Goal: Browse casually: Explore the website without a specific task or goal

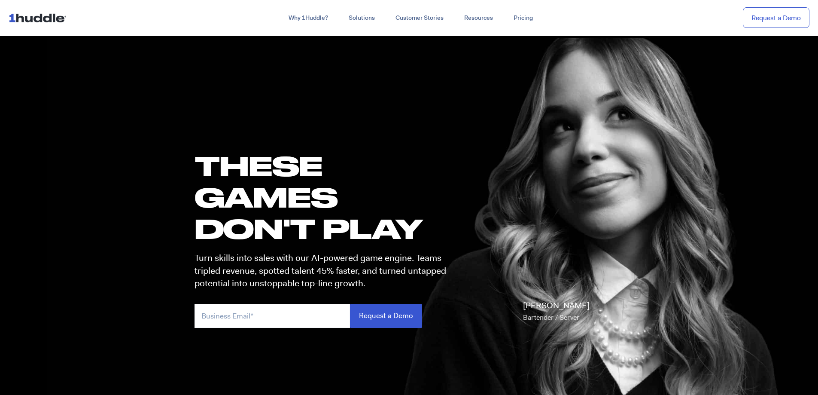
click at [224, 157] on h1 "these GAMES DON'T PLAY" at bounding box center [324, 197] width 259 height 94
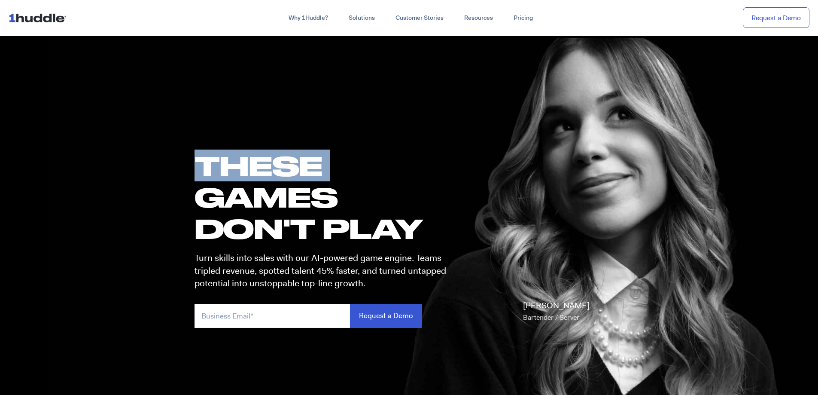
click at [224, 157] on h1 "these GAMES DON'T PLAY" at bounding box center [324, 197] width 259 height 94
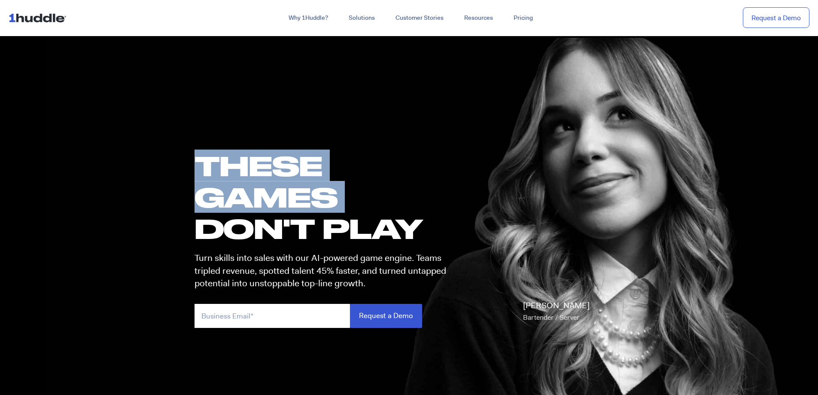
click at [224, 157] on h1 "these GAMES DON'T PLAY" at bounding box center [324, 197] width 259 height 94
copy h1 "these GAMES"
click at [224, 157] on h1 "these GAMES DON'T PLAY" at bounding box center [324, 197] width 259 height 94
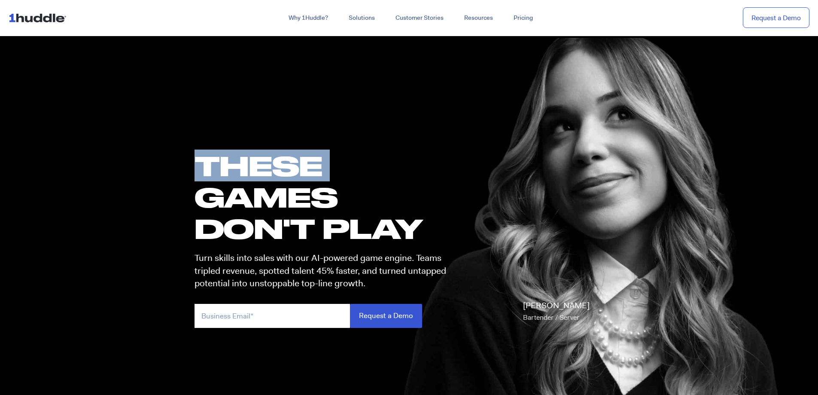
click at [224, 157] on h1 "these GAMES DON'T PLAY" at bounding box center [324, 197] width 259 height 94
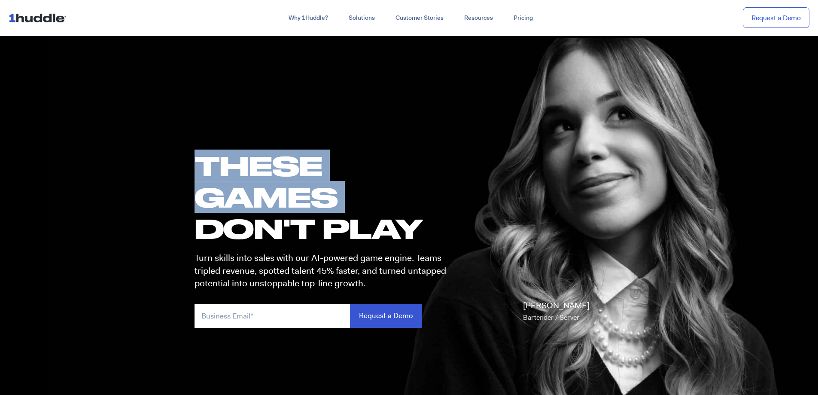
click at [224, 157] on h1 "these GAMES DON'T PLAY" at bounding box center [324, 197] width 259 height 94
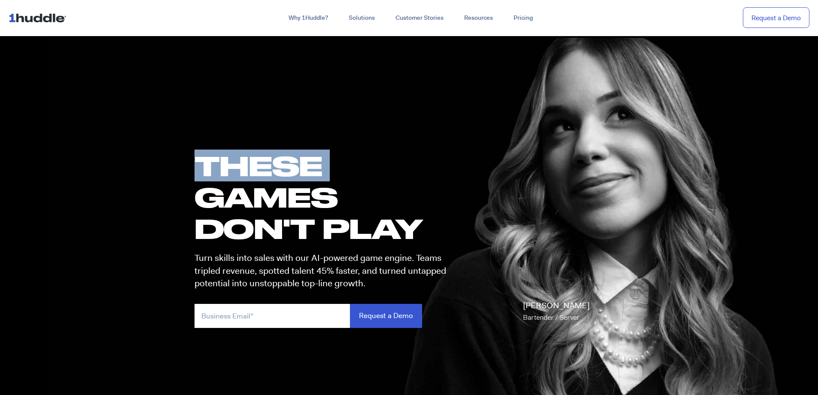
click at [224, 157] on h1 "these GAMES DON'T PLAY" at bounding box center [324, 197] width 259 height 94
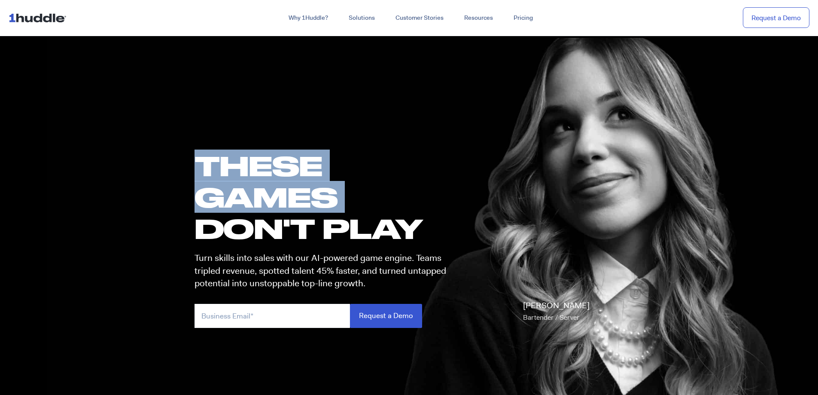
click at [224, 157] on h1 "these GAMES DON'T PLAY" at bounding box center [324, 197] width 259 height 94
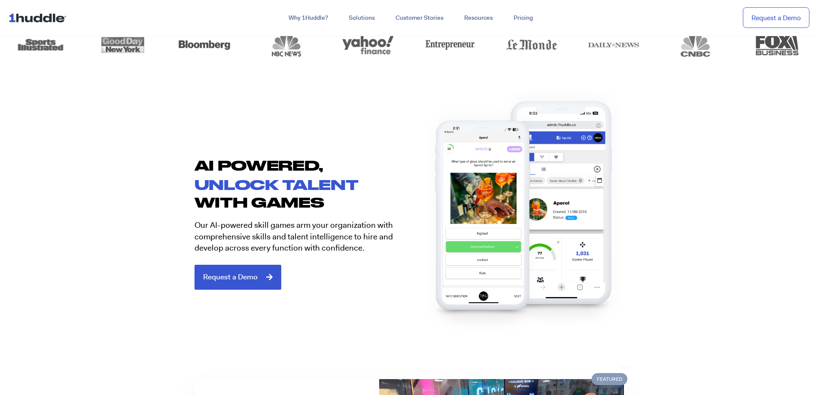
click at [224, 157] on h2 "AI POWERED," at bounding box center [302, 164] width 215 height 17
copy div "AI POWERED,"
click at [207, 224] on p "Our AI-powered skill games arm your organization with comprehensive skills and …" at bounding box center [299, 236] width 208 height 34
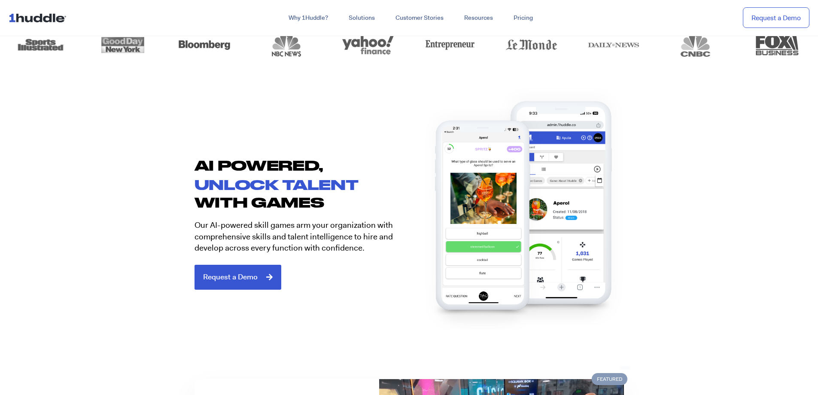
click at [207, 224] on p "Our AI-powered skill games arm your organization with comprehensive skills and …" at bounding box center [299, 236] width 208 height 34
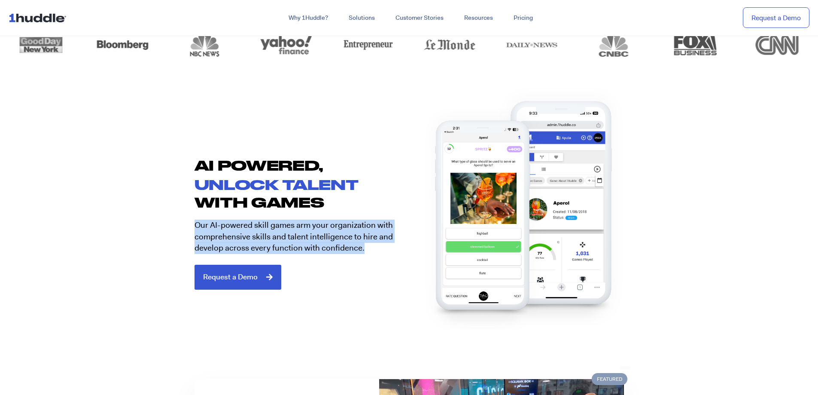
click at [207, 224] on p "Our AI-powered skill games arm your organization with comprehensive skills and …" at bounding box center [299, 236] width 208 height 34
copy div "Our AI-powered skill games arm your organization with comprehensive skills and …"
click at [174, 222] on section "AI POWERED, unlock talent with games Our AI-powered skill games arm your organi…" at bounding box center [409, 220] width 818 height 194
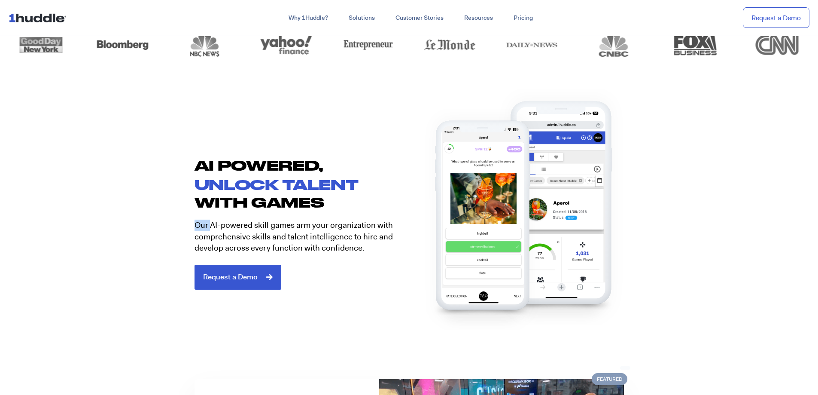
click at [174, 222] on section "AI POWERED, unlock talent with games Our AI-powered skill games arm your organi…" at bounding box center [409, 220] width 818 height 194
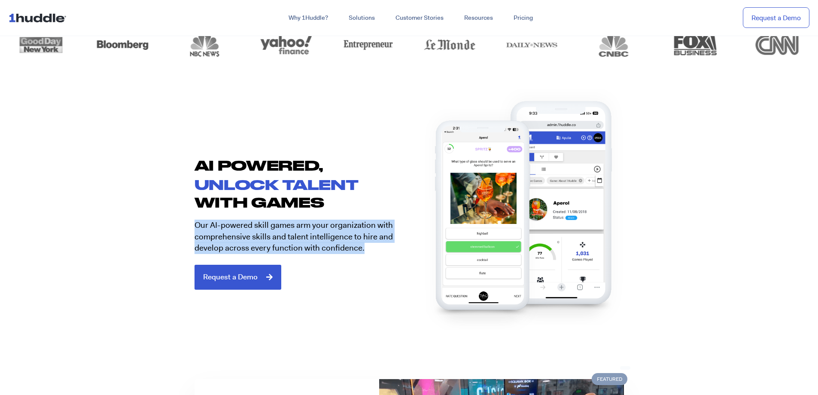
click at [174, 222] on section "AI POWERED, unlock talent with games Our AI-powered skill games arm your organi…" at bounding box center [409, 220] width 818 height 194
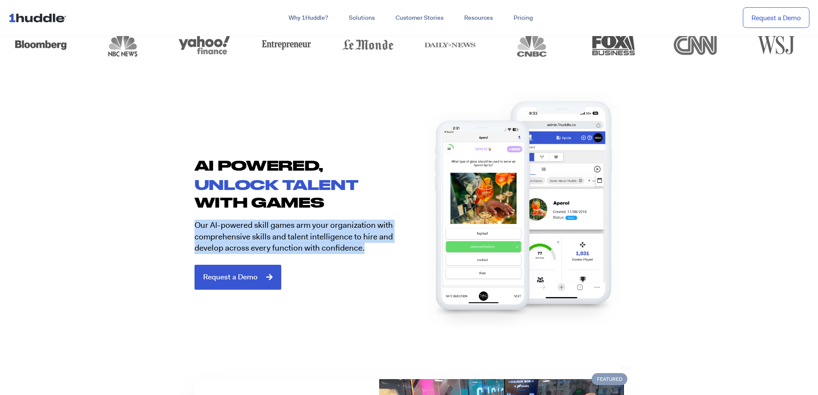
click at [174, 222] on section "AI POWERED, unlock talent with games Our AI-powered skill games arm your organi…" at bounding box center [409, 220] width 818 height 194
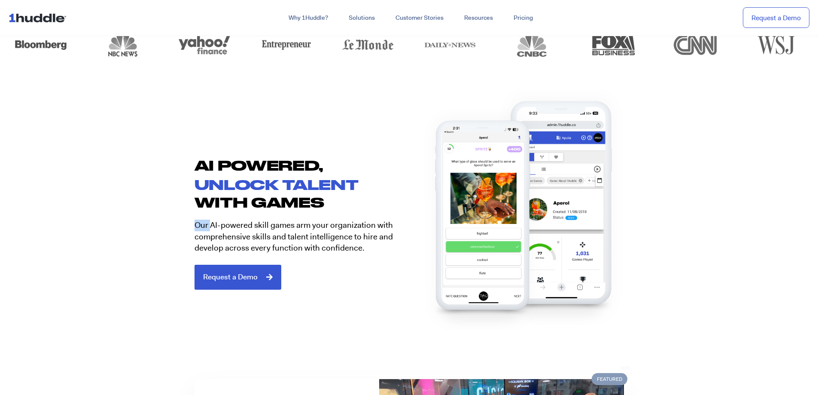
click at [174, 222] on section "AI POWERED, unlock talent with games Our AI-powered skill games arm your organi…" at bounding box center [409, 220] width 818 height 194
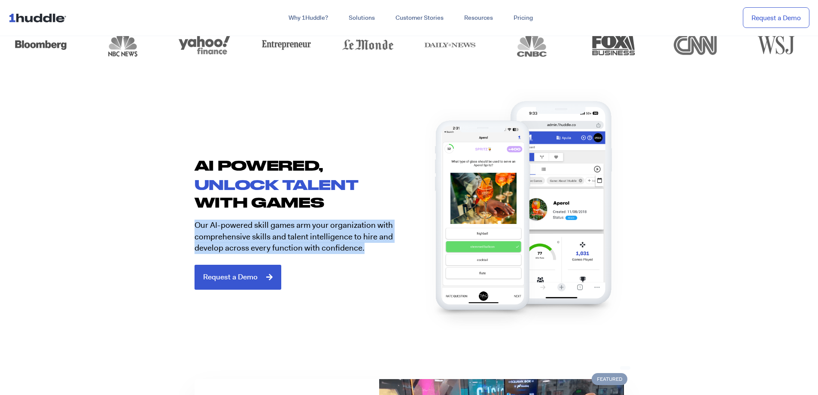
click at [174, 222] on section "AI POWERED, unlock talent with games Our AI-powered skill games arm your organi…" at bounding box center [409, 220] width 818 height 194
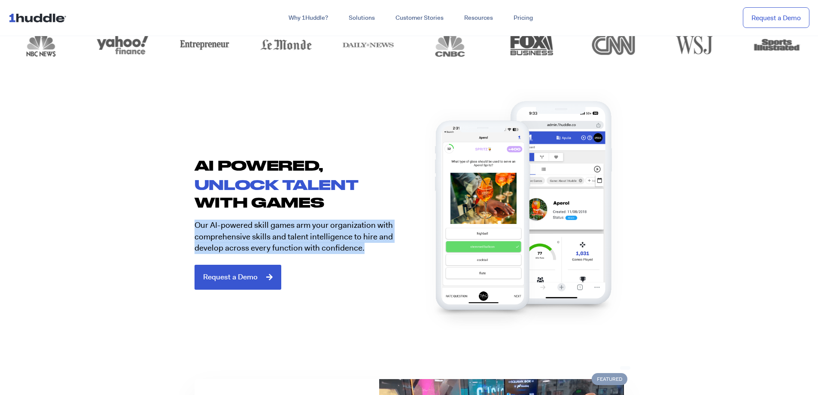
click at [174, 222] on section "AI POWERED, unlock talent with games Our AI-powered skill games arm your organi…" at bounding box center [409, 220] width 818 height 194
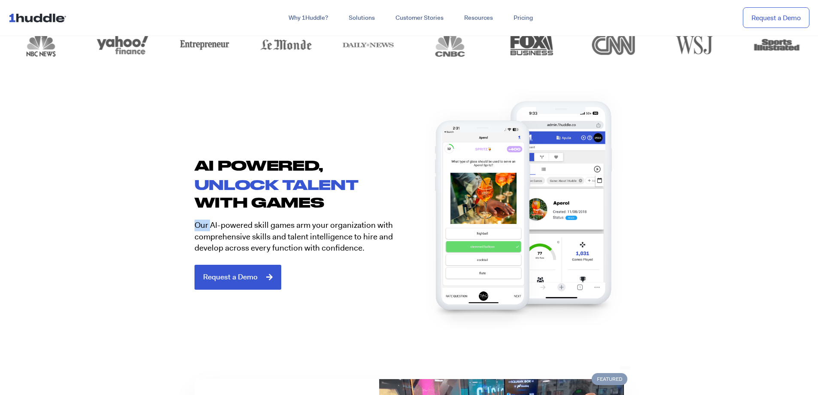
click at [174, 222] on section "AI POWERED, unlock talent with games Our AI-powered skill games arm your organi…" at bounding box center [409, 220] width 818 height 194
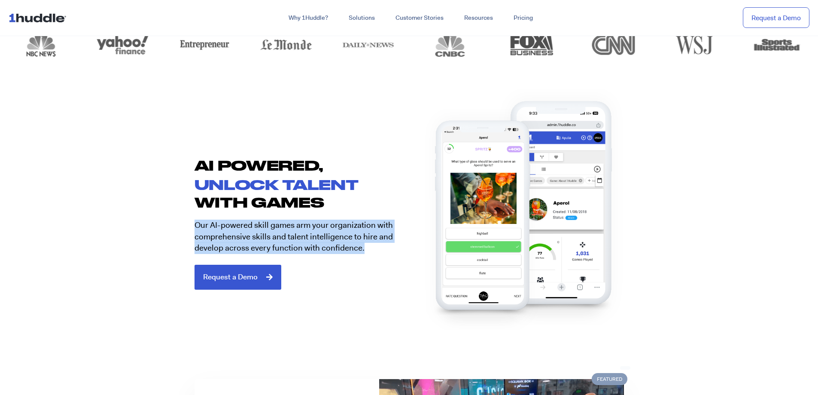
click at [174, 222] on section "AI POWERED, unlock talent with games Our AI-powered skill games arm your organi…" at bounding box center [409, 220] width 818 height 194
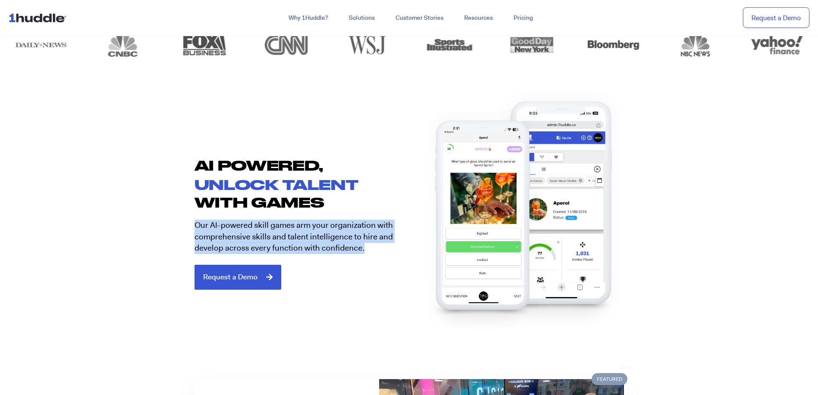
click at [175, 222] on section "AI POWERED, unlock talent with games Our AI-powered skill games arm your organi…" at bounding box center [409, 220] width 818 height 194
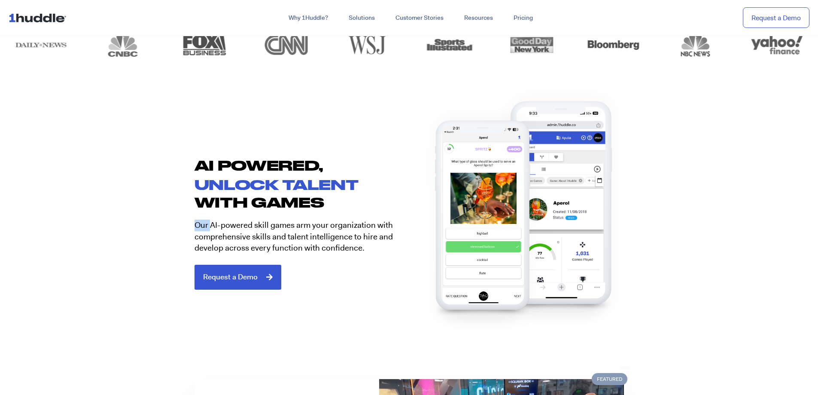
click at [175, 222] on section "AI POWERED, unlock talent with games Our AI-powered skill games arm your organi…" at bounding box center [409, 220] width 818 height 194
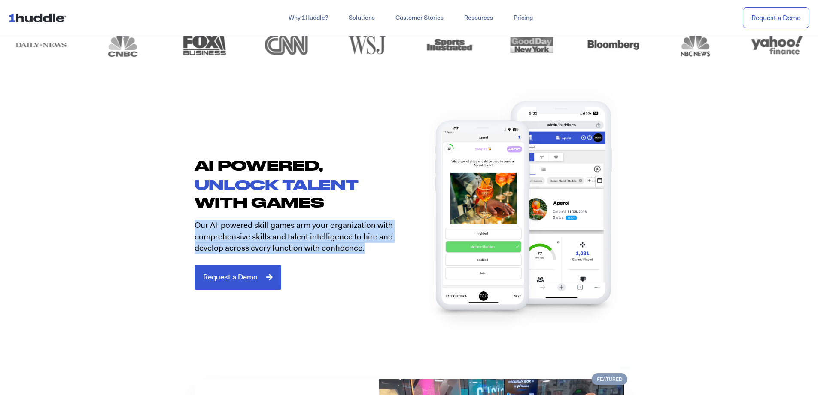
click at [175, 222] on section "AI POWERED, unlock talent with games Our AI-powered skill games arm your organi…" at bounding box center [409, 220] width 818 height 194
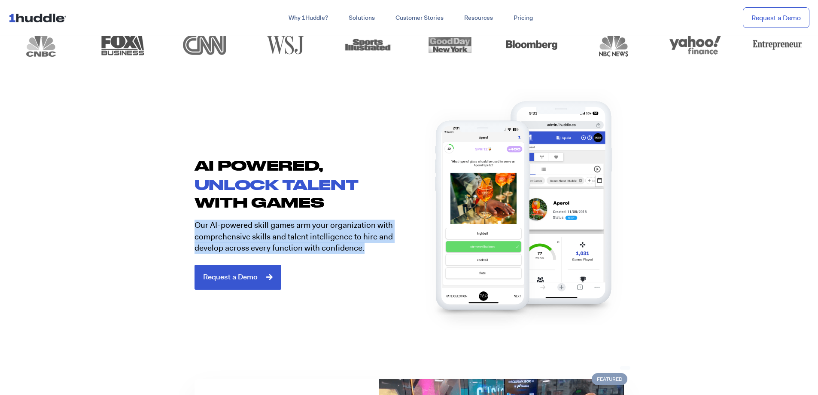
click at [175, 222] on section "AI POWERED, unlock talent with games Our AI-powered skill games arm your organi…" at bounding box center [409, 220] width 818 height 194
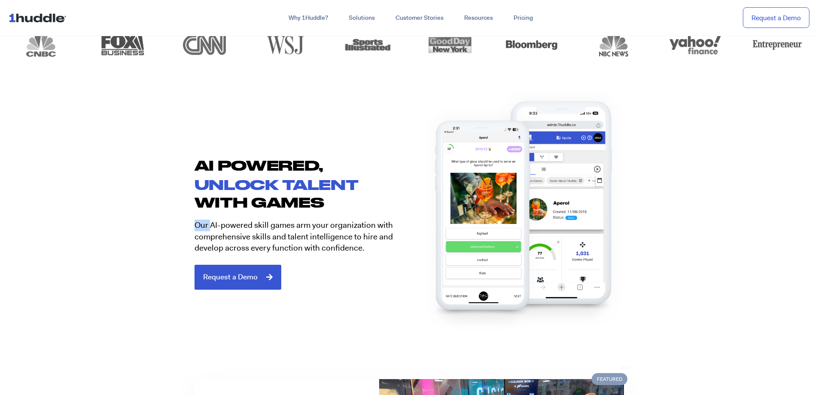
click at [175, 222] on section "AI POWERED, unlock talent with games Our AI-powered skill games arm your organi…" at bounding box center [409, 220] width 818 height 194
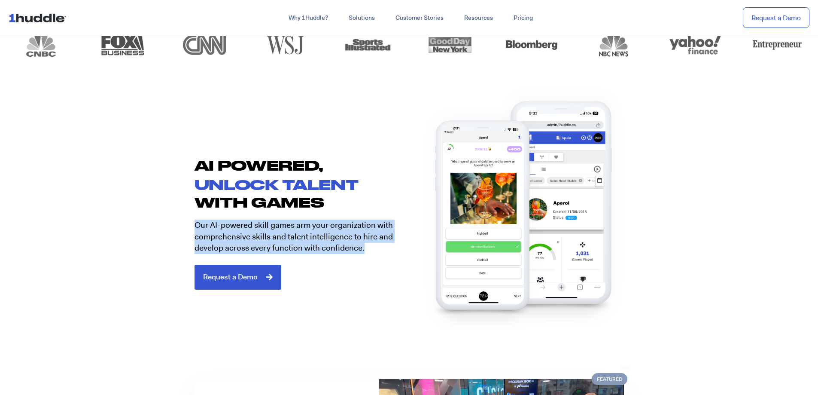
click at [175, 222] on section "AI POWERED, unlock talent with games Our AI-powered skill games arm your organi…" at bounding box center [409, 220] width 818 height 194
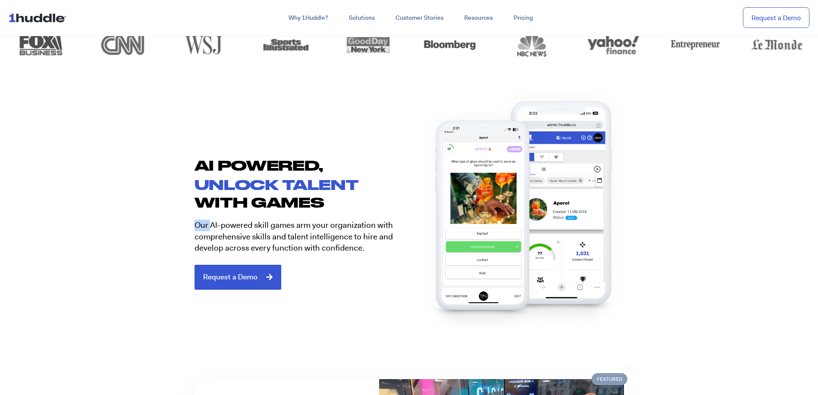
click at [175, 222] on section "AI POWERED, unlock talent with games Our AI-powered skill games arm your organi…" at bounding box center [409, 220] width 818 height 194
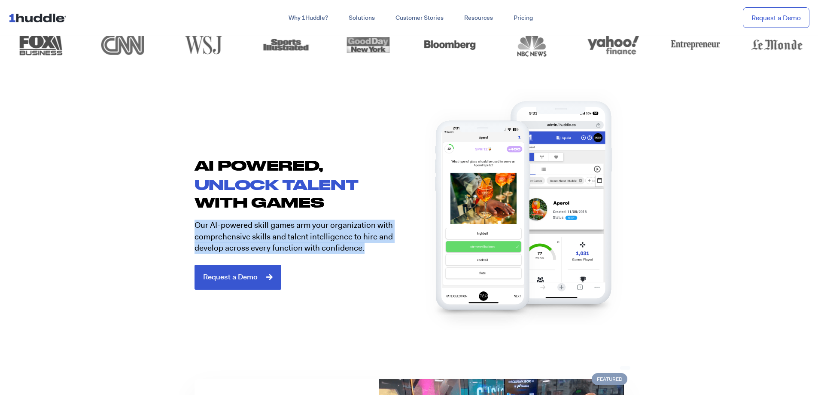
click at [175, 222] on section "AI POWERED, unlock talent with games Our AI-powered skill games arm your organi…" at bounding box center [409, 220] width 818 height 194
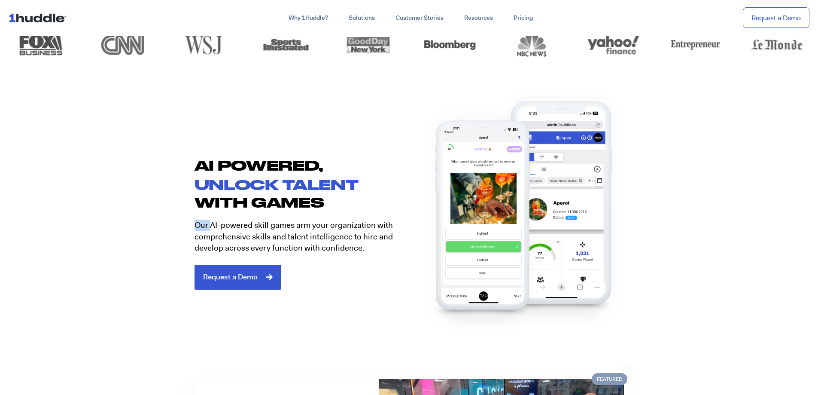
click at [175, 222] on section "AI POWERED, unlock talent with games Our AI-powered skill games arm your organi…" at bounding box center [409, 220] width 818 height 194
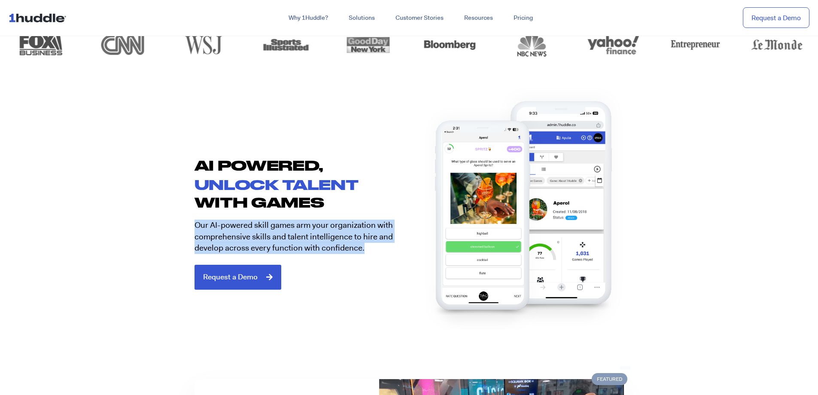
click at [175, 222] on section "AI POWERED, unlock talent with games Our AI-powered skill games arm your organi…" at bounding box center [409, 220] width 818 height 194
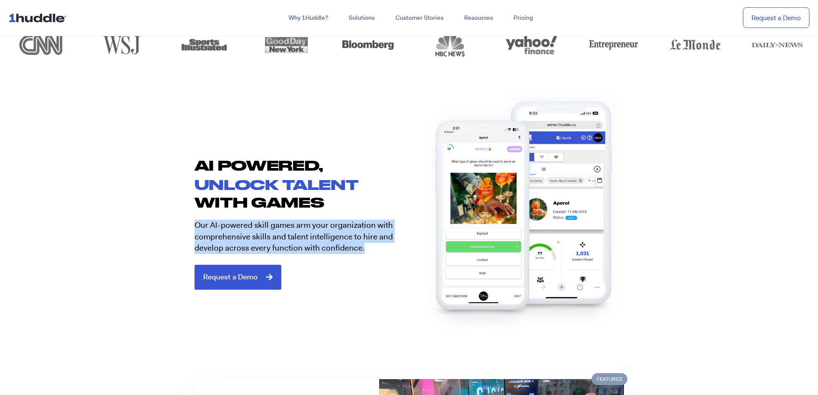
click at [175, 222] on section "AI POWERED, unlock talent with games Our AI-powered skill games arm your organi…" at bounding box center [409, 220] width 818 height 194
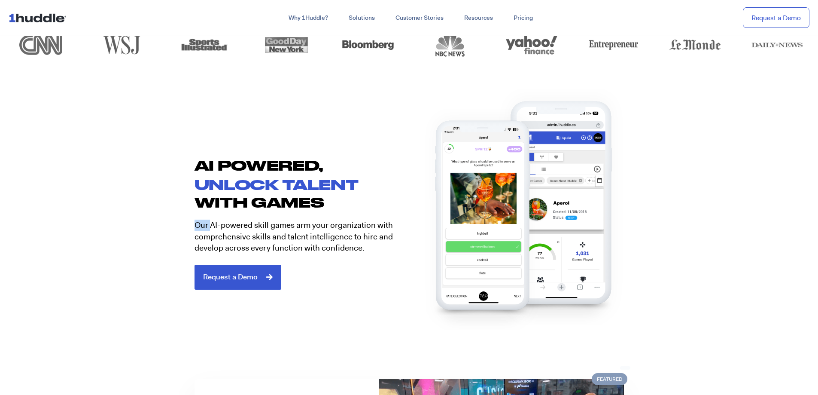
click at [175, 222] on section "AI POWERED, unlock talent with games Our AI-powered skill games arm your organi…" at bounding box center [409, 220] width 818 height 194
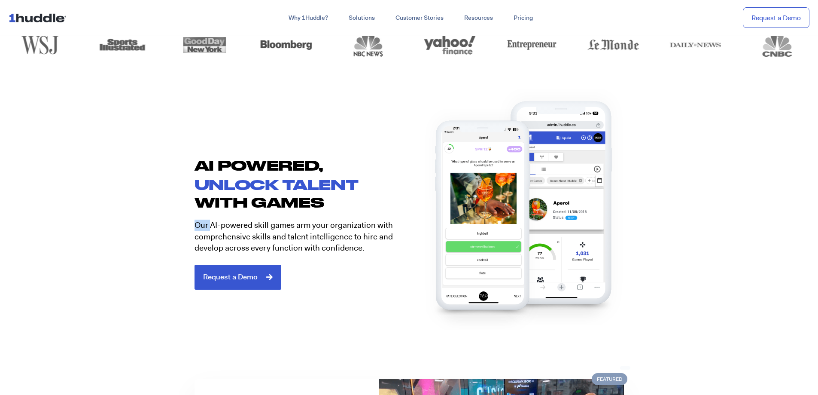
click at [175, 222] on section "AI POWERED, unlock talent with games Our AI-powered skill games arm your organi…" at bounding box center [409, 220] width 818 height 194
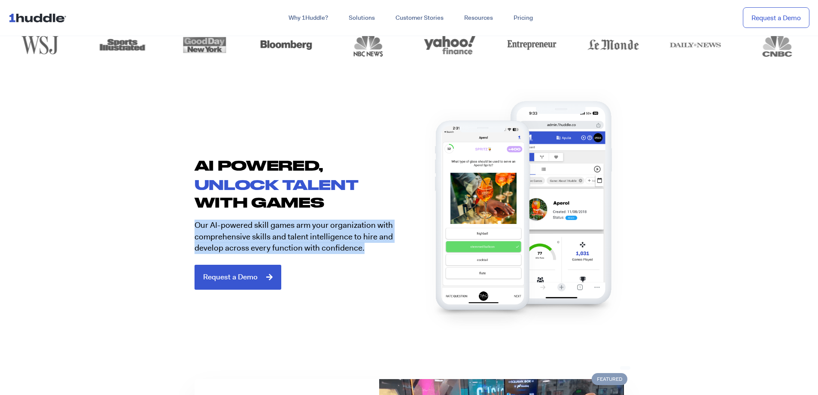
click at [175, 222] on section "AI POWERED, unlock talent with games Our AI-powered skill games arm your organi…" at bounding box center [409, 220] width 818 height 194
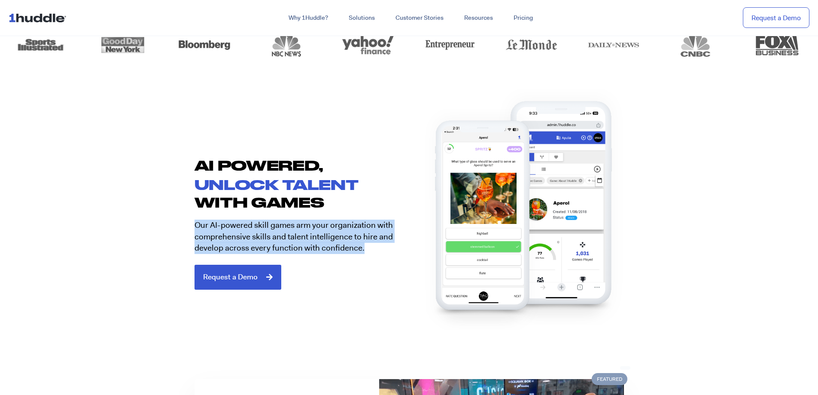
click at [175, 222] on section "AI POWERED, unlock talent with games Our AI-powered skill games arm your organi…" at bounding box center [409, 220] width 818 height 194
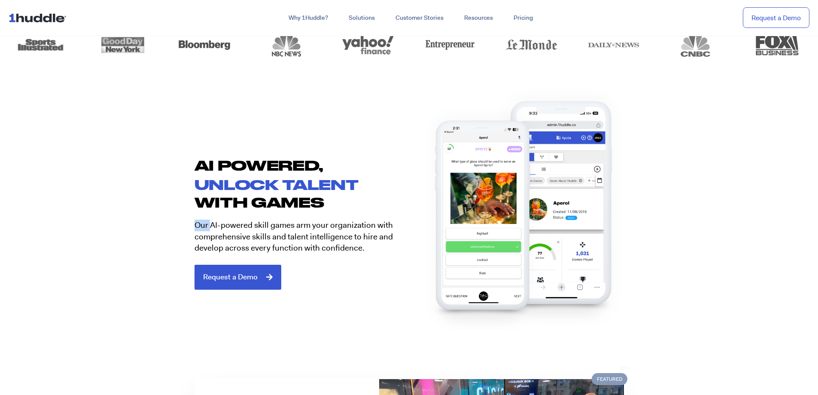
click at [175, 222] on section "AI POWERED, unlock talent with games Our AI-powered skill games arm your organi…" at bounding box center [409, 220] width 818 height 194
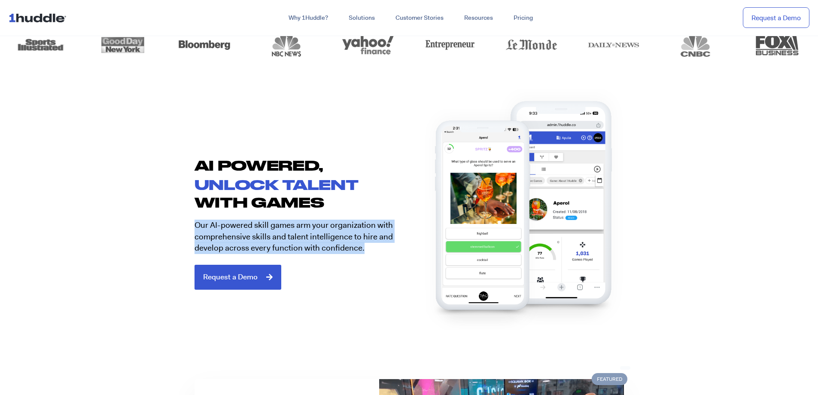
click at [175, 222] on section "AI POWERED, unlock talent with games Our AI-powered skill games arm your organi…" at bounding box center [409, 220] width 818 height 194
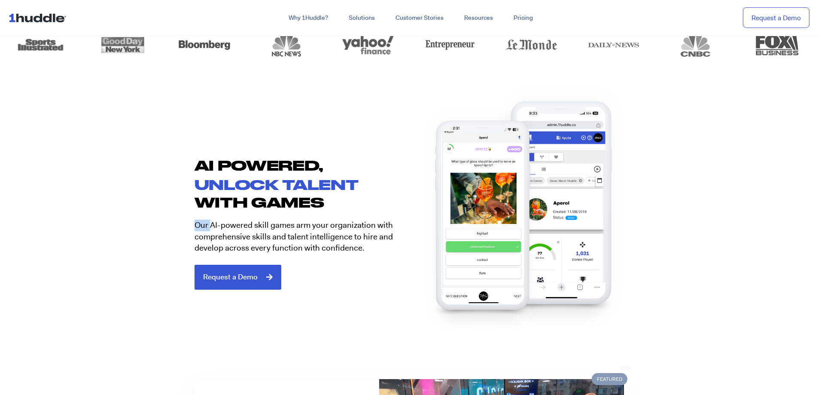
click at [175, 222] on section "AI POWERED, unlock talent with games Our AI-powered skill games arm your organi…" at bounding box center [409, 220] width 818 height 194
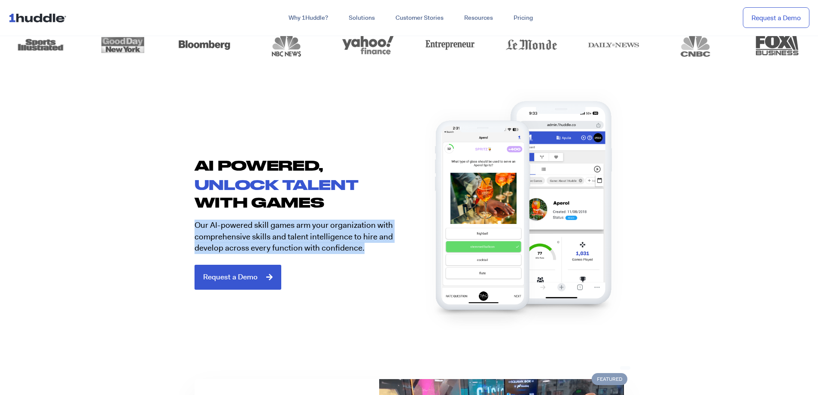
click at [175, 222] on section "AI POWERED, unlock talent with games Our AI-powered skill games arm your organi…" at bounding box center [409, 220] width 818 height 194
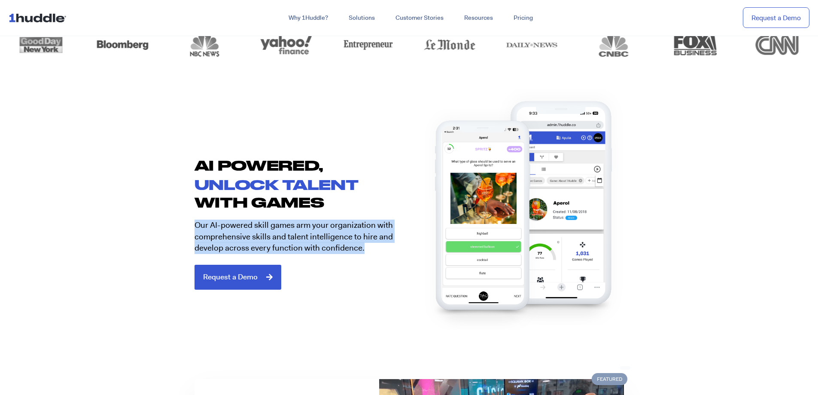
click at [175, 222] on section "AI POWERED, unlock talent with games Our AI-powered skill games arm your organi…" at bounding box center [409, 220] width 818 height 194
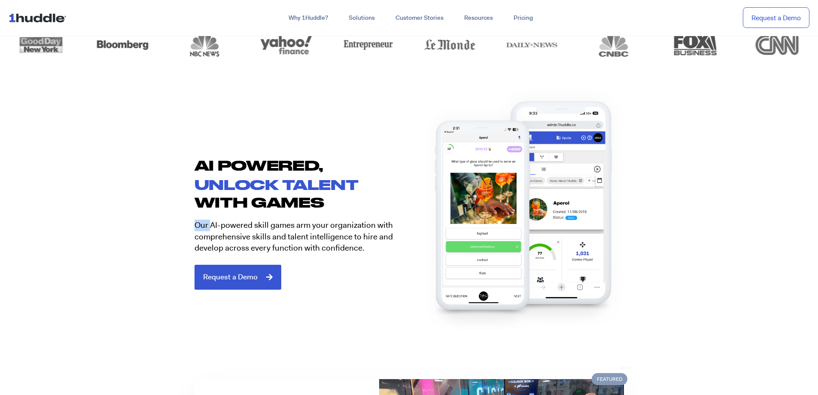
click at [175, 222] on section "AI POWERED, unlock talent with games Our AI-powered skill games arm your organi…" at bounding box center [409, 220] width 818 height 194
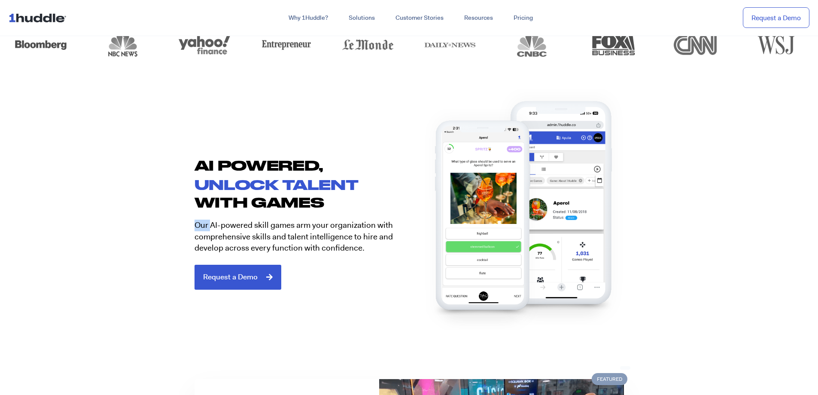
click at [175, 222] on section "AI POWERED, unlock talent with games Our AI-powered skill games arm your organi…" at bounding box center [409, 220] width 818 height 194
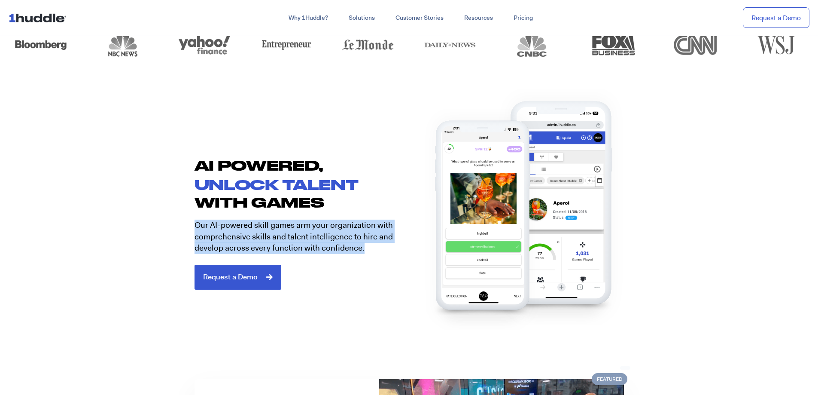
click at [175, 222] on section "AI POWERED, unlock talent with games Our AI-powered skill games arm your organi…" at bounding box center [409, 220] width 818 height 194
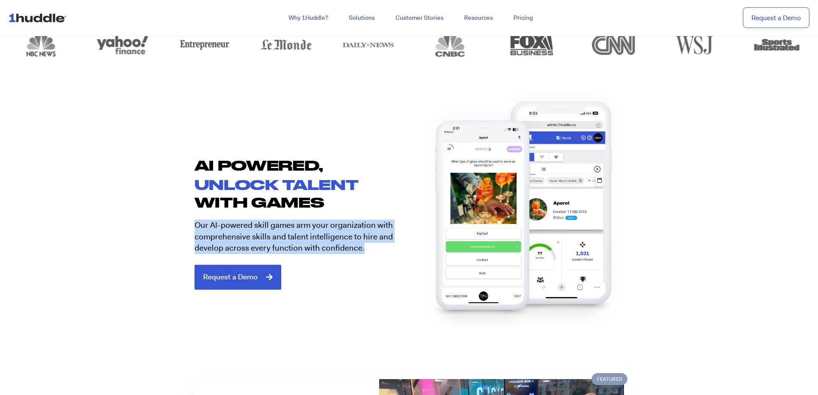
click at [175, 222] on section "AI POWERED, unlock talent with games Our AI-powered skill games arm your organi…" at bounding box center [409, 220] width 818 height 194
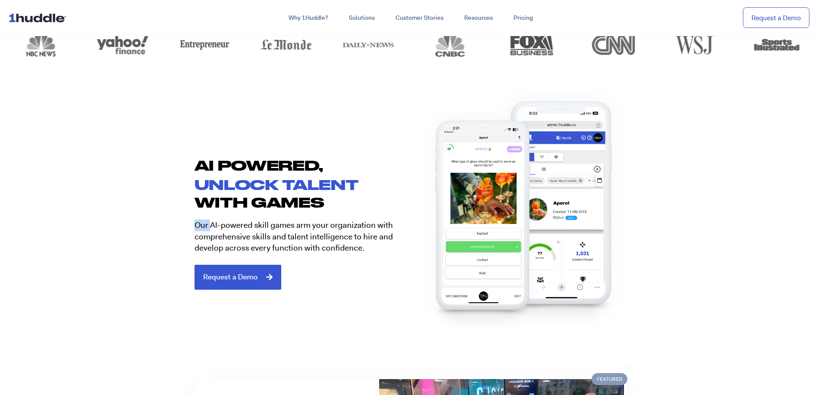
click at [175, 222] on section "AI POWERED, unlock talent with games Our AI-powered skill games arm your organi…" at bounding box center [409, 220] width 818 height 194
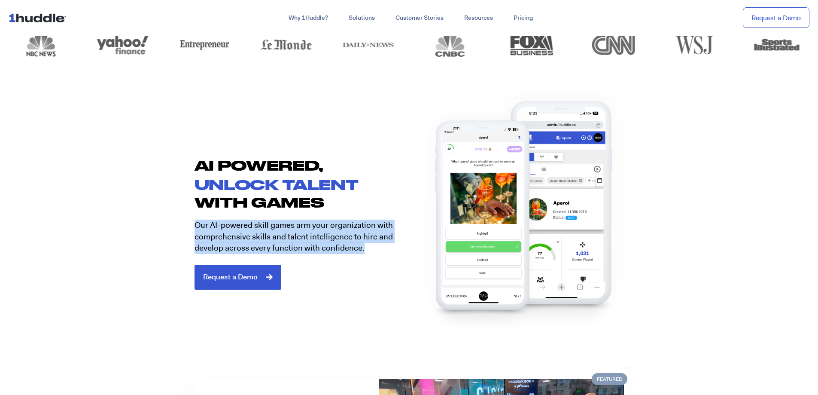
click at [175, 222] on section "AI POWERED, unlock talent with games Our AI-powered skill games arm your organi…" at bounding box center [409, 220] width 818 height 194
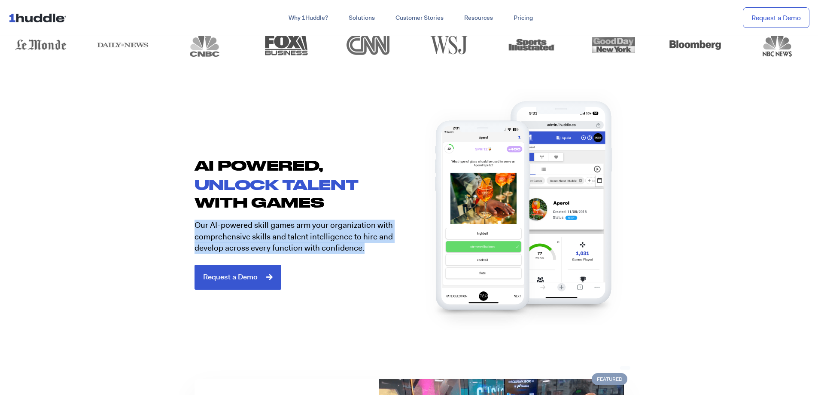
click at [175, 222] on section "AI POWERED, unlock talent with games Our AI-powered skill games arm your organi…" at bounding box center [409, 220] width 818 height 194
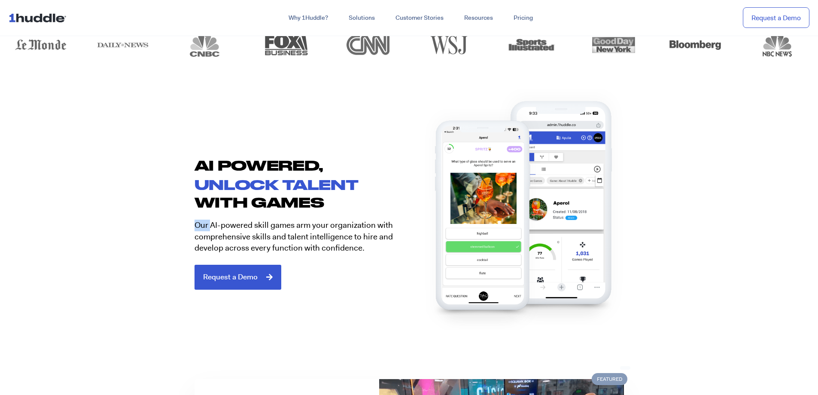
click at [175, 222] on section "AI POWERED, unlock talent with games Our AI-powered skill games arm your organi…" at bounding box center [409, 220] width 818 height 194
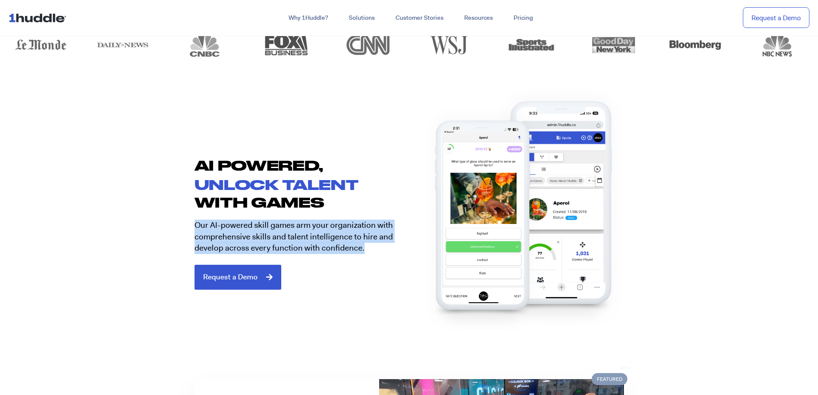
click at [175, 222] on section "AI POWERED, unlock talent with games Our AI-powered skill games arm your organi…" at bounding box center [409, 220] width 818 height 194
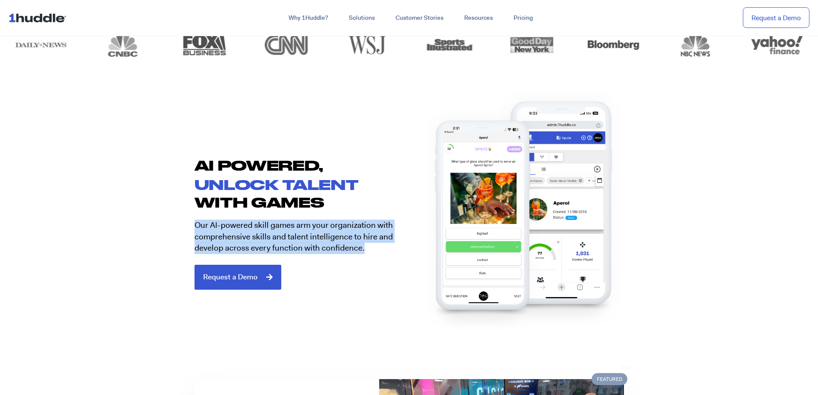
click at [175, 222] on section "AI POWERED, unlock talent with games Our AI-powered skill games arm your organi…" at bounding box center [409, 220] width 818 height 194
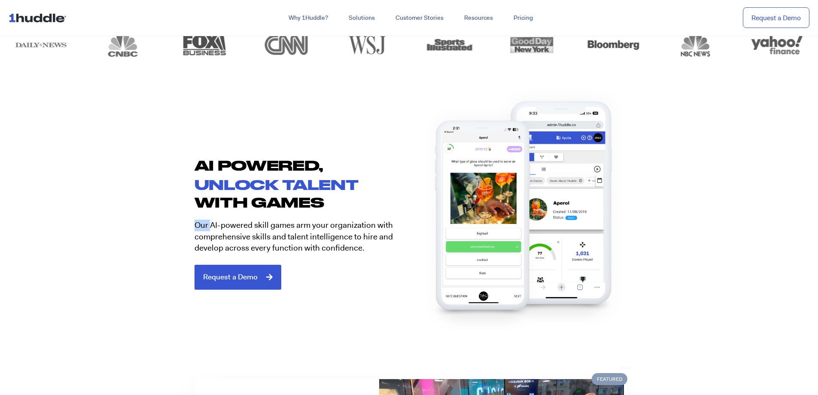
click at [175, 222] on section "AI POWERED, unlock talent with games Our AI-powered skill games arm your organi…" at bounding box center [409, 220] width 818 height 194
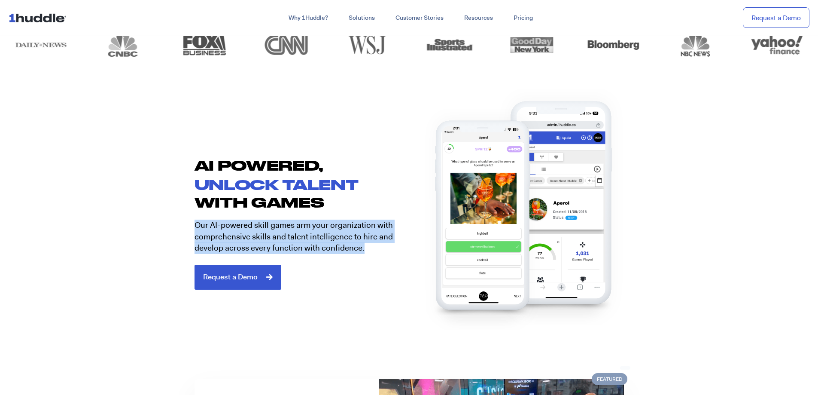
click at [175, 222] on section "AI POWERED, unlock talent with games Our AI-powered skill games arm your organi…" at bounding box center [409, 220] width 818 height 194
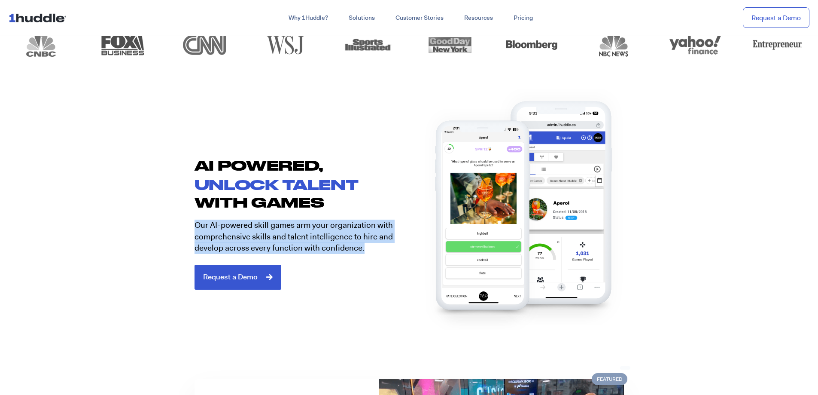
click at [175, 222] on section "AI POWERED, unlock talent with games Our AI-powered skill games arm your organi…" at bounding box center [409, 220] width 818 height 194
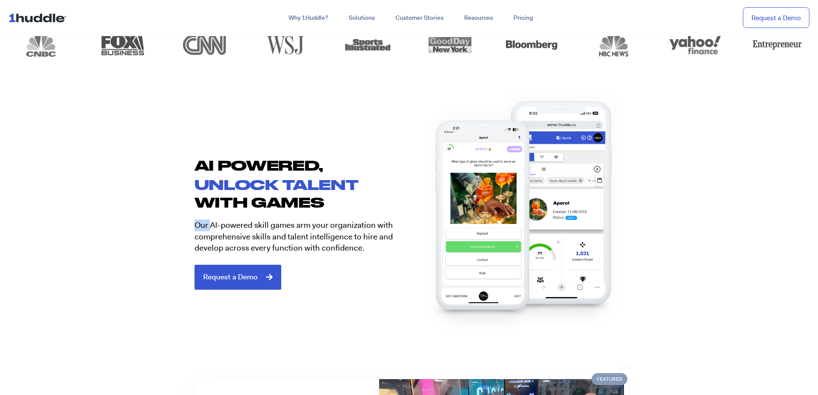
click at [175, 222] on section "AI POWERED, unlock talent with games Our AI-powered skill games arm your organi…" at bounding box center [409, 220] width 818 height 194
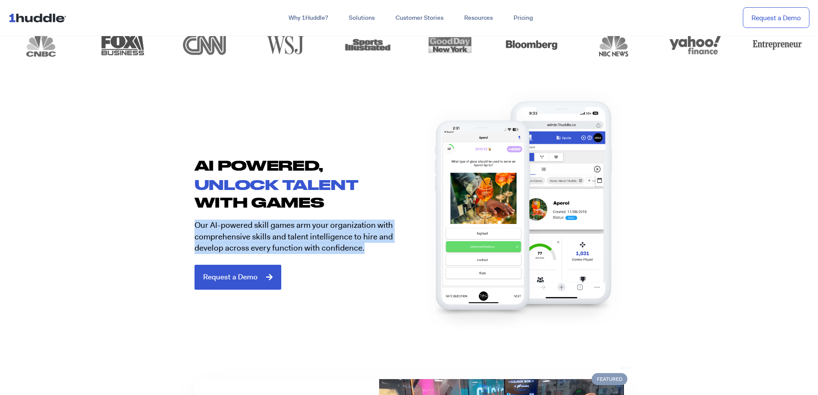
click at [175, 222] on section "AI POWERED, unlock talent with games Our AI-powered skill games arm your organi…" at bounding box center [409, 220] width 818 height 194
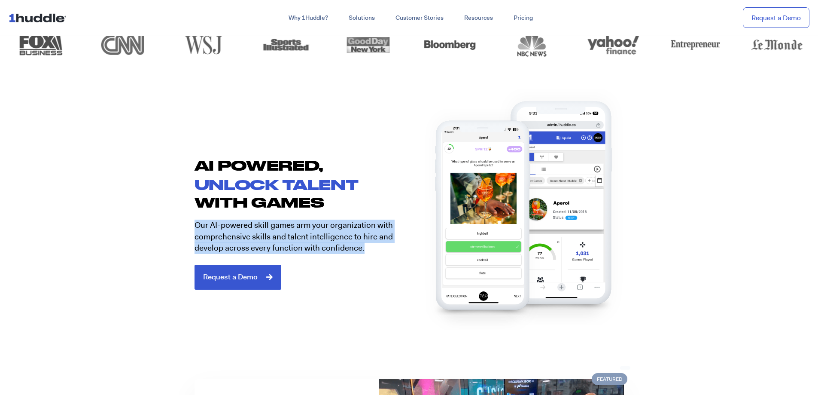
click at [175, 222] on section "AI POWERED, unlock talent with games Our AI-powered skill games arm your organi…" at bounding box center [409, 220] width 818 height 194
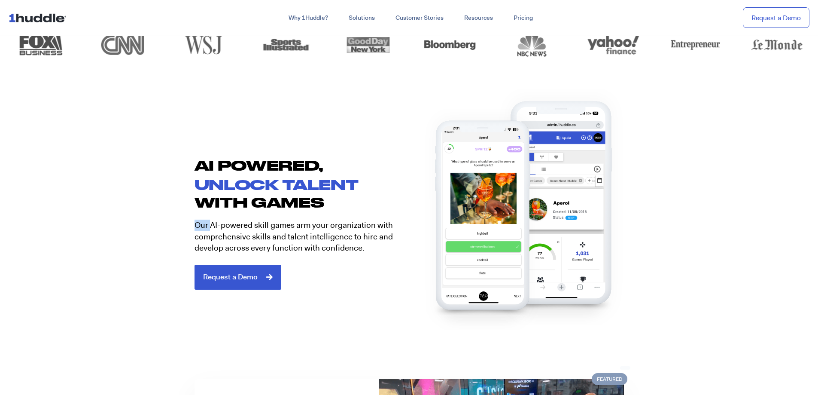
click at [175, 222] on section "AI POWERED, unlock talent with games Our AI-powered skill games arm your organi…" at bounding box center [409, 220] width 818 height 194
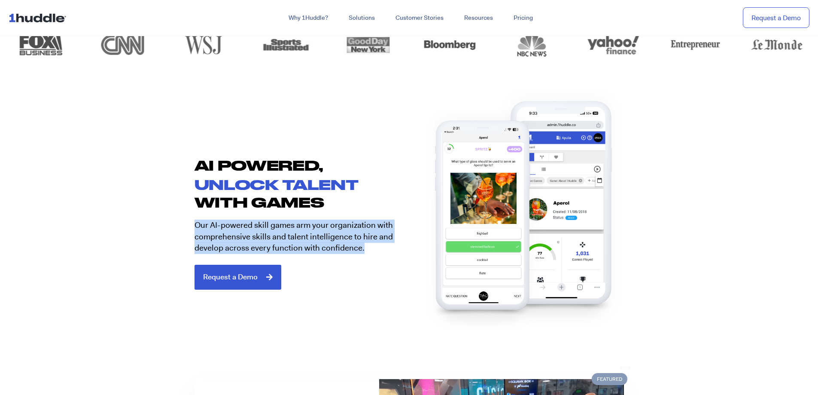
click at [175, 222] on section "AI POWERED, unlock talent with games Our AI-powered skill games arm your organi…" at bounding box center [409, 220] width 818 height 194
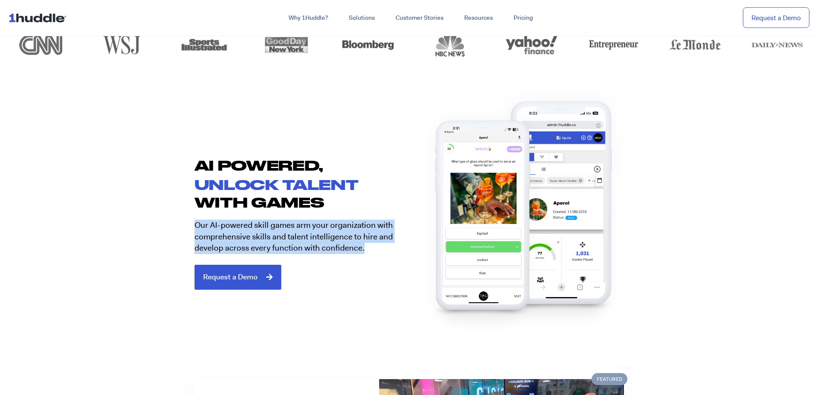
click at [175, 222] on section "AI POWERED, unlock talent with games Our AI-powered skill games arm your organi…" at bounding box center [409, 220] width 818 height 194
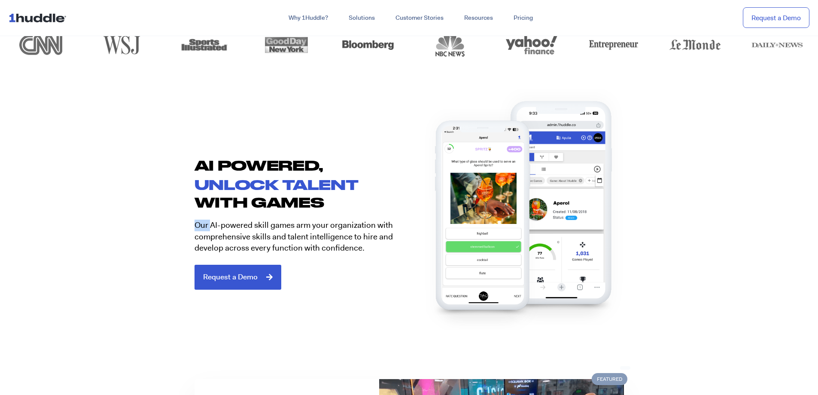
click at [175, 222] on section "AI POWERED, unlock talent with games Our AI-powered skill games arm your organi…" at bounding box center [409, 220] width 818 height 194
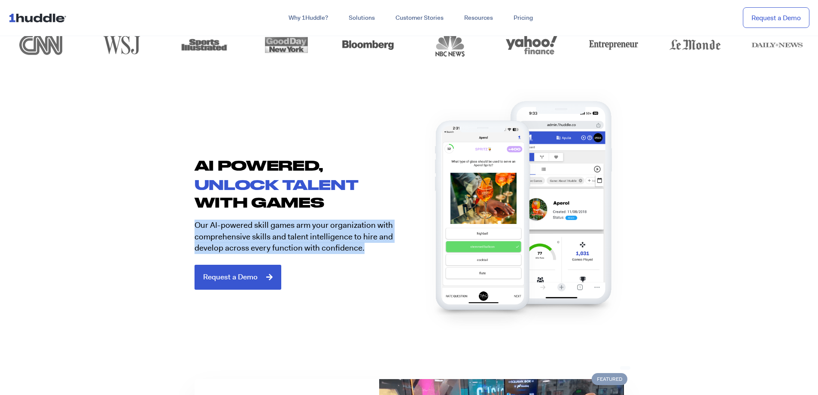
click at [175, 222] on section "AI POWERED, unlock talent with games Our AI-powered skill games arm your organi…" at bounding box center [409, 220] width 818 height 194
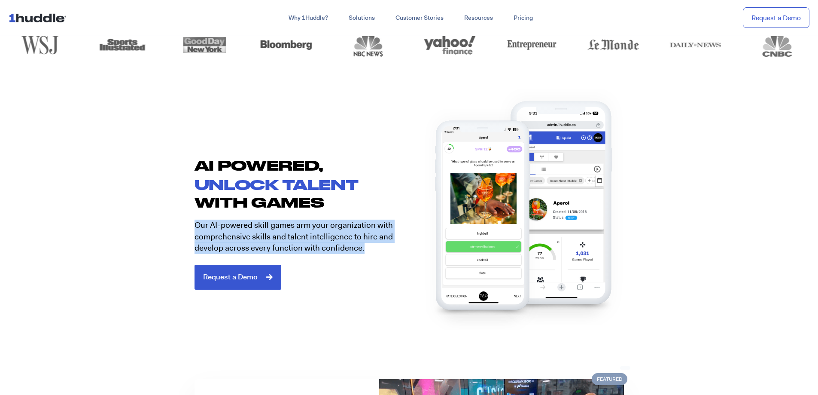
click at [175, 222] on section "AI POWERED, unlock talent with games Our AI-powered skill games arm your organi…" at bounding box center [409, 220] width 818 height 194
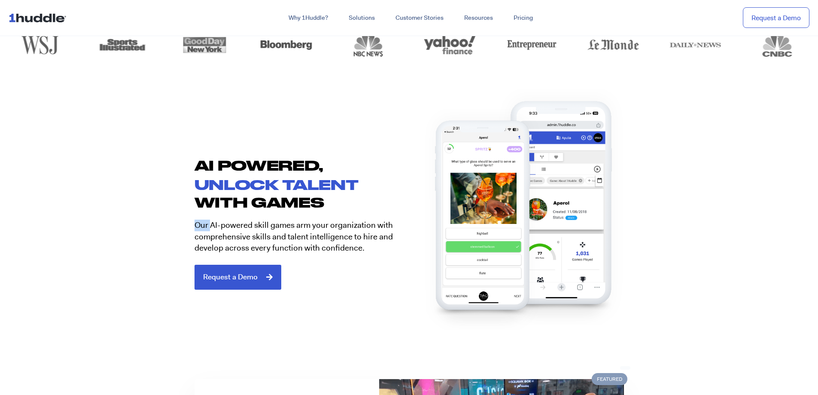
click at [175, 222] on section "AI POWERED, unlock talent with games Our AI-powered skill games arm your organi…" at bounding box center [409, 220] width 818 height 194
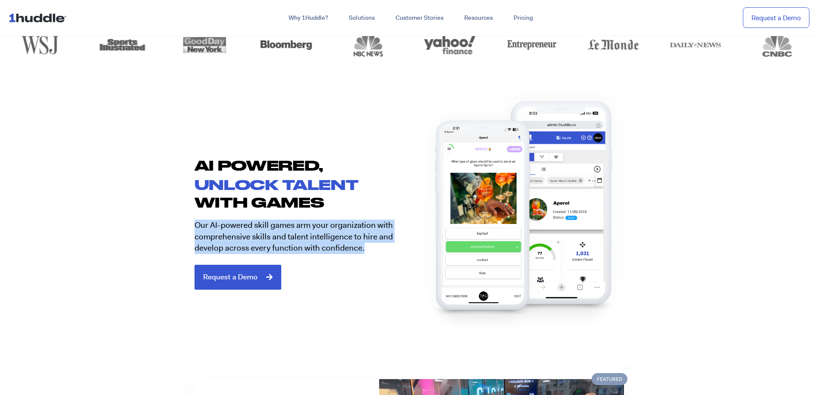
click at [175, 222] on section "AI POWERED, unlock talent with games Our AI-powered skill games arm your organi…" at bounding box center [409, 220] width 818 height 194
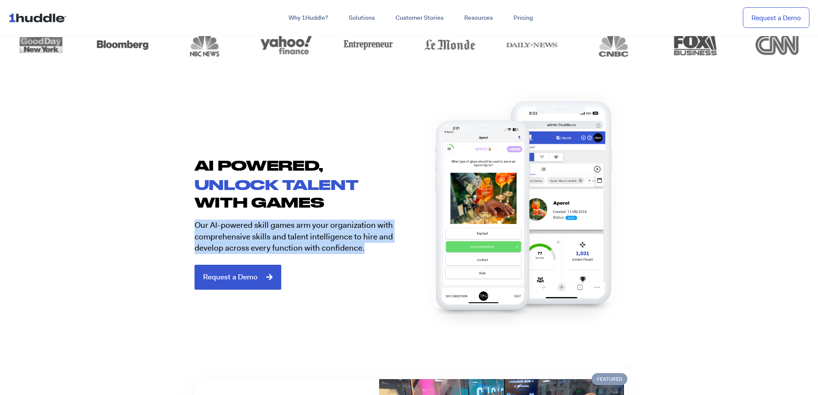
click at [175, 222] on section "AI POWERED, unlock talent with games Our AI-powered skill games arm your organi…" at bounding box center [409, 220] width 818 height 194
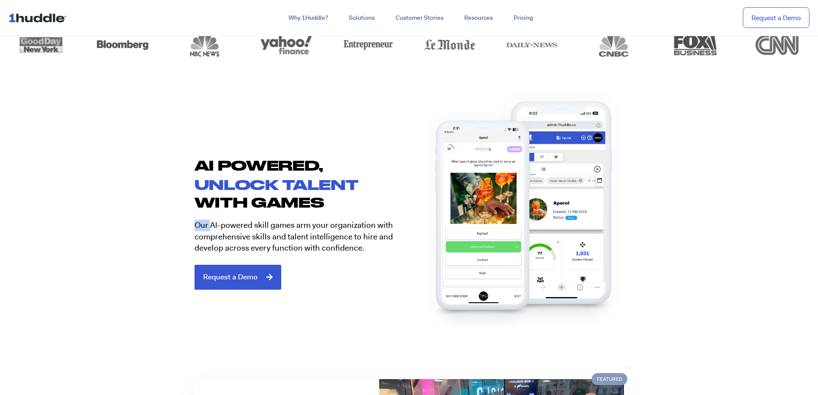
click at [175, 222] on section "AI POWERED, unlock talent with games Our AI-powered skill games arm your organi…" at bounding box center [409, 220] width 818 height 194
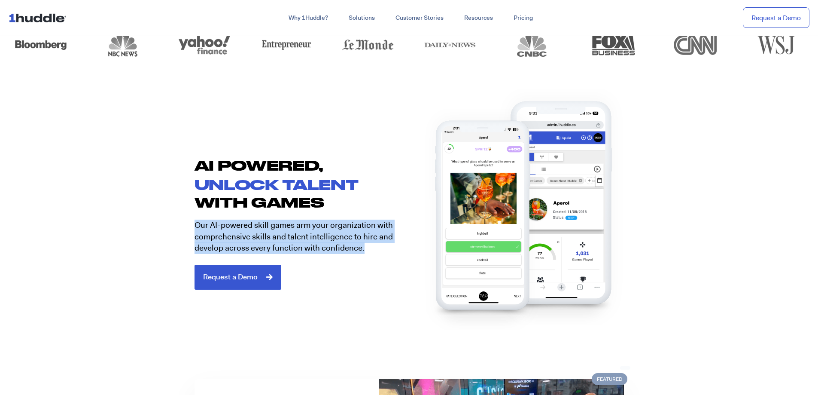
click at [175, 222] on section "AI POWERED, unlock talent with games Our AI-powered skill games arm your organi…" at bounding box center [409, 220] width 818 height 194
click at [176, 222] on section "AI POWERED, unlock talent with games Our AI-powered skill games arm your organi…" at bounding box center [409, 220] width 818 height 194
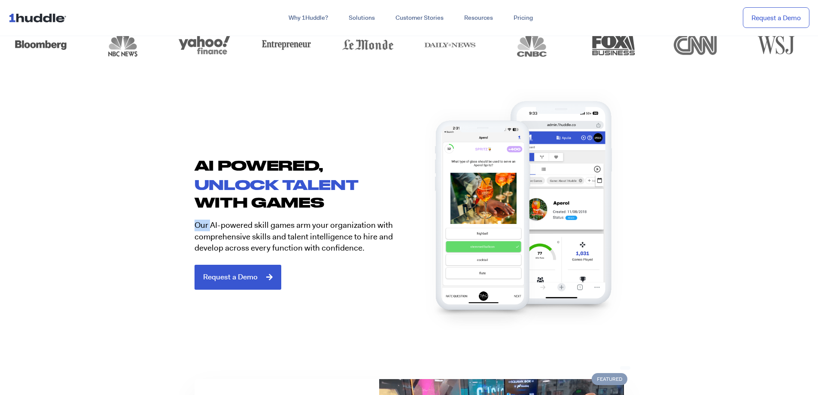
click at [176, 222] on section "AI POWERED, unlock talent with games Our AI-powered skill games arm your organi…" at bounding box center [409, 220] width 818 height 194
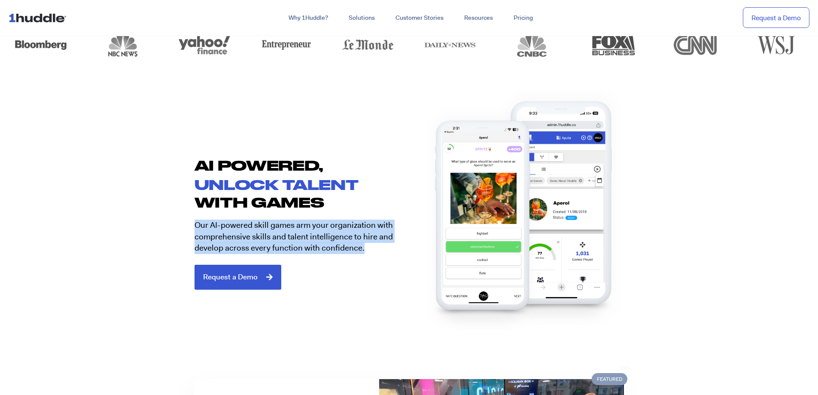
click at [176, 222] on section "AI POWERED, unlock talent with games Our AI-powered skill games arm your organi…" at bounding box center [409, 220] width 818 height 194
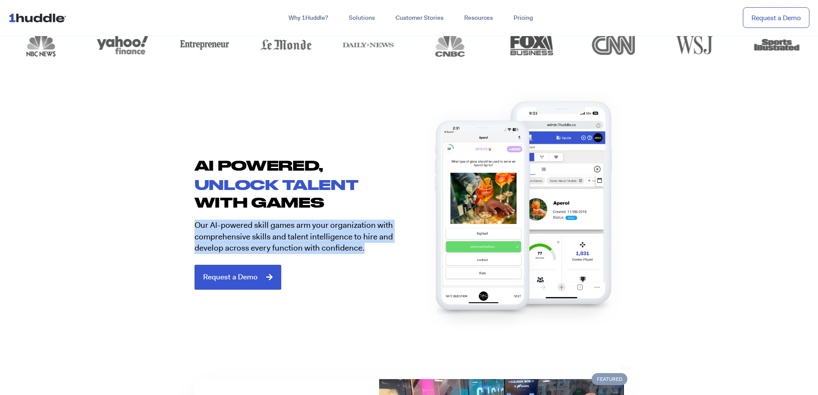
click at [176, 222] on section "AI POWERED, unlock talent with games Our AI-powered skill games arm your organi…" at bounding box center [409, 220] width 818 height 194
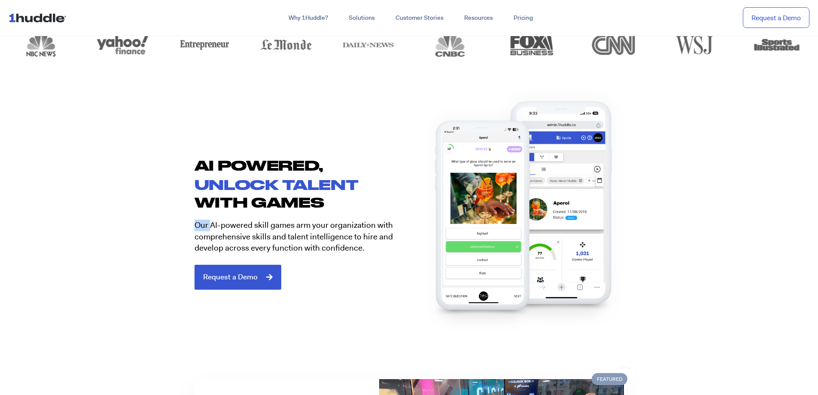
click at [176, 222] on section "AI POWERED, unlock talent with games Our AI-powered skill games arm your organi…" at bounding box center [409, 220] width 818 height 194
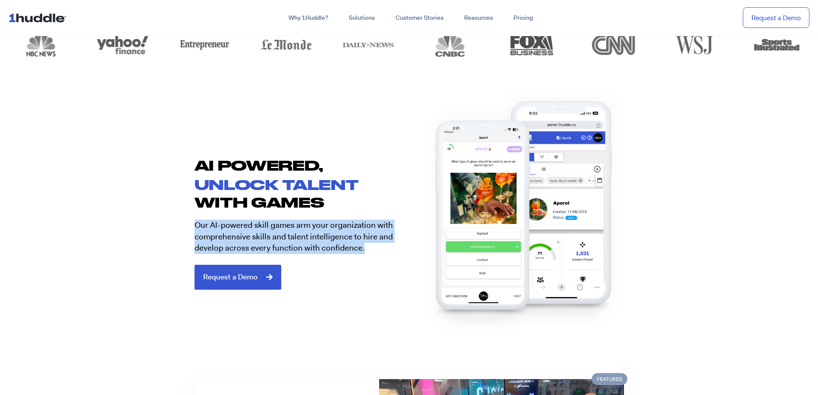
click at [176, 222] on section "AI POWERED, unlock talent with games Our AI-powered skill games arm your organi…" at bounding box center [409, 220] width 818 height 194
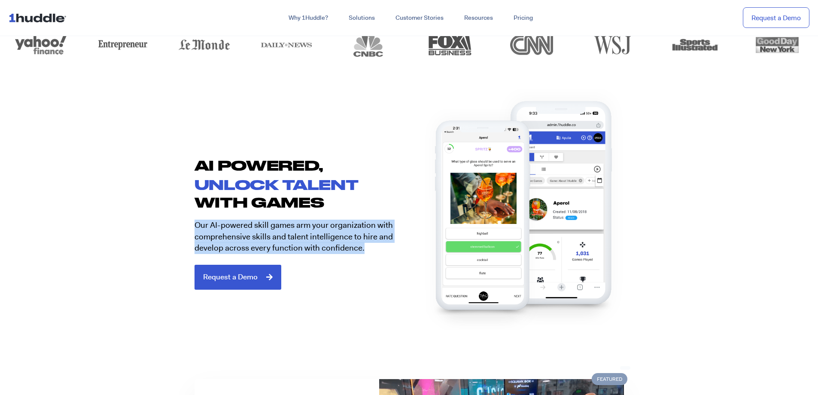
click at [176, 222] on section "AI POWERED, unlock talent with games Our AI-powered skill games arm your organi…" at bounding box center [409, 220] width 818 height 194
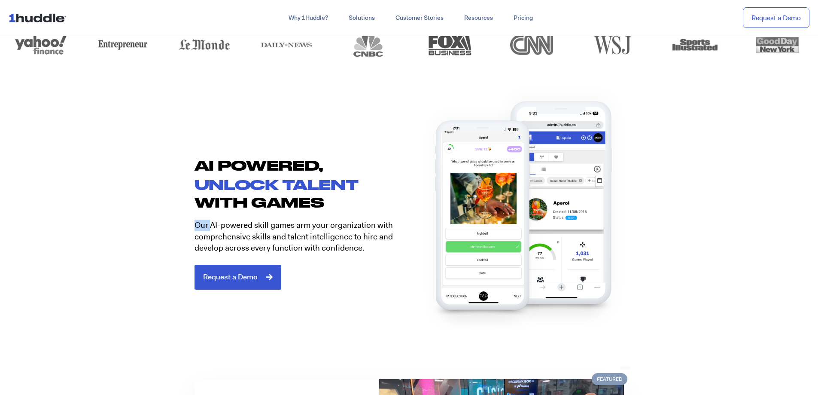
click at [176, 222] on section "AI POWERED, unlock talent with games Our AI-powered skill games arm your organi…" at bounding box center [409, 220] width 818 height 194
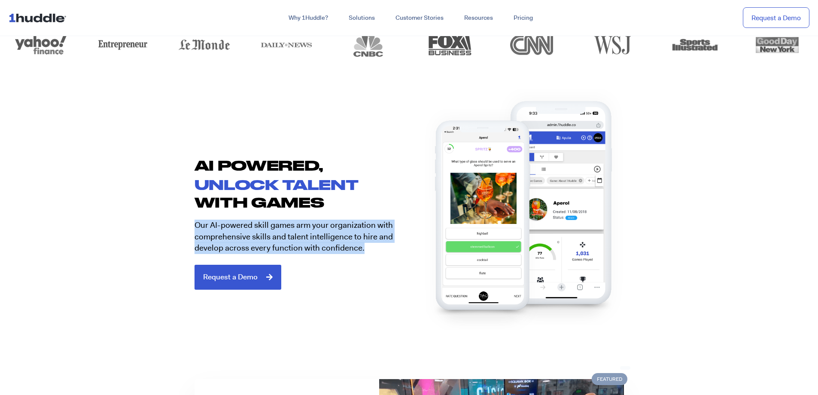
click at [176, 222] on section "AI POWERED, unlock talent with games Our AI-powered skill games arm your organi…" at bounding box center [409, 220] width 818 height 194
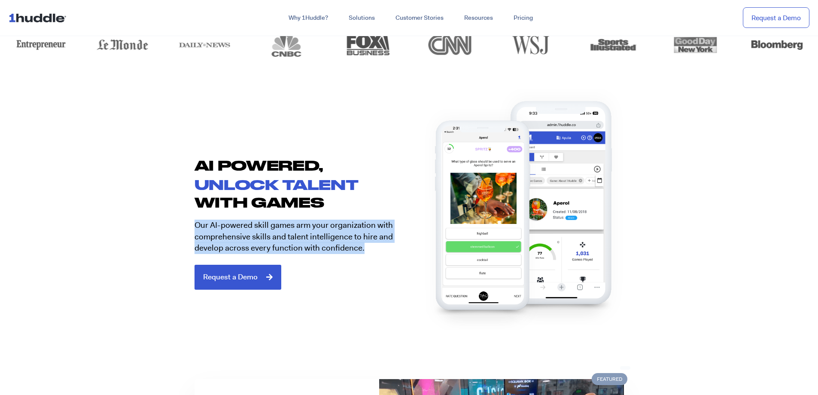
click at [176, 222] on section "AI POWERED, unlock talent with games Our AI-powered skill games arm your organi…" at bounding box center [409, 220] width 818 height 194
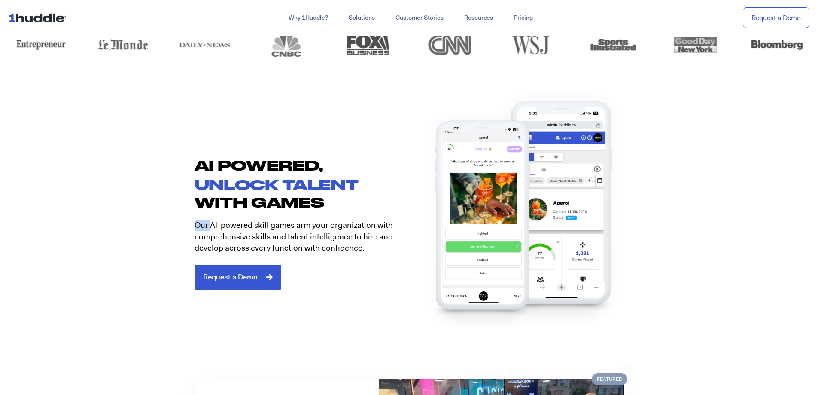
click at [176, 222] on section "AI POWERED, unlock talent with games Our AI-powered skill games arm your organi…" at bounding box center [409, 220] width 818 height 194
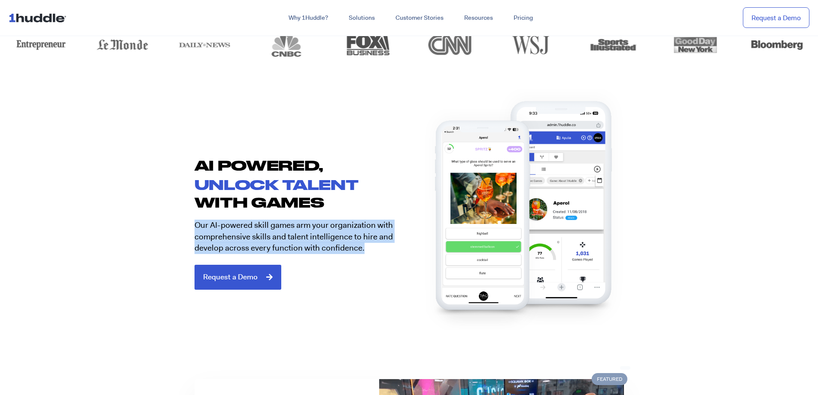
click at [176, 222] on section "AI POWERED, unlock talent with games Our AI-powered skill games arm your organi…" at bounding box center [409, 220] width 818 height 194
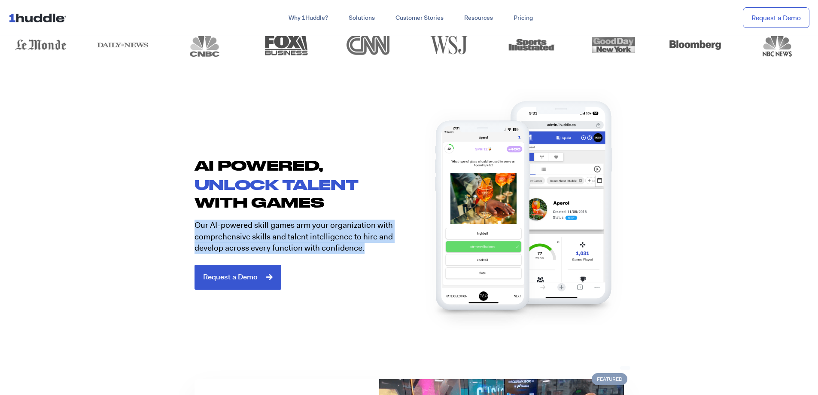
click at [176, 222] on section "AI POWERED, unlock talent with games Our AI-powered skill games arm your organi…" at bounding box center [409, 220] width 818 height 194
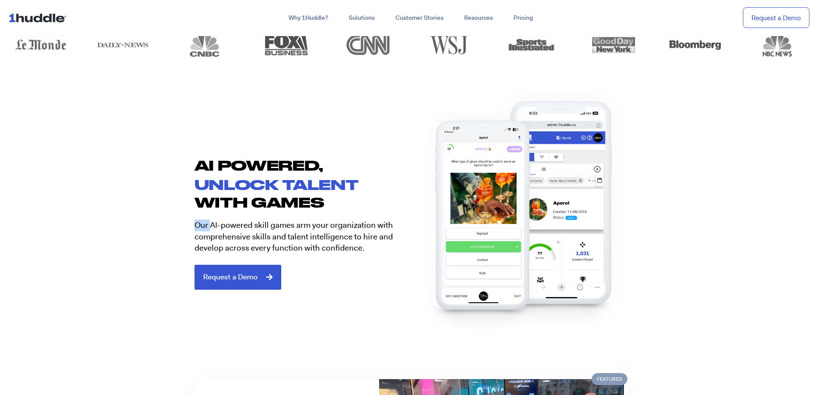
click at [176, 222] on section "AI POWERED, unlock talent with games Our AI-powered skill games arm your organi…" at bounding box center [409, 220] width 818 height 194
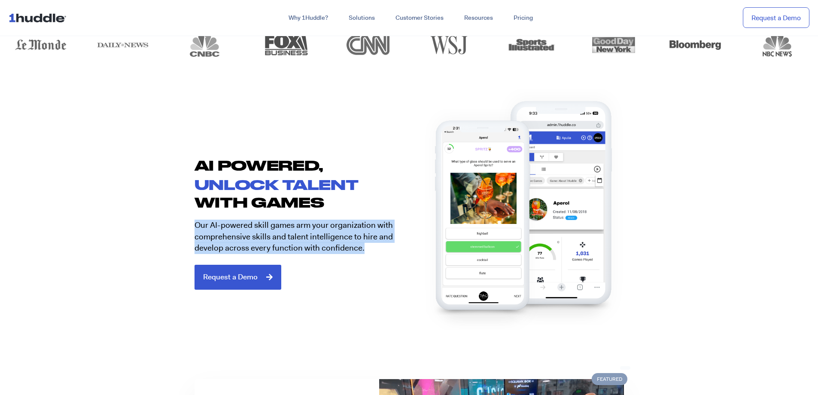
click at [176, 222] on section "AI POWERED, unlock talent with games Our AI-powered skill games arm your organi…" at bounding box center [409, 220] width 818 height 194
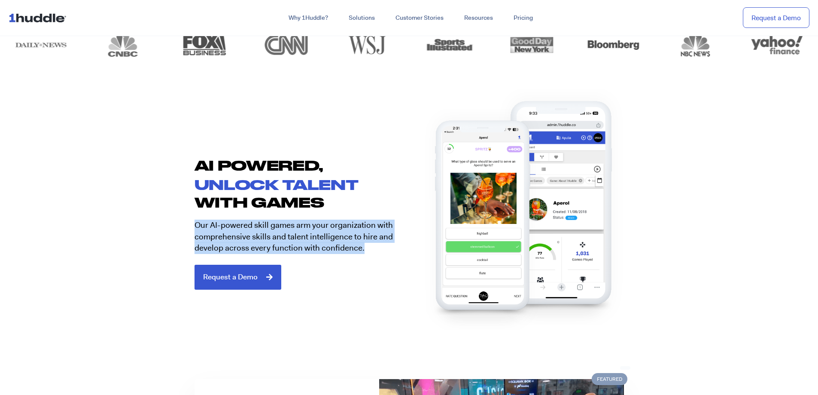
click at [176, 222] on section "AI POWERED, unlock talent with games Our AI-powered skill games arm your organi…" at bounding box center [409, 220] width 818 height 194
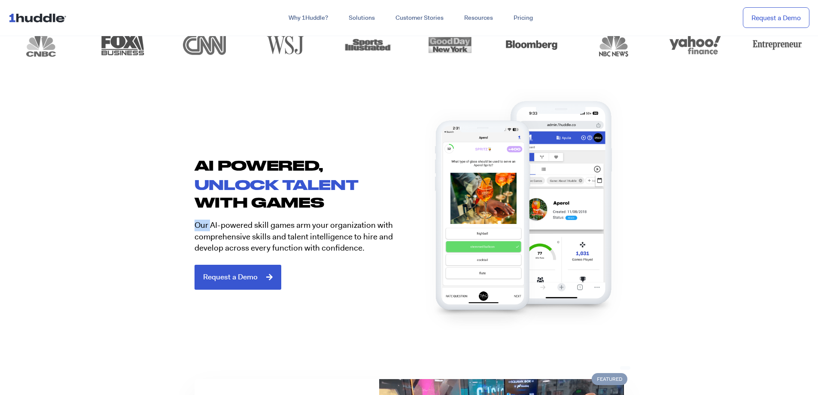
click at [176, 222] on section "AI POWERED, unlock talent with games Our AI-powered skill games arm your organi…" at bounding box center [409, 220] width 818 height 194
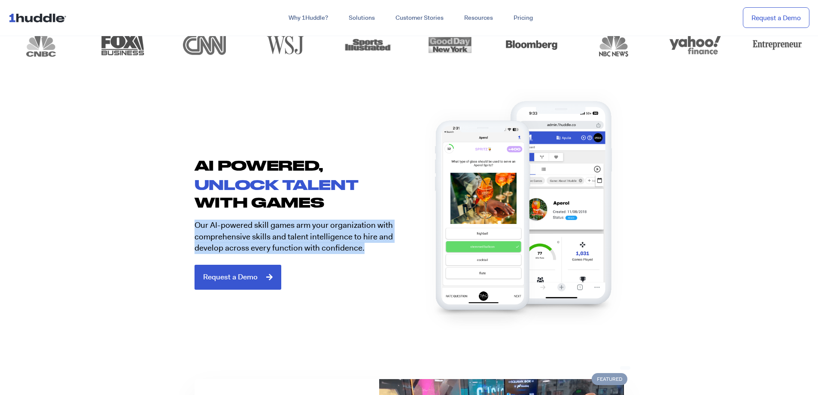
click at [176, 222] on section "AI POWERED, unlock talent with games Our AI-powered skill games arm your organi…" at bounding box center [409, 220] width 818 height 194
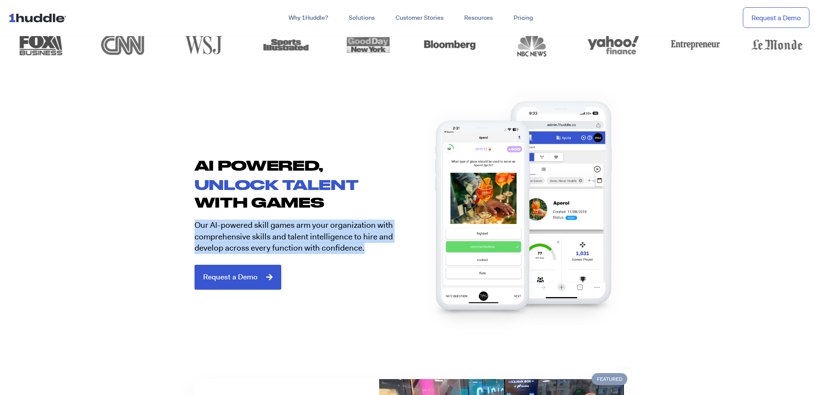
click at [175, 224] on section "AI POWERED, unlock talent with games Our AI-powered skill games arm your organi…" at bounding box center [409, 220] width 818 height 194
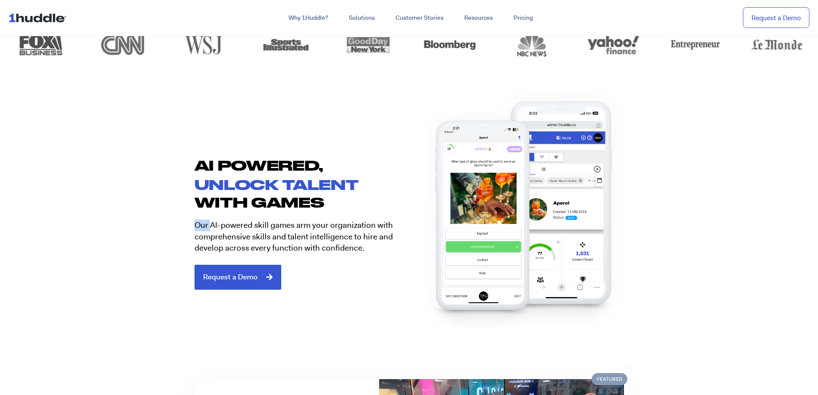
click at [175, 224] on section "AI POWERED, unlock talent with games Our AI-powered skill games arm your organi…" at bounding box center [409, 220] width 818 height 194
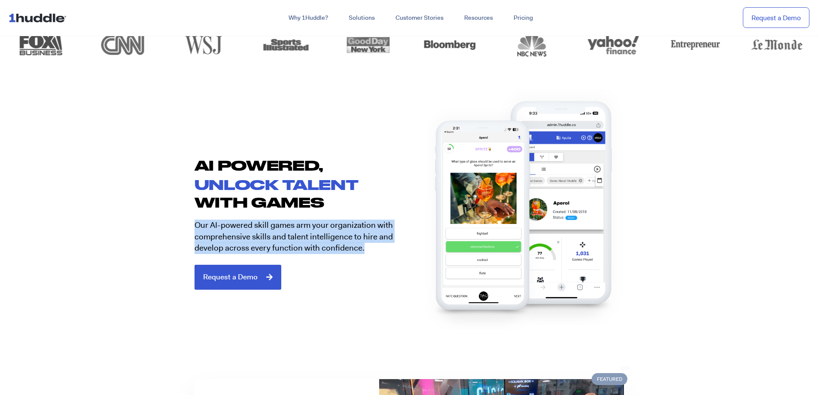
click at [175, 224] on section "AI POWERED, unlock talent with games Our AI-powered skill games arm your organi…" at bounding box center [409, 220] width 818 height 194
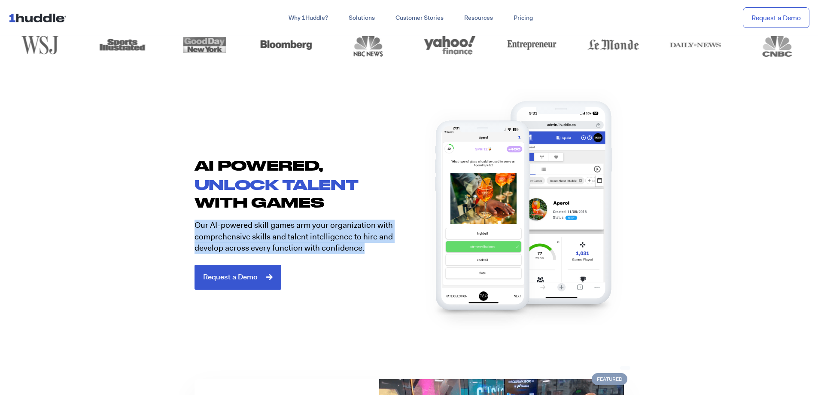
click at [175, 224] on section "AI POWERED, unlock talent with games Our AI-powered skill games arm your organi…" at bounding box center [409, 220] width 818 height 194
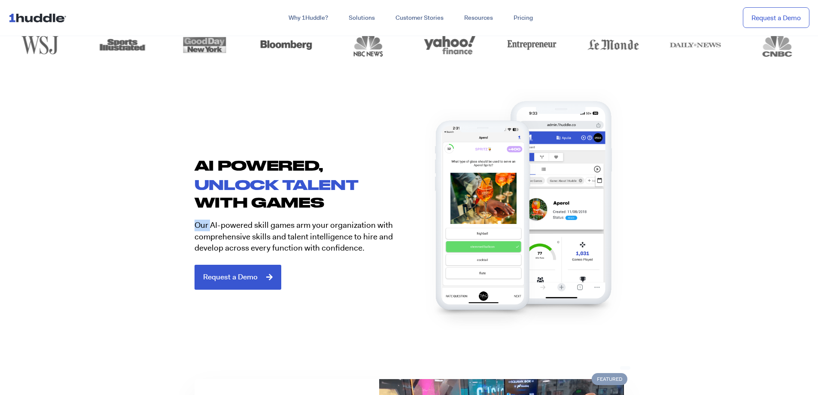
click at [175, 224] on section "AI POWERED, unlock talent with games Our AI-powered skill games arm your organi…" at bounding box center [409, 220] width 818 height 194
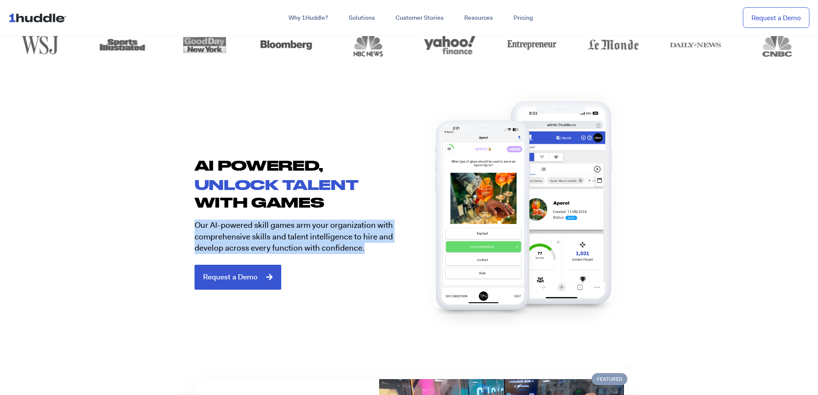
click at [175, 224] on section "AI POWERED, unlock talent with games Our AI-powered skill games arm your organi…" at bounding box center [409, 220] width 818 height 194
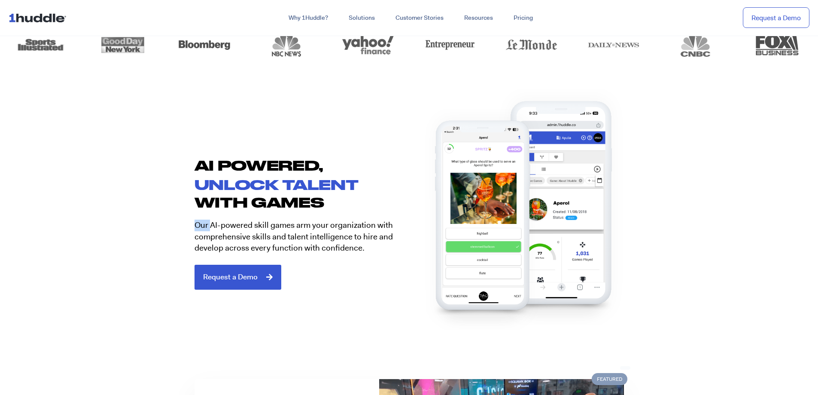
click at [175, 224] on section "AI POWERED, unlock talent with games Our AI-powered skill games arm your organi…" at bounding box center [409, 220] width 818 height 194
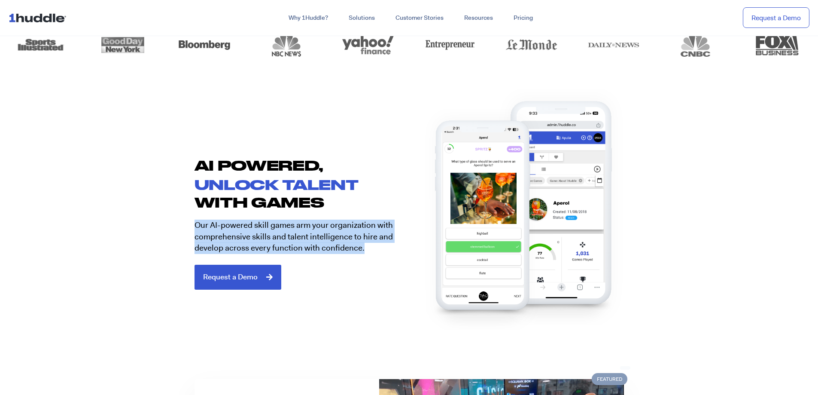
click at [175, 224] on section "AI POWERED, unlock talent with games Our AI-powered skill games arm your organi…" at bounding box center [409, 220] width 818 height 194
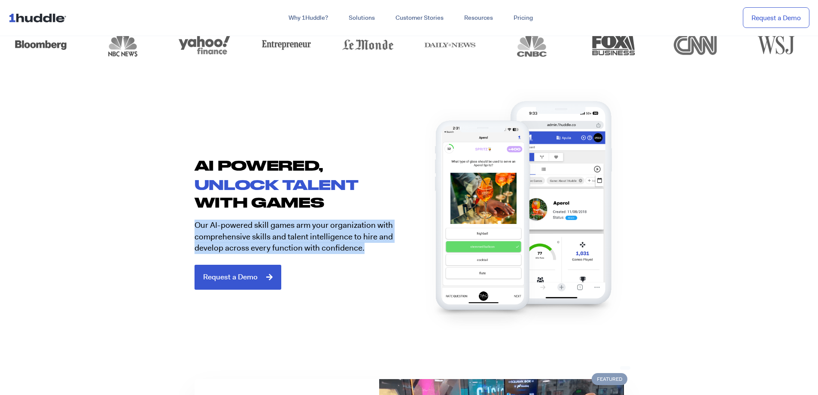
click at [175, 224] on section "AI POWERED, unlock talent with games Our AI-powered skill games arm your organi…" at bounding box center [409, 220] width 818 height 194
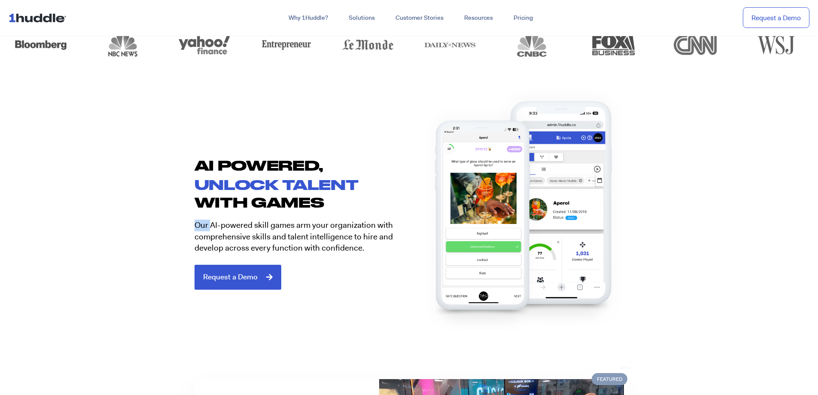
click at [175, 224] on section "AI POWERED, unlock talent with games Our AI-powered skill games arm your organi…" at bounding box center [409, 220] width 818 height 194
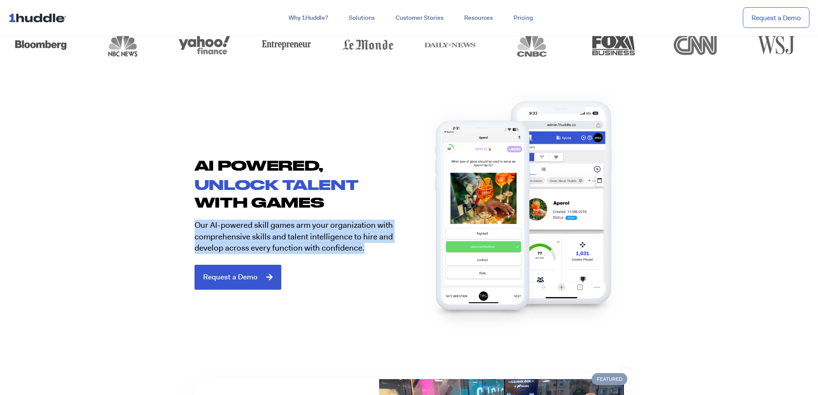
click at [175, 224] on section "AI POWERED, unlock talent with games Our AI-powered skill games arm your organi…" at bounding box center [409, 220] width 818 height 194
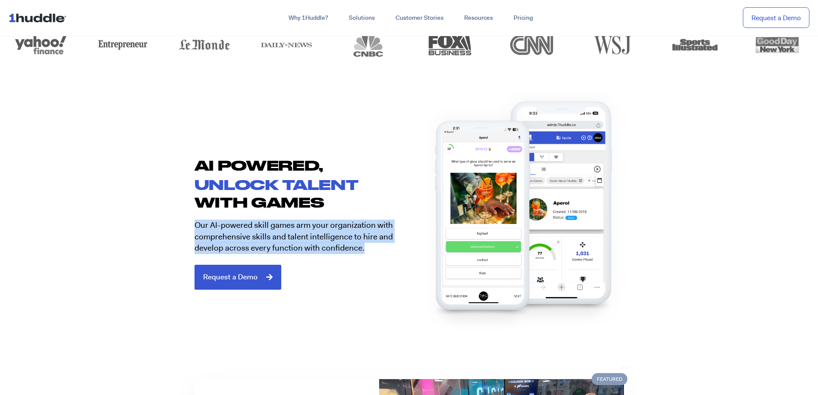
click at [175, 224] on section "AI POWERED, unlock talent with games Our AI-powered skill games arm your organi…" at bounding box center [409, 220] width 818 height 194
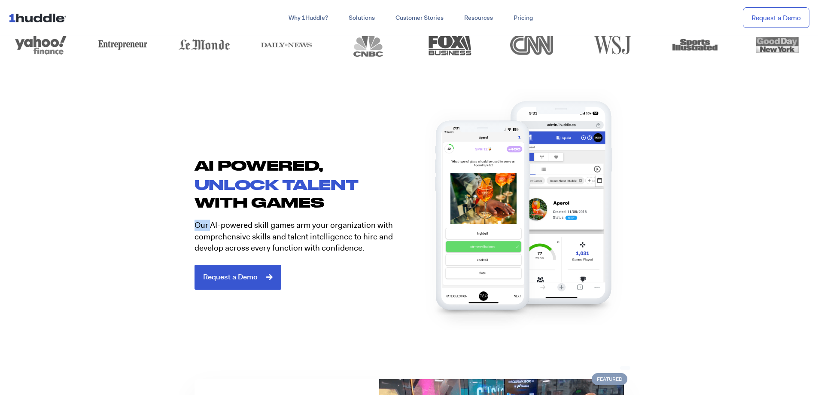
click at [175, 224] on section "AI POWERED, unlock talent with games Our AI-powered skill games arm your organi…" at bounding box center [409, 220] width 818 height 194
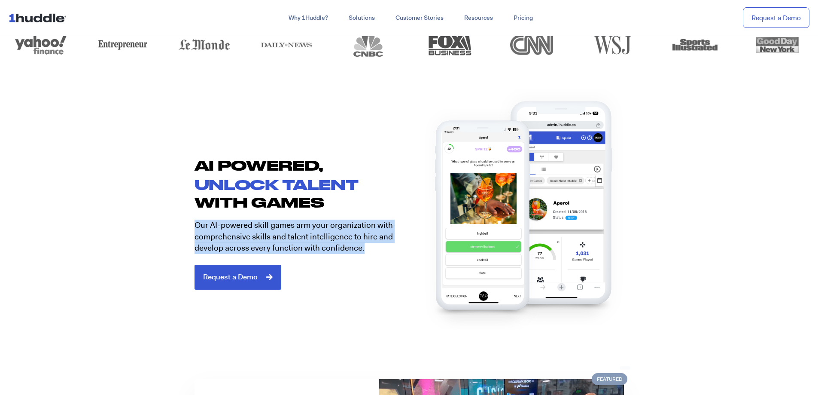
click at [175, 224] on section "AI POWERED, unlock talent with games Our AI-powered skill games arm your organi…" at bounding box center [409, 220] width 818 height 194
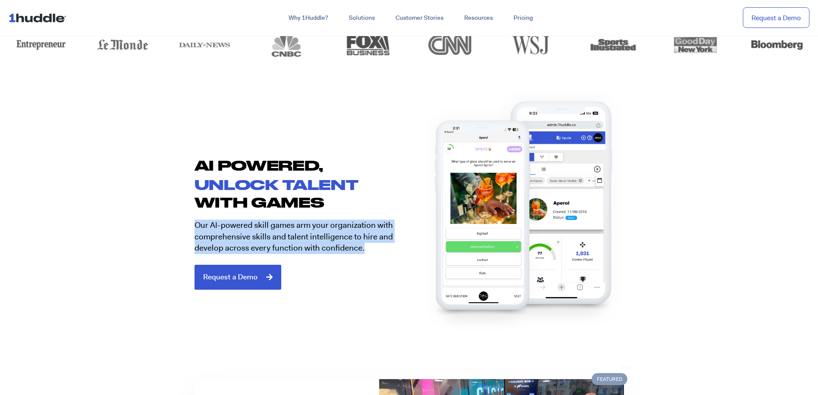
click at [175, 224] on section "AI POWERED, unlock talent with games Our AI-powered skill games arm your organi…" at bounding box center [409, 220] width 818 height 194
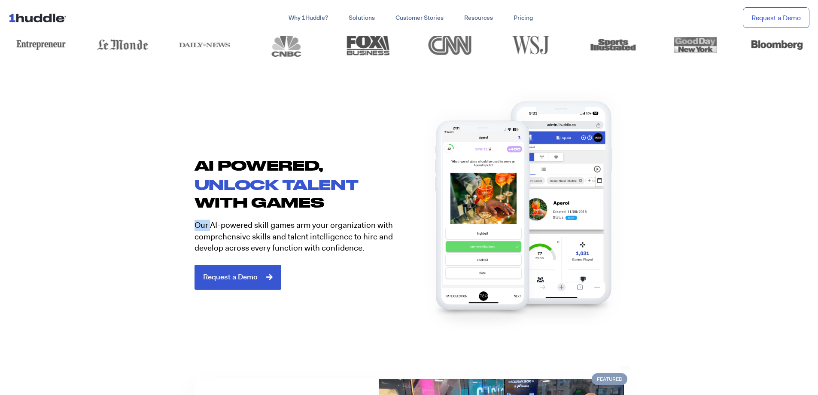
click at [175, 224] on section "AI POWERED, unlock talent with games Our AI-powered skill games arm your organi…" at bounding box center [409, 220] width 818 height 194
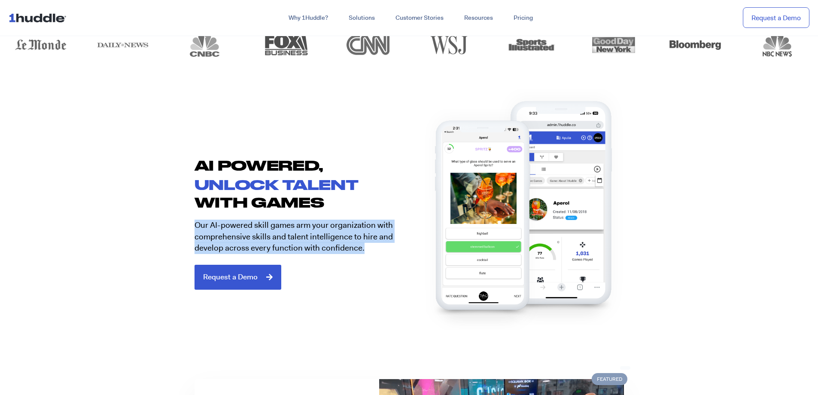
click at [175, 224] on section "AI POWERED, unlock talent with games Our AI-powered skill games arm your organi…" at bounding box center [409, 220] width 818 height 194
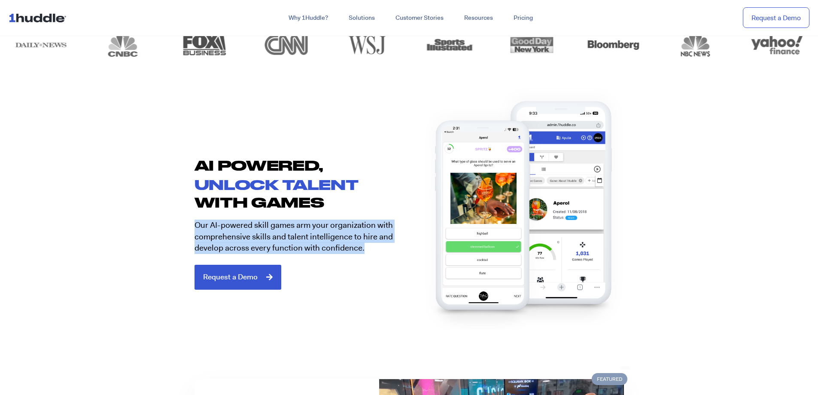
click at [175, 224] on section "AI POWERED, unlock talent with games Our AI-powered skill games arm your organi…" at bounding box center [409, 220] width 818 height 194
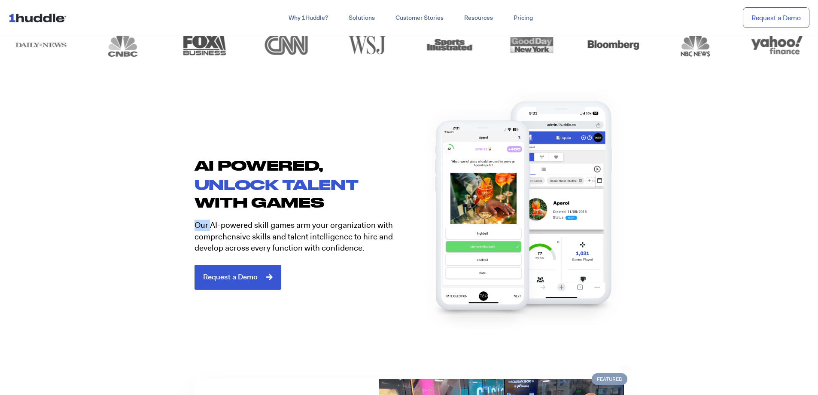
click at [175, 224] on section "AI POWERED, unlock talent with games Our AI-powered skill games arm your organi…" at bounding box center [409, 220] width 818 height 194
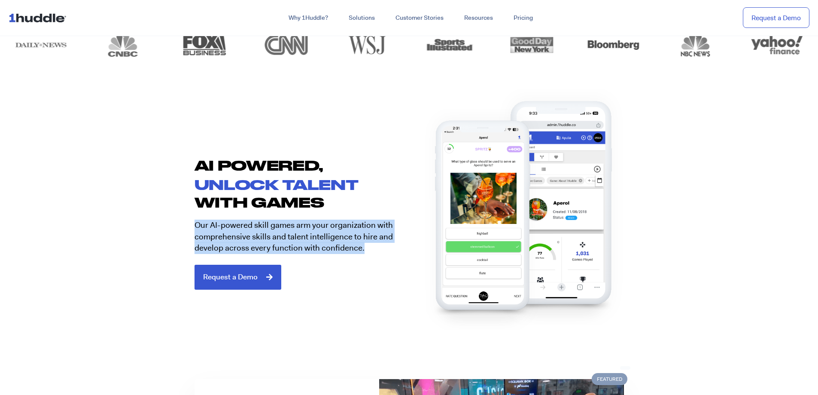
click at [175, 224] on section "AI POWERED, unlock talent with games Our AI-powered skill games arm your organi…" at bounding box center [409, 220] width 818 height 194
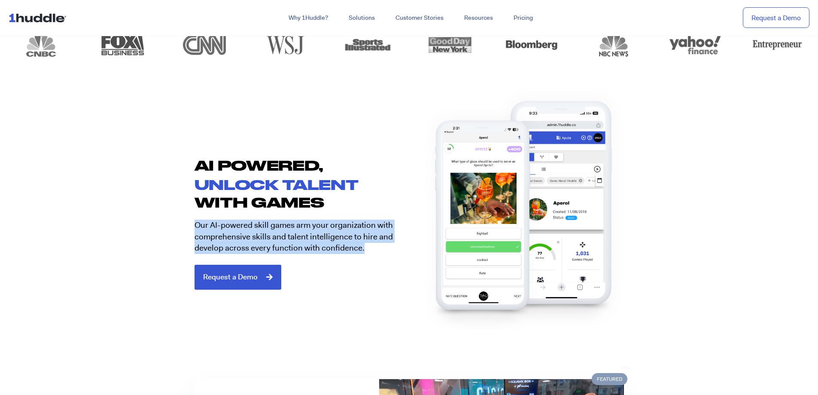
click at [175, 224] on section "AI POWERED, unlock talent with games Our AI-powered skill games arm your organi…" at bounding box center [409, 220] width 818 height 194
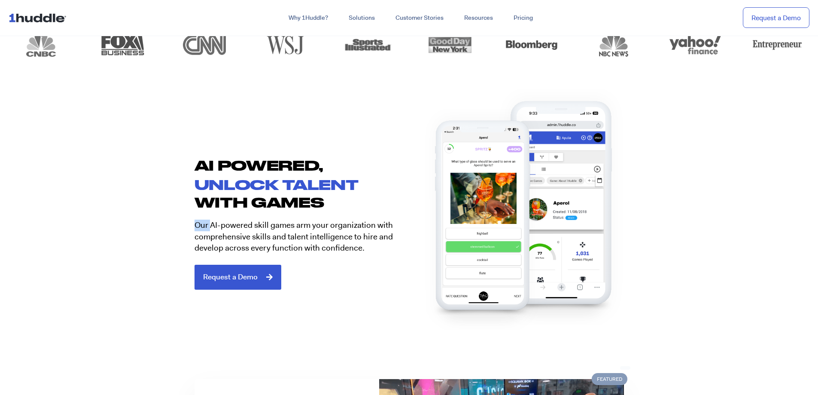
click at [175, 224] on section "AI POWERED, unlock talent with games Our AI-powered skill games arm your organi…" at bounding box center [409, 220] width 818 height 194
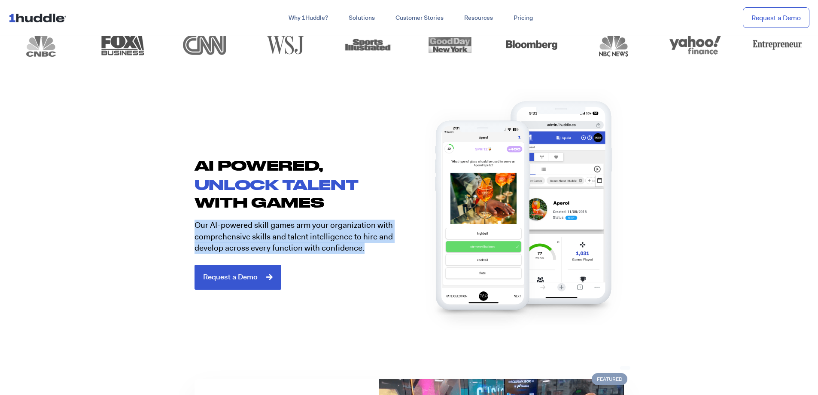
click at [175, 224] on section "AI POWERED, unlock talent with games Our AI-powered skill games arm your organi…" at bounding box center [409, 220] width 818 height 194
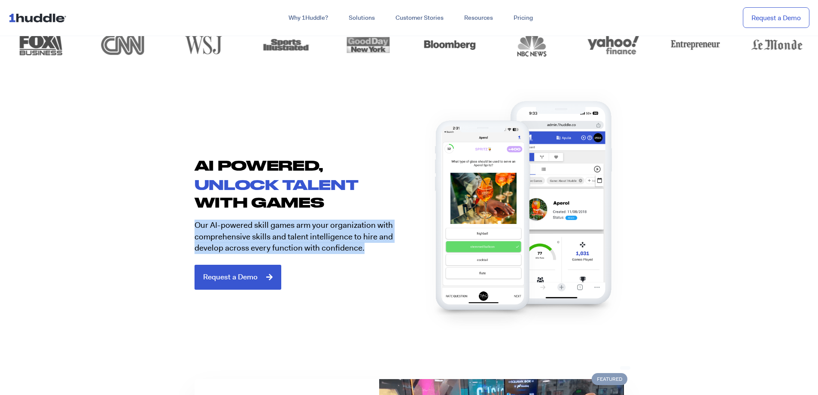
click at [175, 224] on section "AI POWERED, unlock talent with games Our AI-powered skill games arm your organi…" at bounding box center [409, 220] width 818 height 194
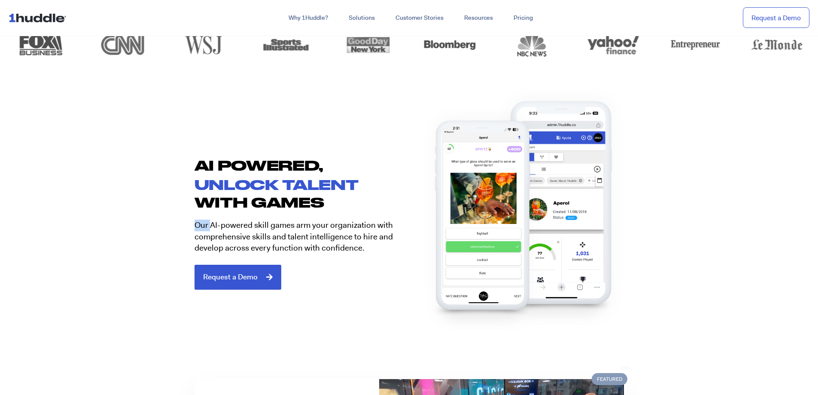
click at [175, 224] on section "AI POWERED, unlock talent with games Our AI-powered skill games arm your organi…" at bounding box center [409, 220] width 818 height 194
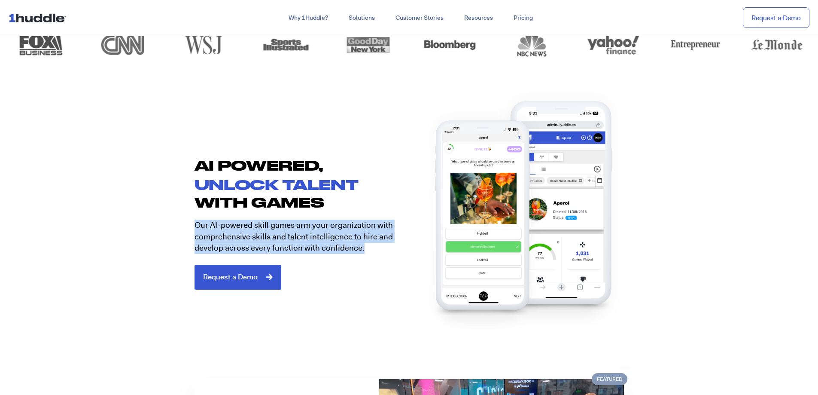
click at [175, 224] on section "AI POWERED, unlock talent with games Our AI-powered skill games arm your organi…" at bounding box center [409, 220] width 818 height 194
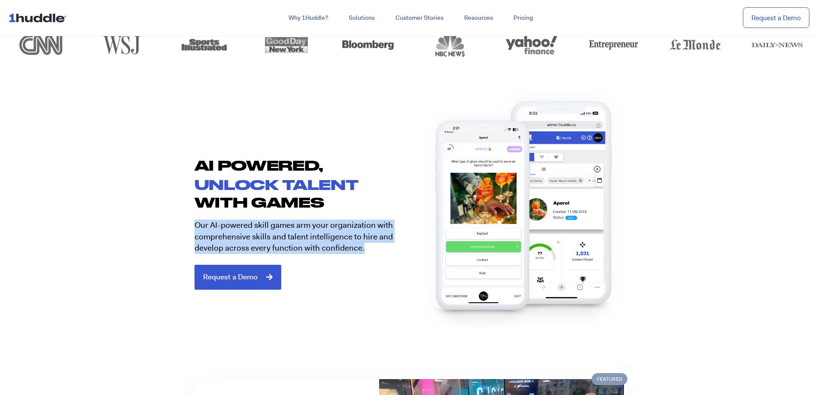
click at [175, 224] on section "AI POWERED, unlock talent with games Our AI-powered skill games arm your organi…" at bounding box center [409, 220] width 818 height 194
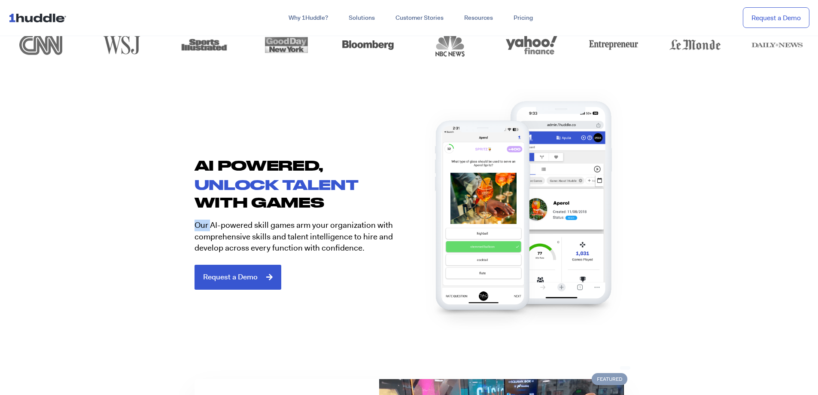
click at [175, 224] on section "AI POWERED, unlock talent with games Our AI-powered skill games arm your organi…" at bounding box center [409, 220] width 818 height 194
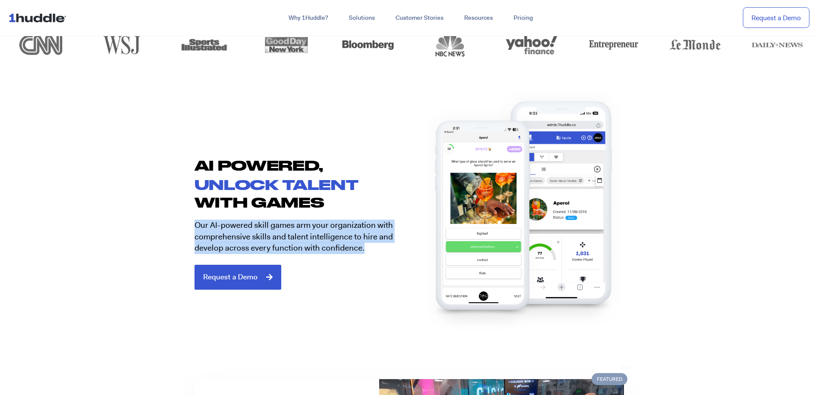
click at [175, 224] on section "AI POWERED, unlock talent with games Our AI-powered skill games arm your organi…" at bounding box center [409, 220] width 818 height 194
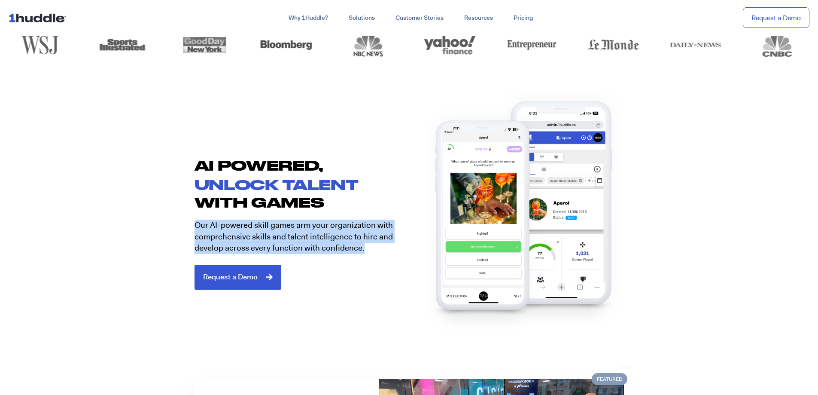
click at [175, 224] on section "AI POWERED, unlock talent with games Our AI-powered skill games arm your organi…" at bounding box center [409, 220] width 818 height 194
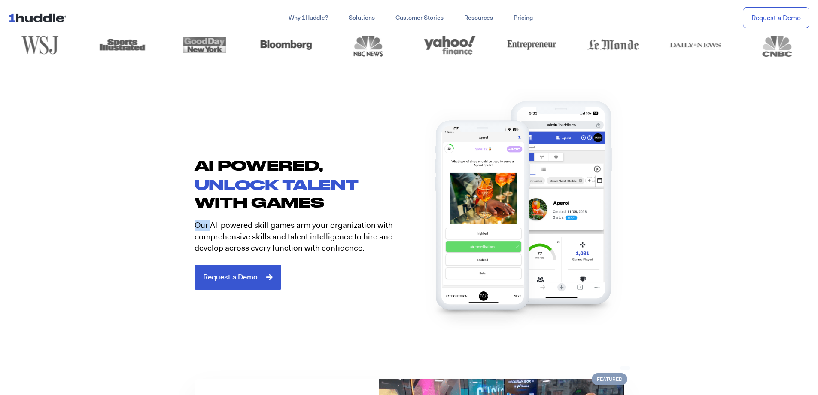
click at [175, 224] on section "AI POWERED, unlock talent with games Our AI-powered skill games arm your organi…" at bounding box center [409, 220] width 818 height 194
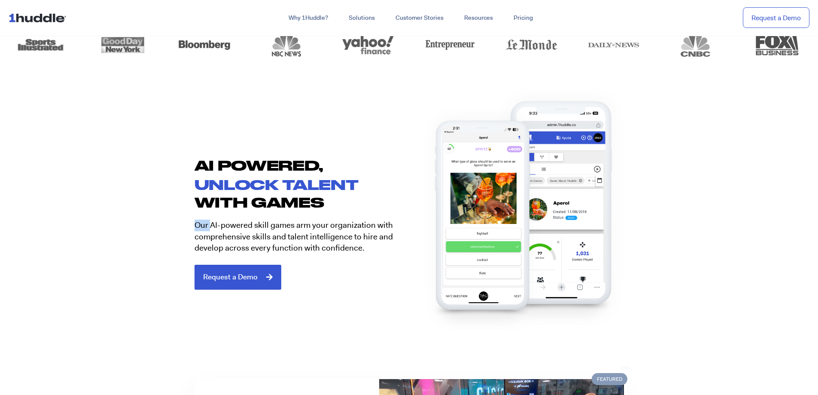
click at [175, 224] on section "AI POWERED, unlock talent with games Our AI-powered skill games arm your organi…" at bounding box center [409, 220] width 818 height 194
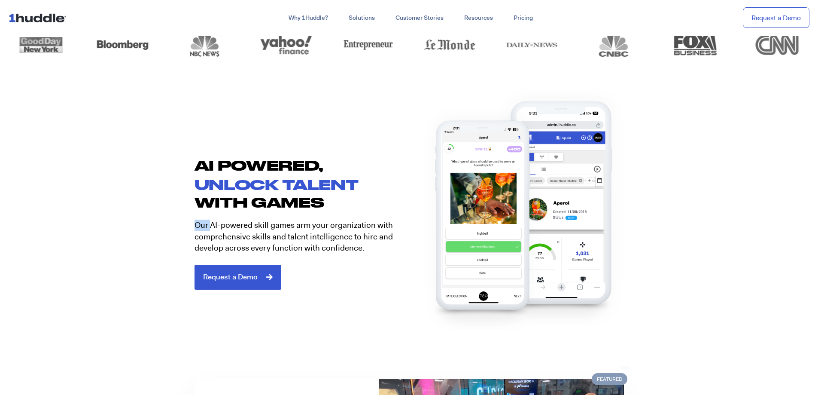
click at [175, 224] on section "AI POWERED, unlock talent with games Our AI-powered skill games arm your organi…" at bounding box center [409, 220] width 818 height 194
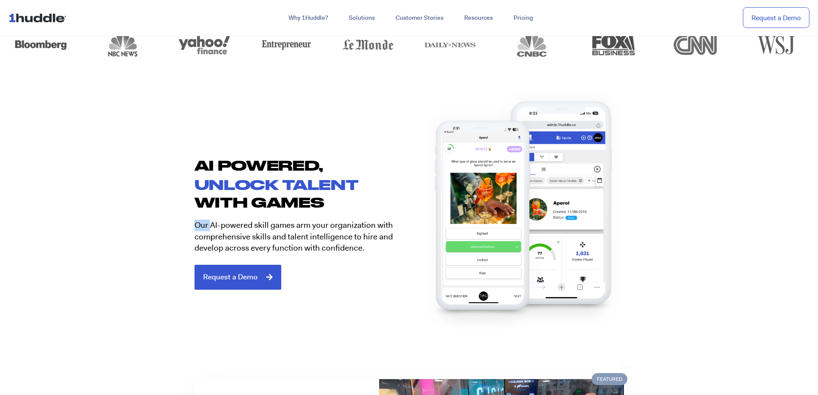
click at [175, 224] on section "AI POWERED, unlock talent with games Our AI-powered skill games arm your organi…" at bounding box center [409, 220] width 818 height 194
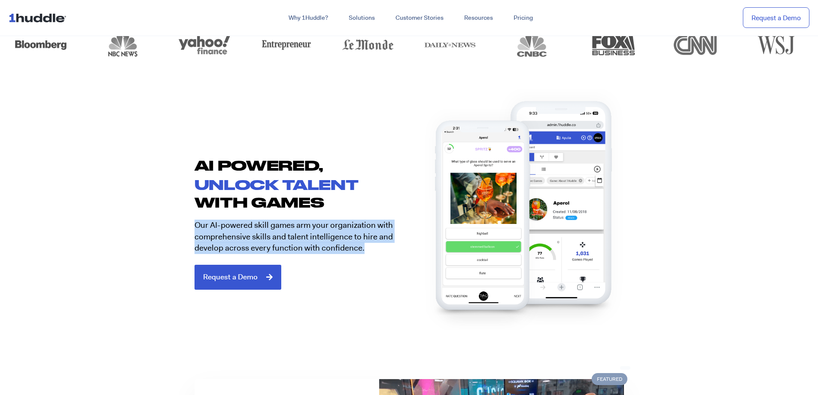
click at [175, 224] on section "AI POWERED, unlock talent with games Our AI-powered skill games arm your organi…" at bounding box center [409, 220] width 818 height 194
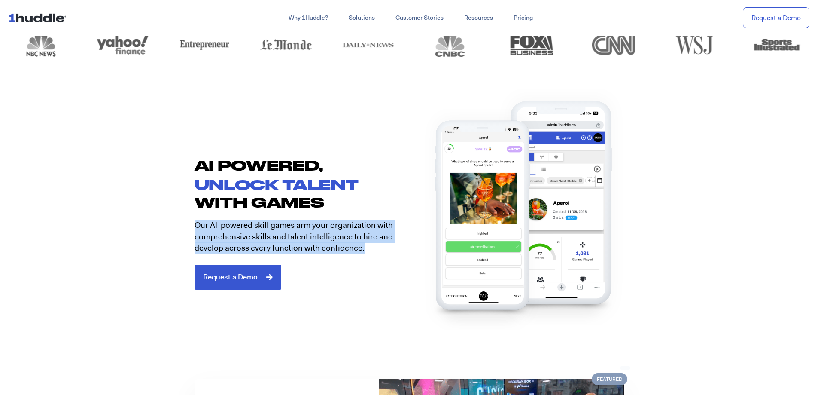
click at [175, 224] on section "AI POWERED, unlock talent with games Our AI-powered skill games arm your organi…" at bounding box center [409, 220] width 818 height 194
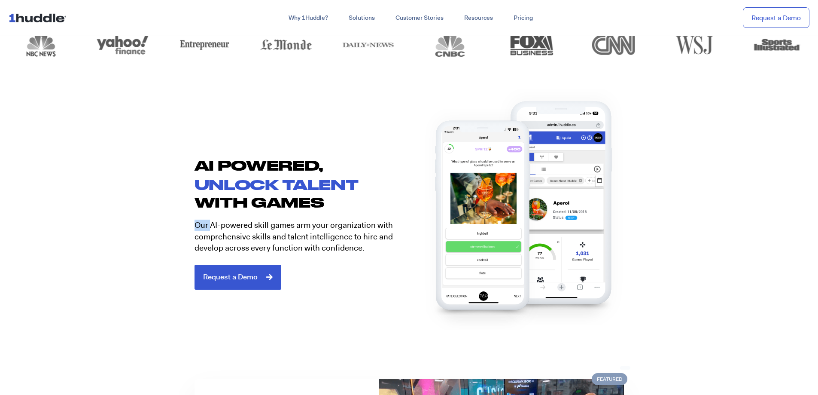
click at [175, 224] on section "AI POWERED, unlock talent with games Our AI-powered skill games arm your organi…" at bounding box center [409, 220] width 818 height 194
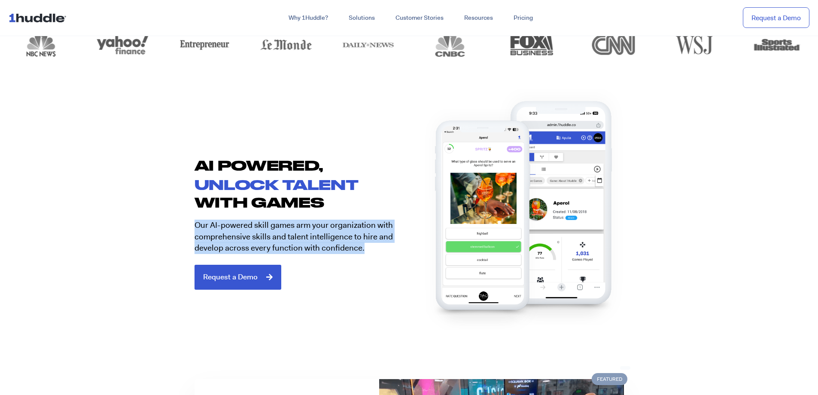
click at [175, 224] on section "AI POWERED, unlock talent with games Our AI-powered skill games arm your organi…" at bounding box center [409, 220] width 818 height 194
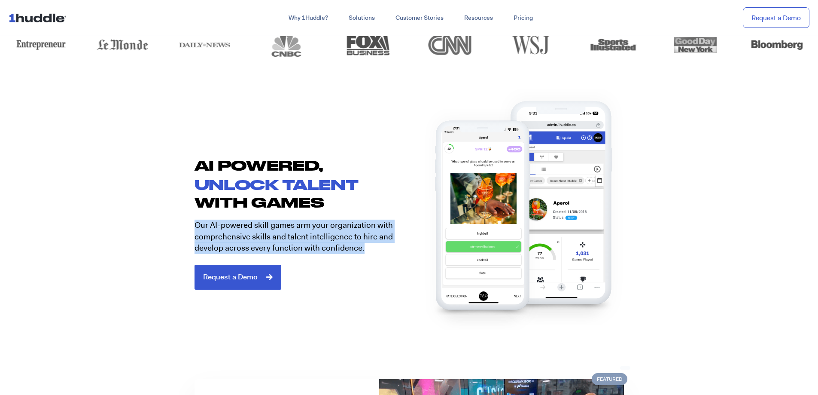
click at [175, 224] on section "AI POWERED, unlock talent with games Our AI-powered skill games arm your organi…" at bounding box center [409, 220] width 818 height 194
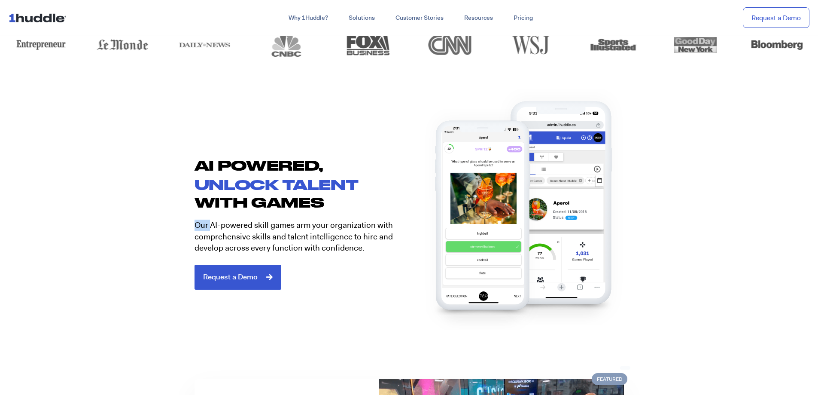
click at [175, 224] on section "AI POWERED, unlock talent with games Our AI-powered skill games arm your organi…" at bounding box center [409, 220] width 818 height 194
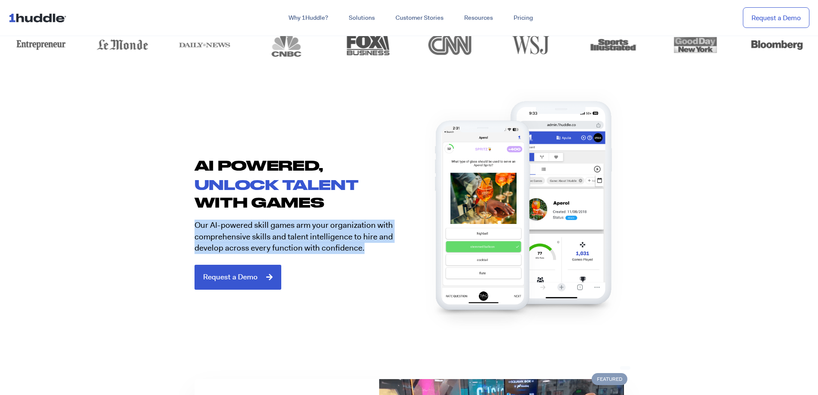
click at [175, 224] on section "AI POWERED, unlock talent with games Our AI-powered skill games arm your organi…" at bounding box center [409, 220] width 818 height 194
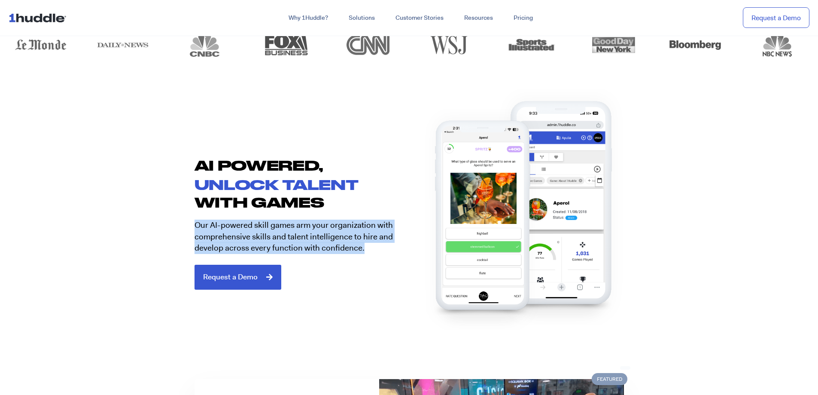
click at [175, 224] on section "AI POWERED, unlock talent with games Our AI-powered skill games arm your organi…" at bounding box center [409, 220] width 818 height 194
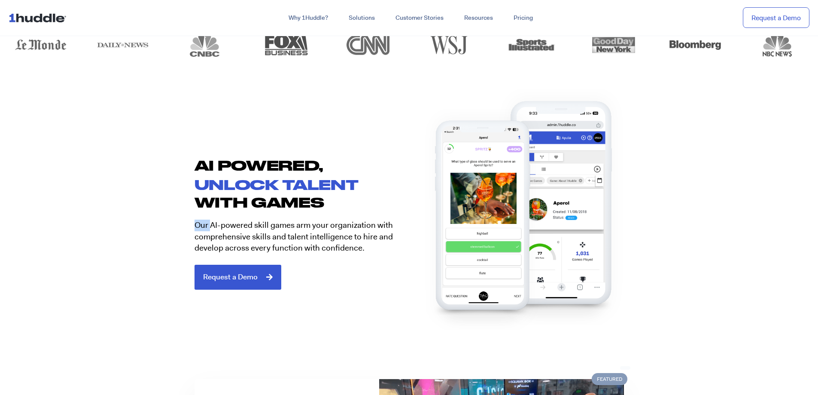
click at [175, 224] on section "AI POWERED, unlock talent with games Our AI-powered skill games arm your organi…" at bounding box center [409, 220] width 818 height 194
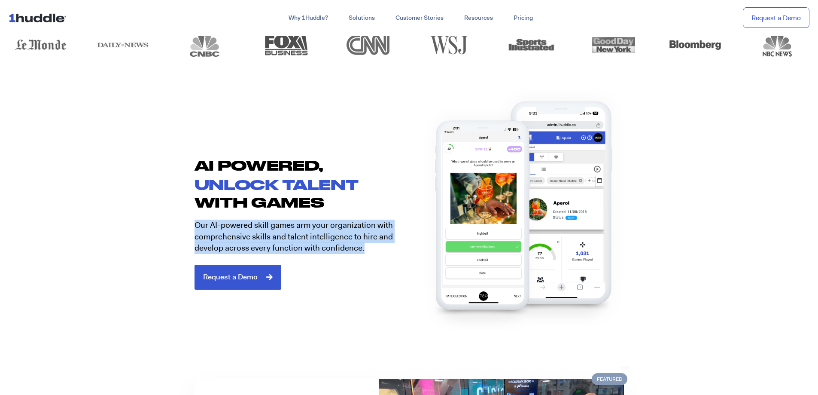
click at [175, 224] on section "AI POWERED, unlock talent with games Our AI-powered skill games arm your organi…" at bounding box center [409, 220] width 818 height 194
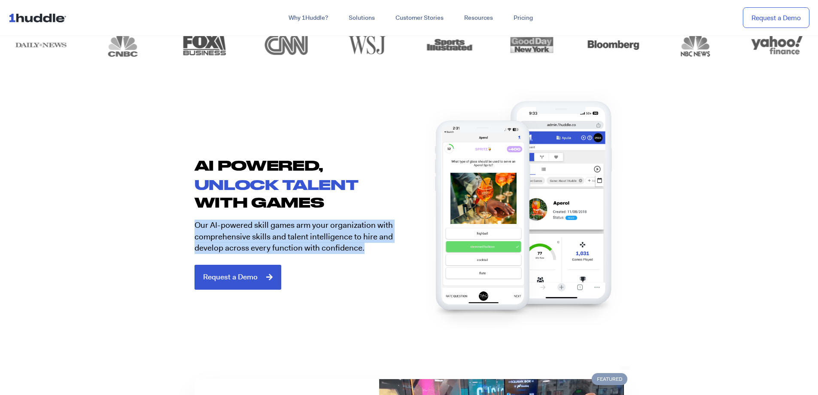
click at [175, 224] on section "AI POWERED, unlock talent with games Our AI-powered skill games arm your organi…" at bounding box center [409, 220] width 818 height 194
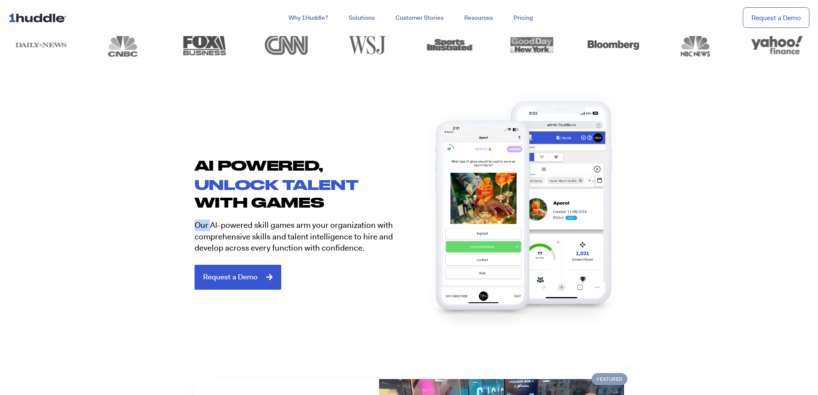
click at [175, 224] on section "AI POWERED, unlock talent with games Our AI-powered skill games arm your organi…" at bounding box center [409, 220] width 818 height 194
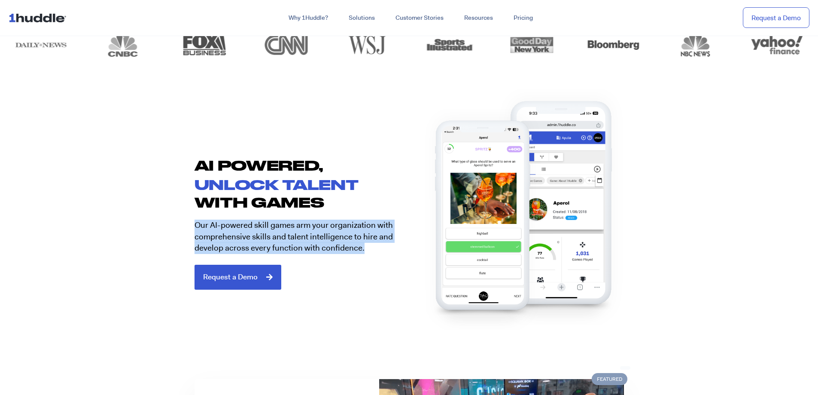
click at [175, 224] on section "AI POWERED, unlock talent with games Our AI-powered skill games arm your organi…" at bounding box center [409, 220] width 818 height 194
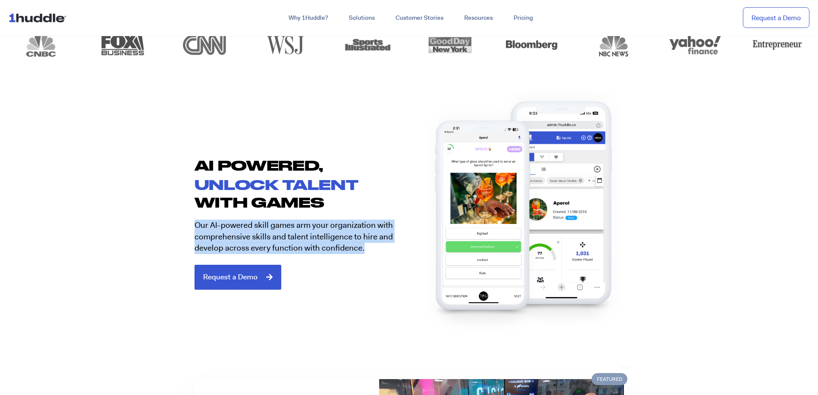
click at [175, 224] on section "AI POWERED, unlock talent with games Our AI-powered skill games arm your organi…" at bounding box center [409, 220] width 818 height 194
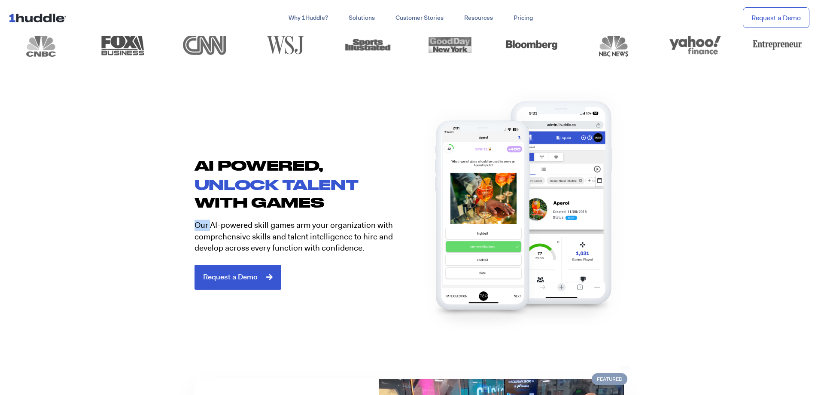
click at [175, 224] on section "AI POWERED, unlock talent with games Our AI-powered skill games arm your organi…" at bounding box center [409, 220] width 818 height 194
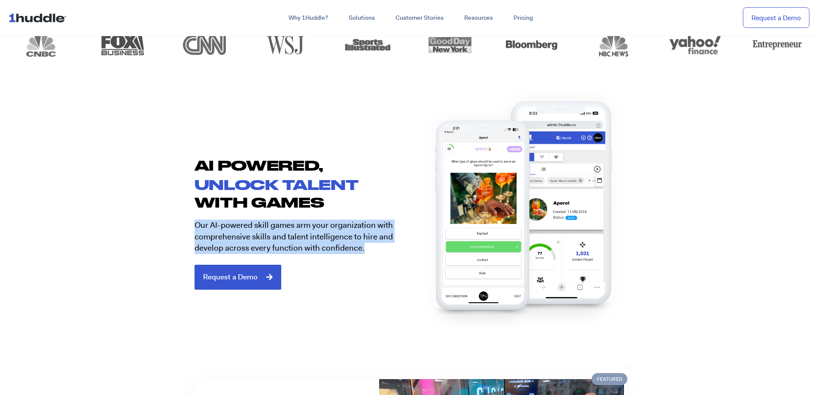
click at [175, 224] on section "AI POWERED, unlock talent with games Our AI-powered skill games arm your organi…" at bounding box center [409, 220] width 818 height 194
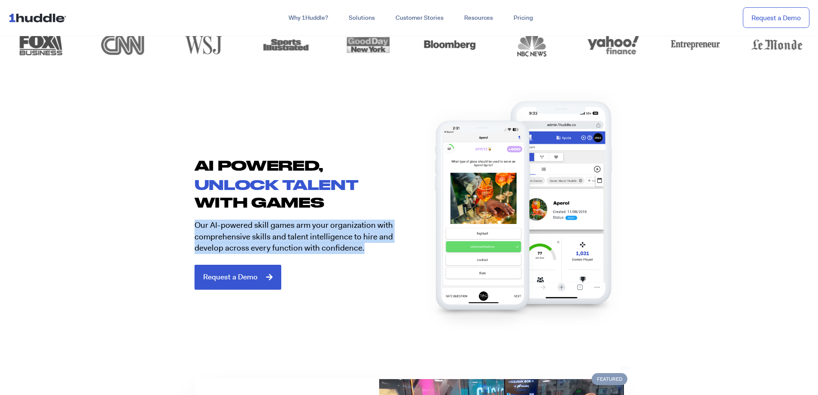
click at [175, 224] on section "AI POWERED, unlock talent with games Our AI-powered skill games arm your organi…" at bounding box center [409, 220] width 818 height 194
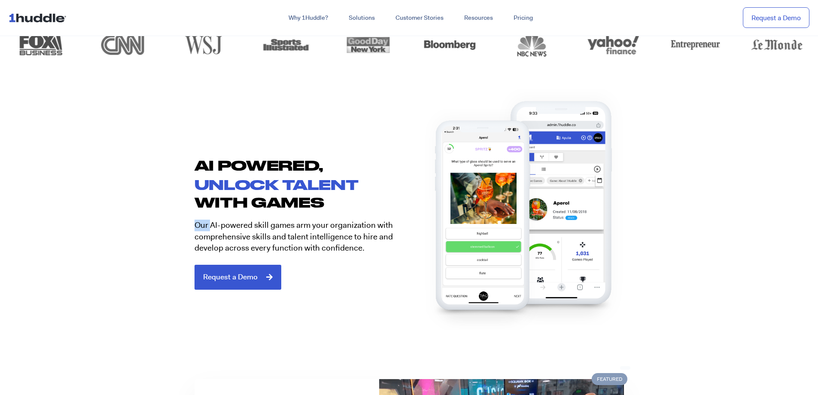
click at [175, 224] on section "AI POWERED, unlock talent with games Our AI-powered skill games arm your organi…" at bounding box center [409, 220] width 818 height 194
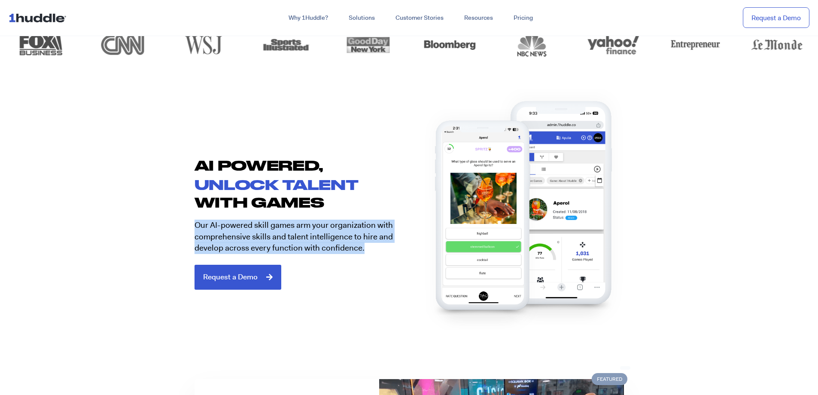
click at [175, 224] on section "AI POWERED, unlock talent with games Our AI-powered skill games arm your organi…" at bounding box center [409, 220] width 818 height 194
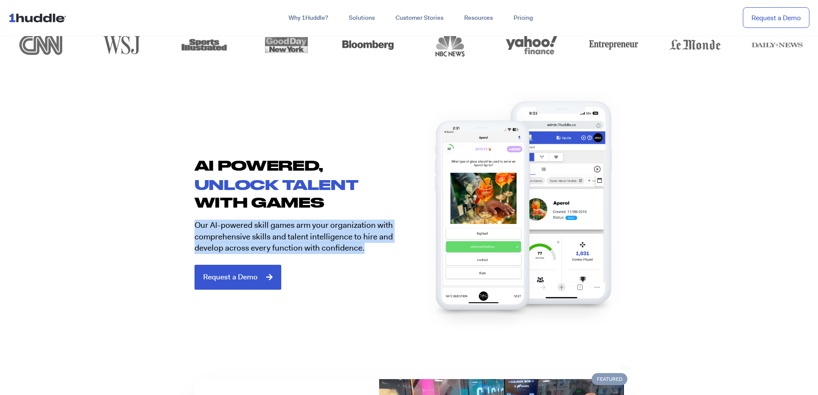
click at [175, 224] on section "AI POWERED, unlock talent with games Our AI-powered skill games arm your organi…" at bounding box center [409, 220] width 818 height 194
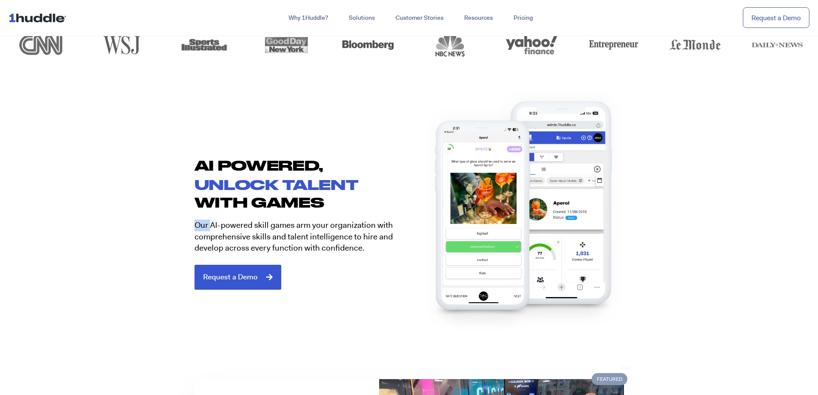
click at [175, 224] on section "AI POWERED, unlock talent with games Our AI-powered skill games arm your organi…" at bounding box center [409, 220] width 818 height 194
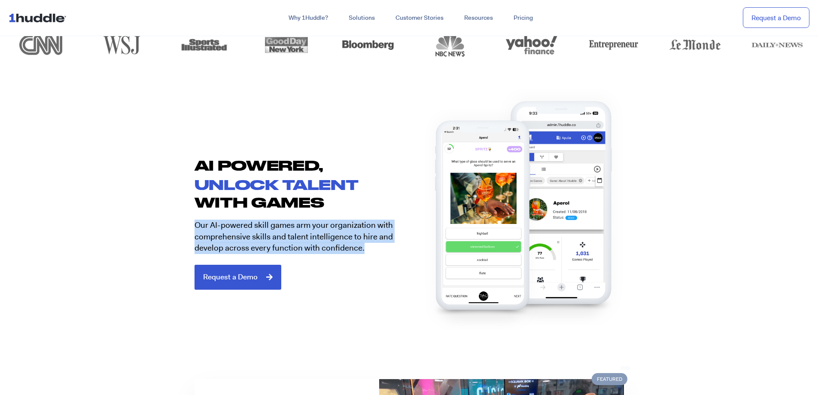
click at [175, 224] on section "AI POWERED, unlock talent with games Our AI-powered skill games arm your organi…" at bounding box center [409, 220] width 818 height 194
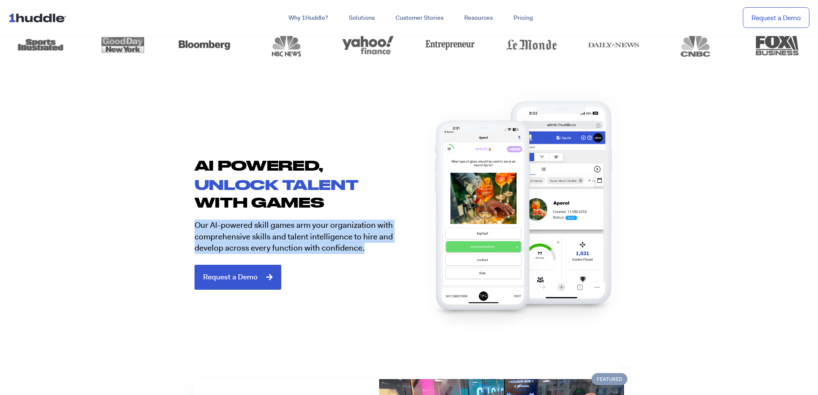
click at [186, 240] on div "AI POWERED, unlock talent with games Our AI-powered skill games arm your organi…" at bounding box center [297, 222] width 223 height 133
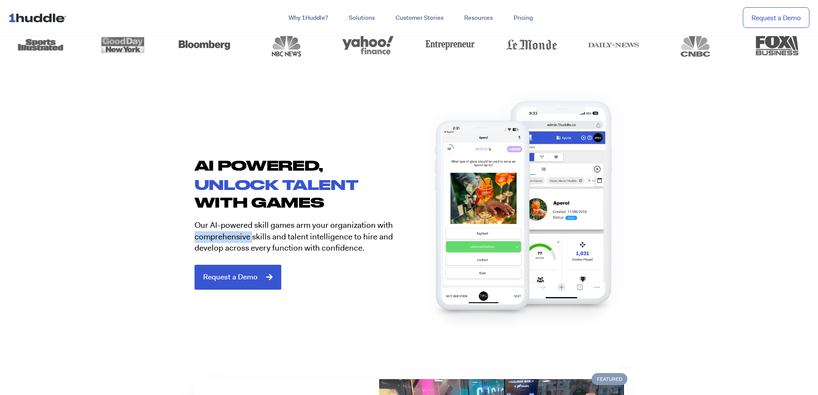
click at [186, 240] on div "AI POWERED, unlock talent with games Our AI-powered skill games arm your organi…" at bounding box center [297, 222] width 223 height 133
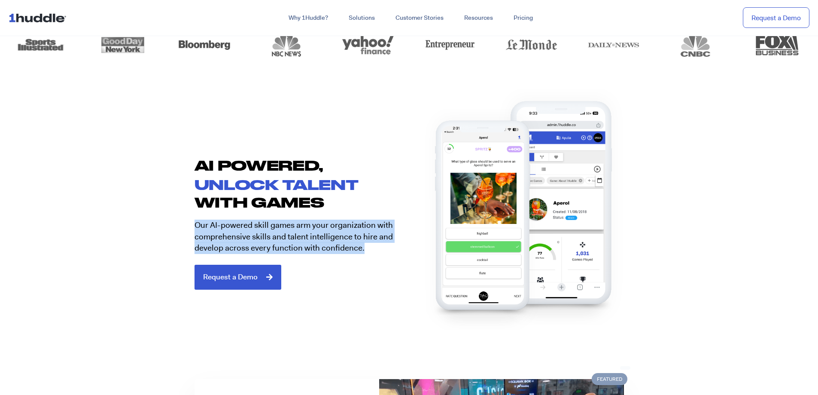
click at [186, 240] on div "AI POWERED, unlock talent with games Our AI-powered skill games arm your organi…" at bounding box center [297, 222] width 223 height 133
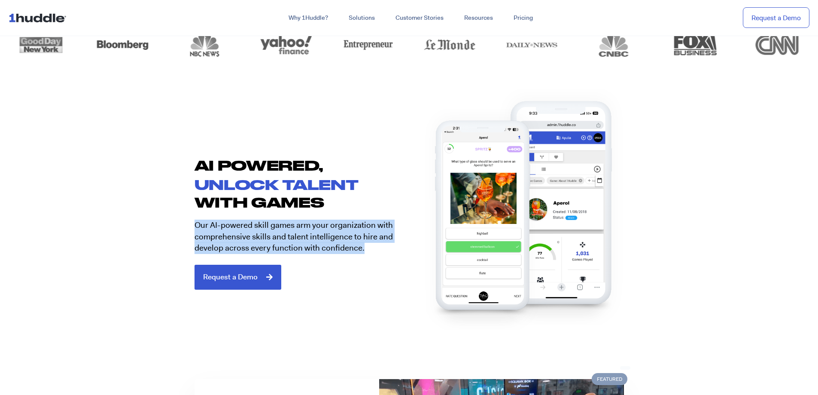
click at [186, 240] on div "AI POWERED, unlock talent with games Our AI-powered skill games arm your organi…" at bounding box center [297, 222] width 223 height 133
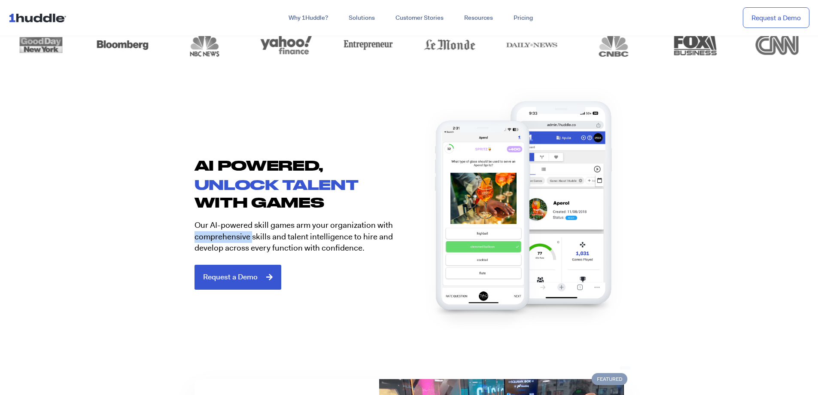
click at [186, 240] on div "AI POWERED, unlock talent with games Our AI-powered skill games arm your organi…" at bounding box center [297, 222] width 223 height 133
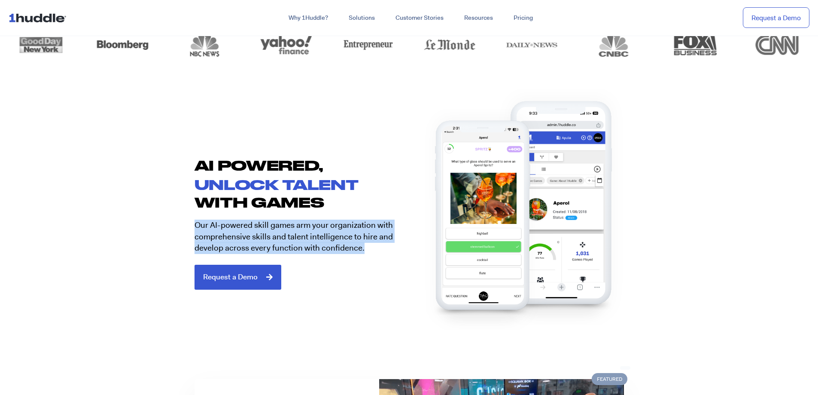
click at [186, 240] on div "AI POWERED, unlock talent with games Our AI-powered skill games arm your organi…" at bounding box center [297, 222] width 223 height 133
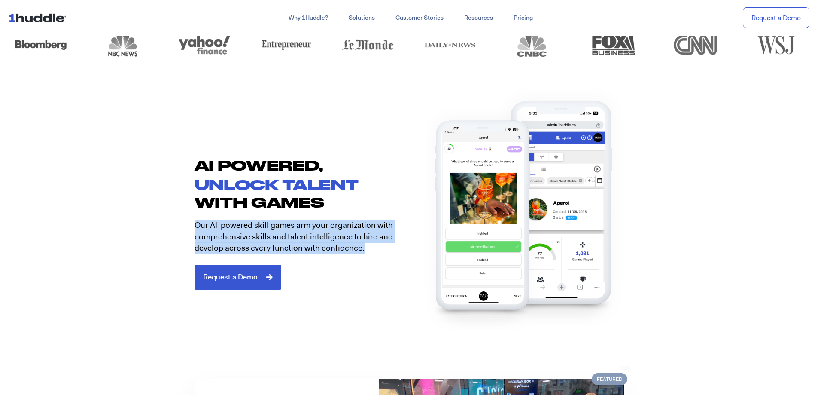
click at [186, 240] on div "AI POWERED, unlock talent with games Our AI-powered skill games arm your organi…" at bounding box center [297, 222] width 223 height 133
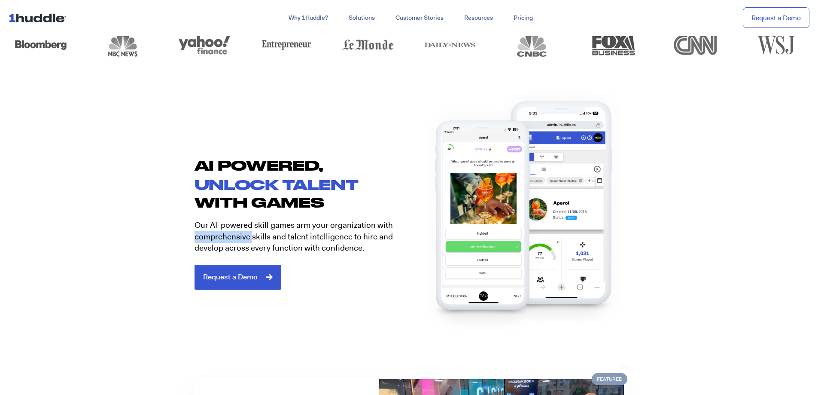
click at [186, 240] on div "AI POWERED, unlock talent with games Our AI-powered skill games arm your organi…" at bounding box center [297, 222] width 223 height 133
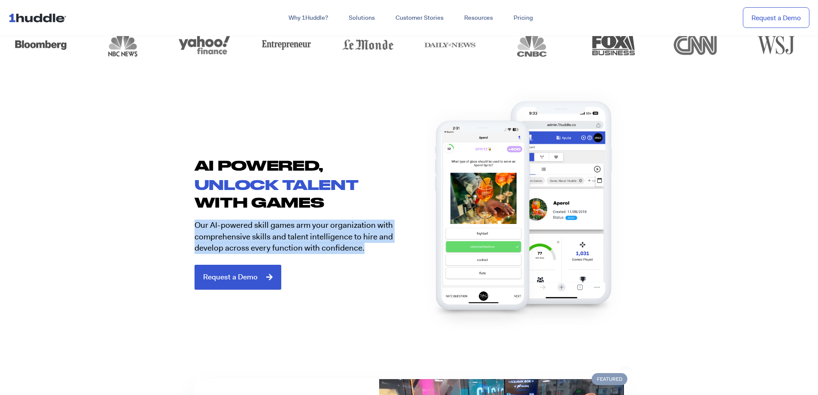
click at [186, 240] on div "AI POWERED, unlock talent with games Our AI-powered skill games arm your organi…" at bounding box center [297, 222] width 223 height 133
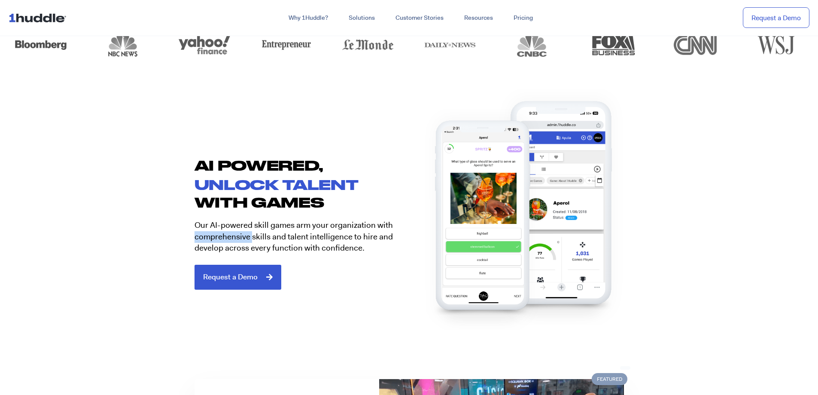
click at [186, 240] on div "AI POWERED, unlock talent with games Our AI-powered skill games arm your organi…" at bounding box center [297, 222] width 223 height 133
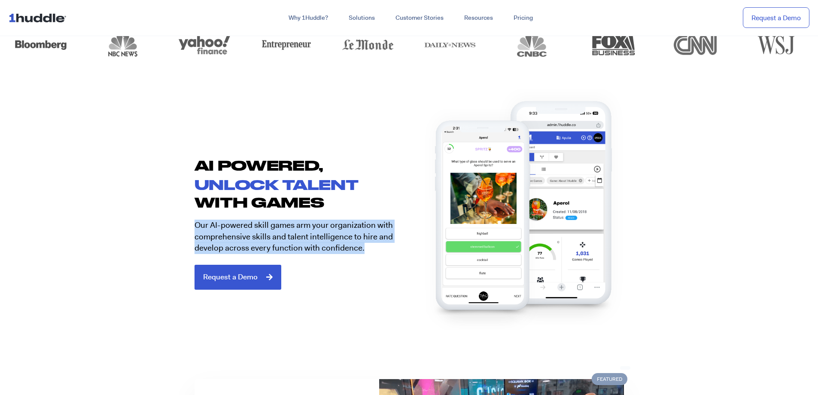
click at [186, 240] on div "AI POWERED, unlock talent with games Our AI-powered skill games arm your organi…" at bounding box center [297, 222] width 223 height 133
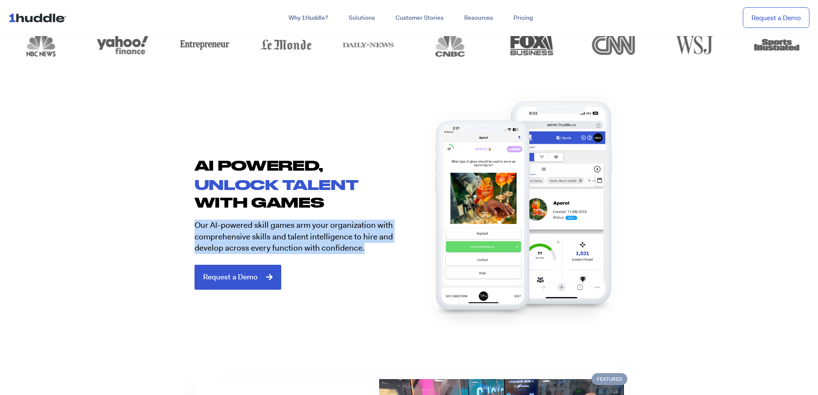
click at [186, 240] on div "AI POWERED, unlock talent with games Our AI-powered skill games arm your organi…" at bounding box center [297, 222] width 223 height 133
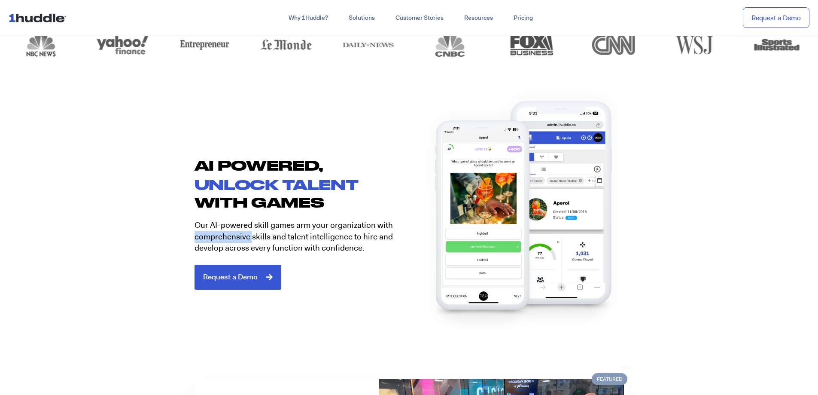
click at [186, 240] on div "AI POWERED, unlock talent with games Our AI-powered skill games arm your organi…" at bounding box center [297, 222] width 223 height 133
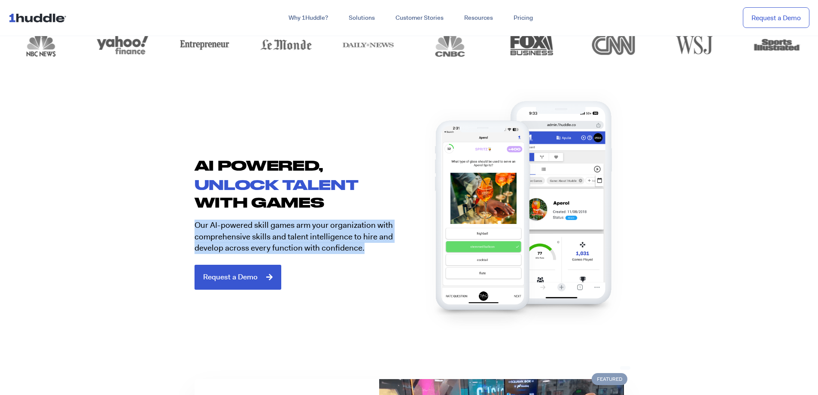
click at [186, 240] on div "AI POWERED, unlock talent with games Our AI-powered skill games arm your organi…" at bounding box center [297, 222] width 223 height 133
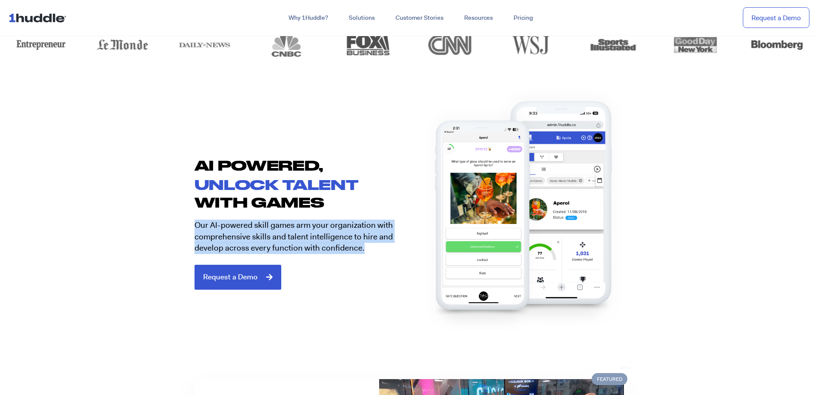
click at [182, 240] on section "AI POWERED, unlock talent with games Our AI-powered skill games arm your organi…" at bounding box center [409, 220] width 818 height 194
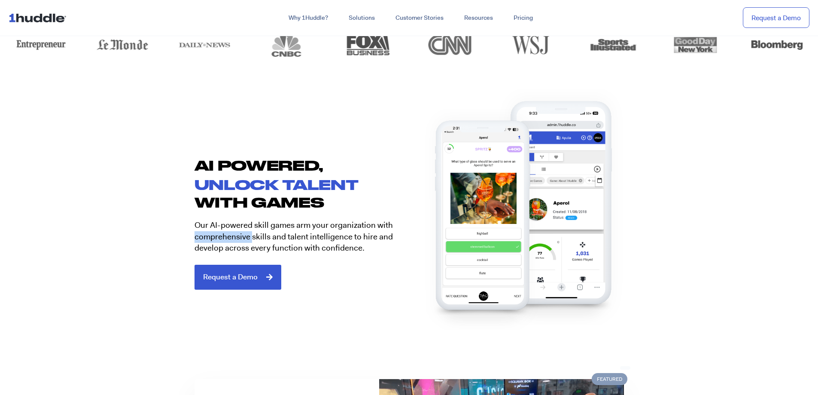
click at [182, 240] on section "AI POWERED, unlock talent with games Our AI-powered skill games arm your organi…" at bounding box center [409, 220] width 818 height 194
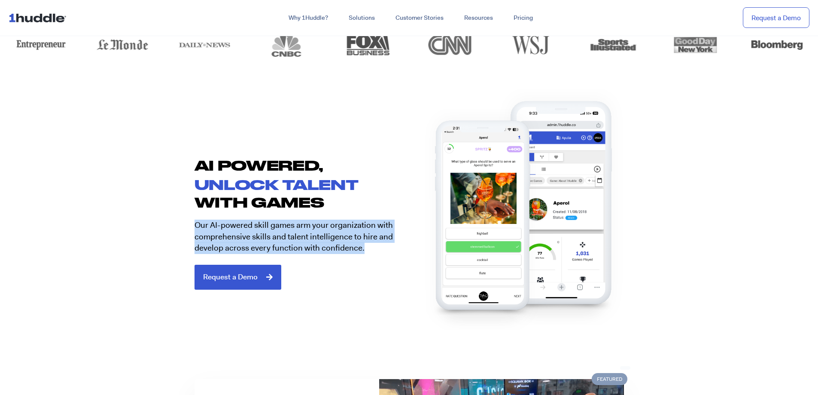
click at [182, 240] on section "AI POWERED, unlock talent with games Our AI-powered skill games arm your organi…" at bounding box center [409, 220] width 818 height 194
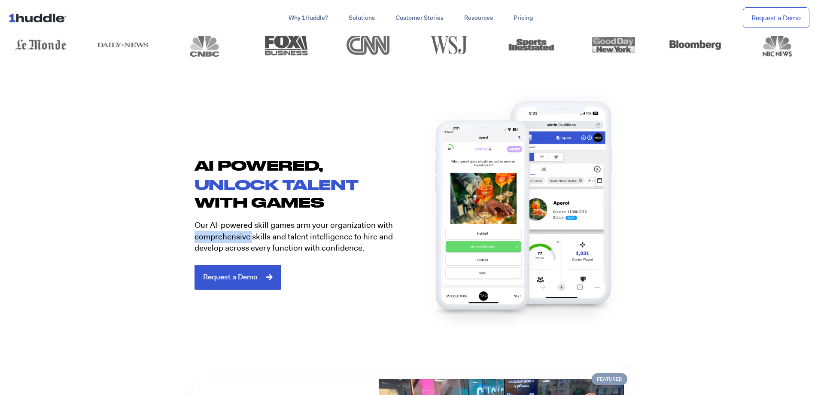
click at [182, 240] on section "AI POWERED, unlock talent with games Our AI-powered skill games arm your organi…" at bounding box center [409, 220] width 818 height 194
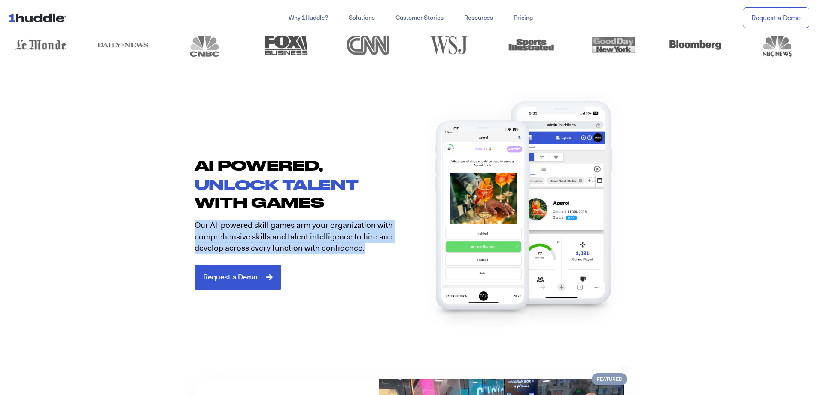
click at [182, 240] on section "AI POWERED, unlock talent with games Our AI-powered skill games arm your organi…" at bounding box center [409, 220] width 818 height 194
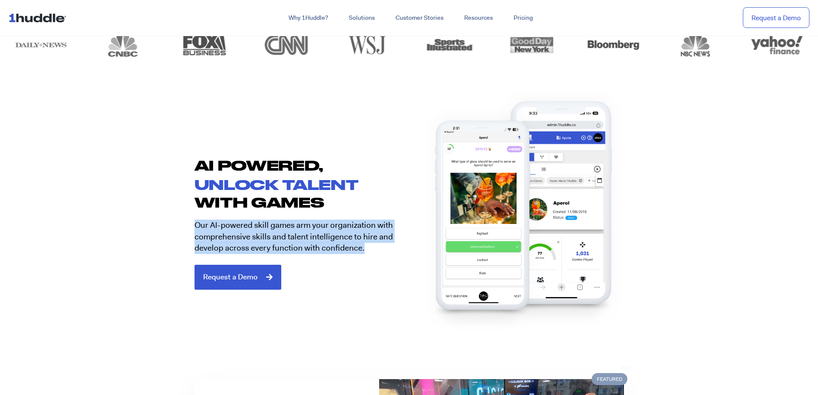
click at [182, 240] on section "AI POWERED, unlock talent with games Our AI-powered skill games arm your organi…" at bounding box center [409, 220] width 818 height 194
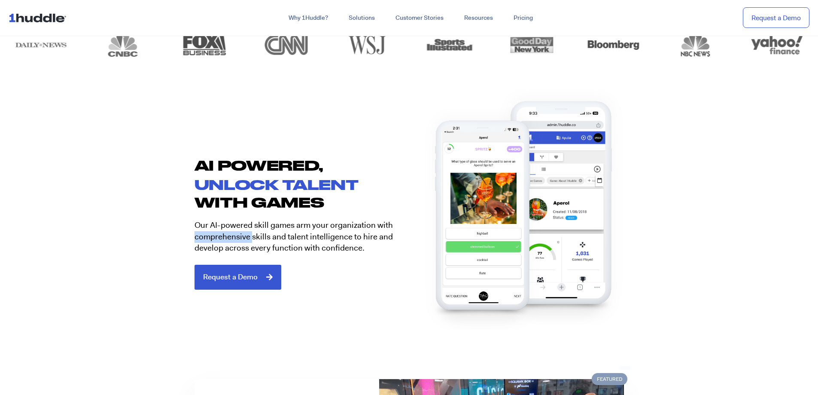
click at [182, 240] on section "AI POWERED, unlock talent with games Our AI-powered skill games arm your organi…" at bounding box center [409, 220] width 818 height 194
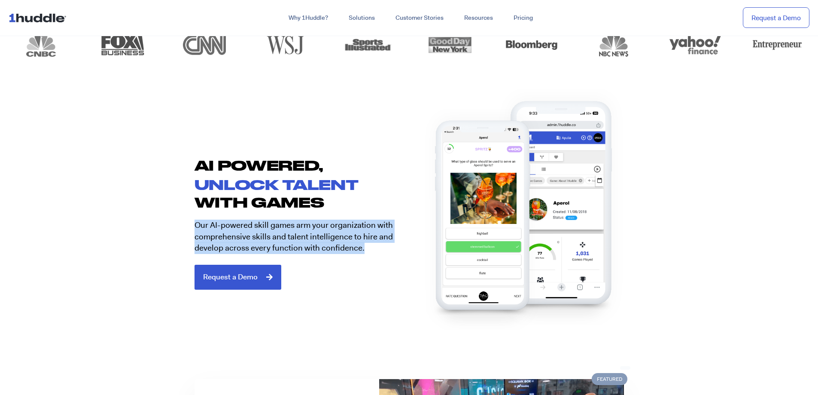
click at [182, 240] on section "AI POWERED, unlock talent with games Our AI-powered skill games arm your organi…" at bounding box center [409, 220] width 818 height 194
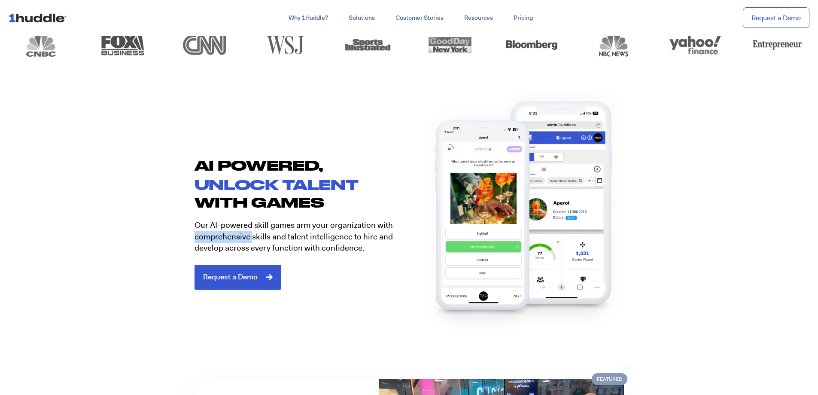
click at [182, 240] on section "AI POWERED, unlock talent with games Our AI-powered skill games arm your organi…" at bounding box center [409, 220] width 818 height 194
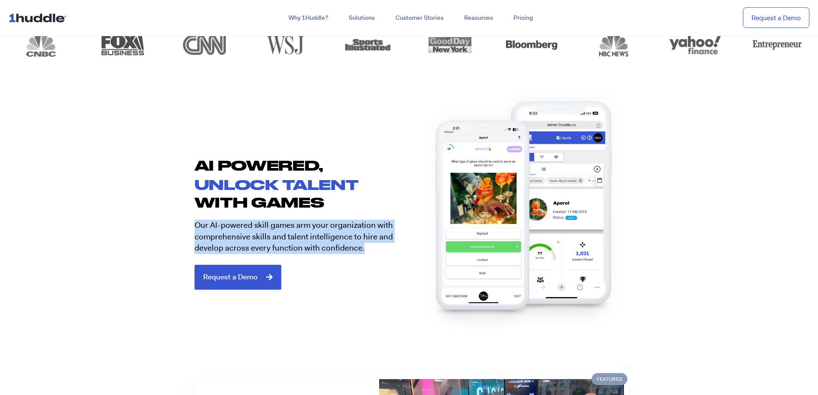
click at [182, 240] on section "AI POWERED, unlock talent with games Our AI-powered skill games arm your organi…" at bounding box center [409, 220] width 818 height 194
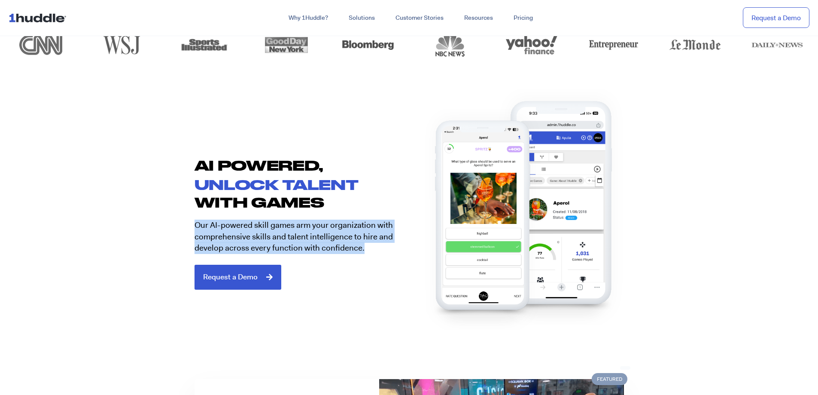
click at [182, 240] on section "AI POWERED, unlock talent with games Our AI-powered skill games arm your organi…" at bounding box center [409, 220] width 818 height 194
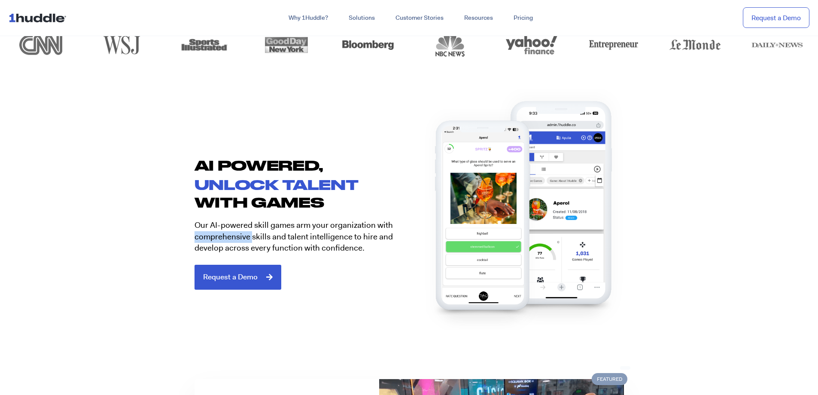
click at [182, 240] on section "AI POWERED, unlock talent with games Our AI-powered skill games arm your organi…" at bounding box center [409, 220] width 818 height 194
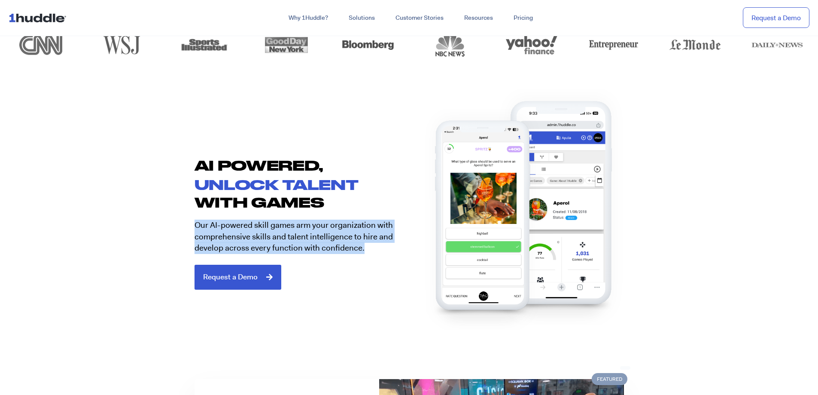
click at [182, 240] on section "AI POWERED, unlock talent with games Our AI-powered skill games arm your organi…" at bounding box center [409, 220] width 818 height 194
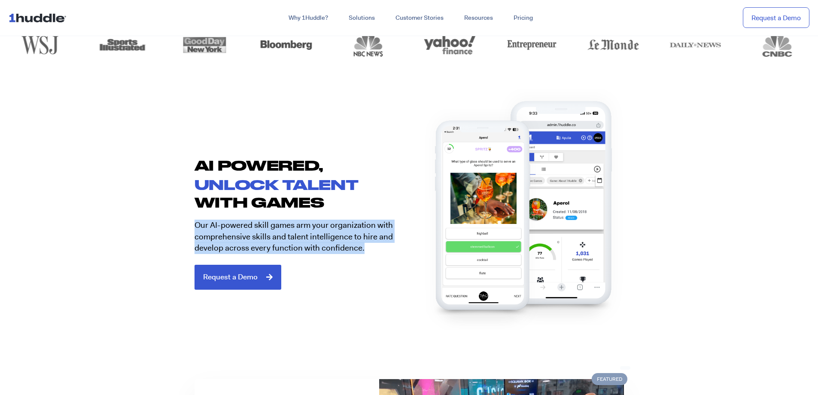
click at [182, 240] on section "AI POWERED, unlock talent with games Our AI-powered skill games arm your organi…" at bounding box center [409, 220] width 818 height 194
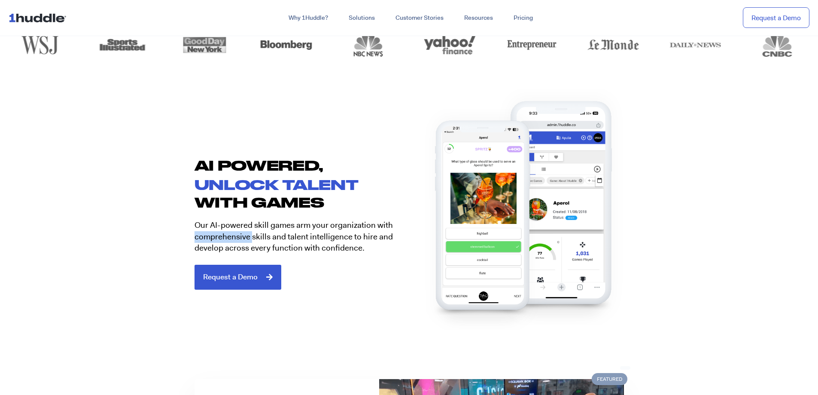
click at [182, 240] on section "AI POWERED, unlock talent with games Our AI-powered skill games arm your organi…" at bounding box center [409, 220] width 818 height 194
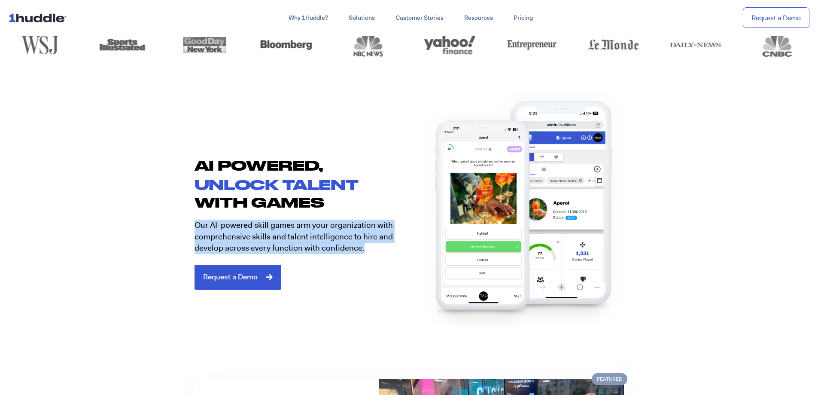
click at [182, 240] on section "AI POWERED, unlock talent with games Our AI-powered skill games arm your organi…" at bounding box center [409, 220] width 818 height 194
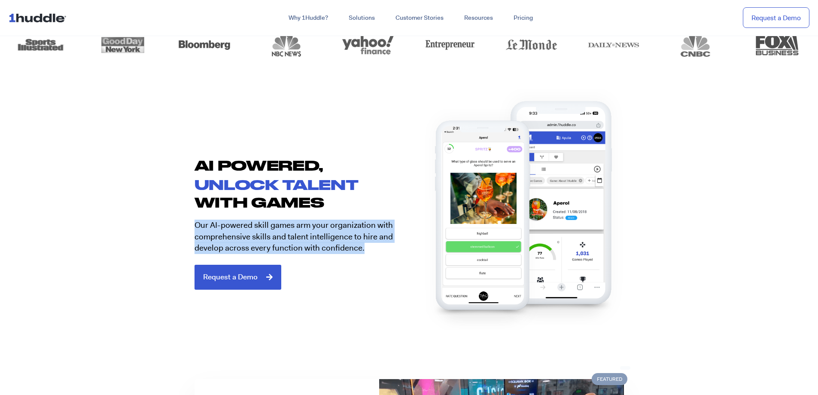
click at [182, 240] on section "AI POWERED, unlock talent with games Our AI-powered skill games arm your organi…" at bounding box center [409, 220] width 818 height 194
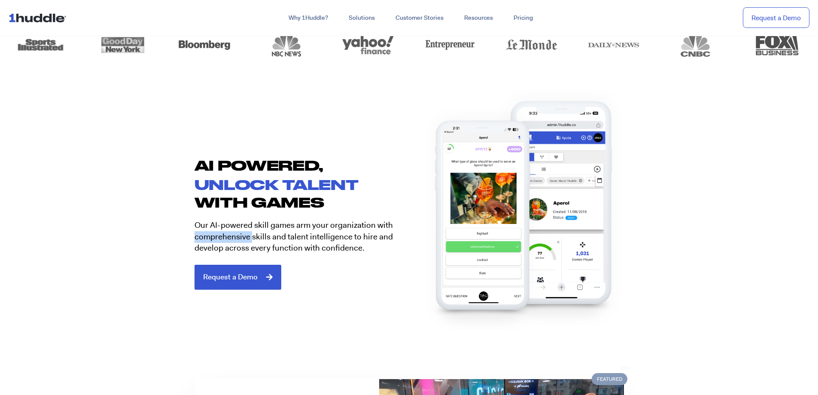
click at [182, 240] on section "AI POWERED, unlock talent with games Our AI-powered skill games arm your organi…" at bounding box center [409, 220] width 818 height 194
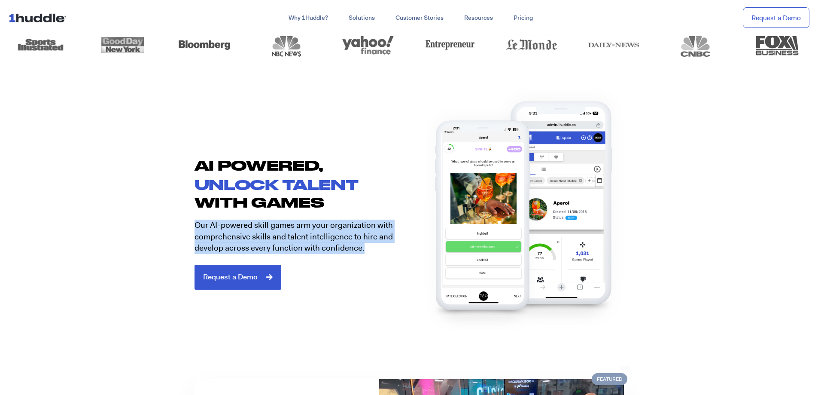
click at [182, 240] on section "AI POWERED, unlock talent with games Our AI-powered skill games arm your organi…" at bounding box center [409, 220] width 818 height 194
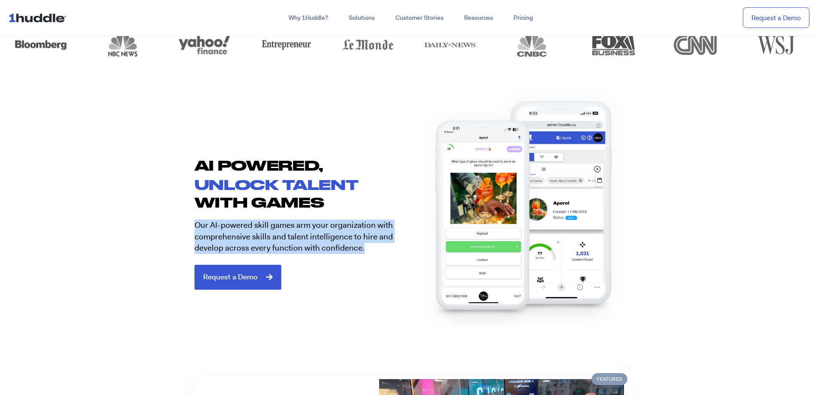
click at [182, 240] on section "AI POWERED, unlock talent with games Our AI-powered skill games arm your organi…" at bounding box center [409, 220] width 818 height 194
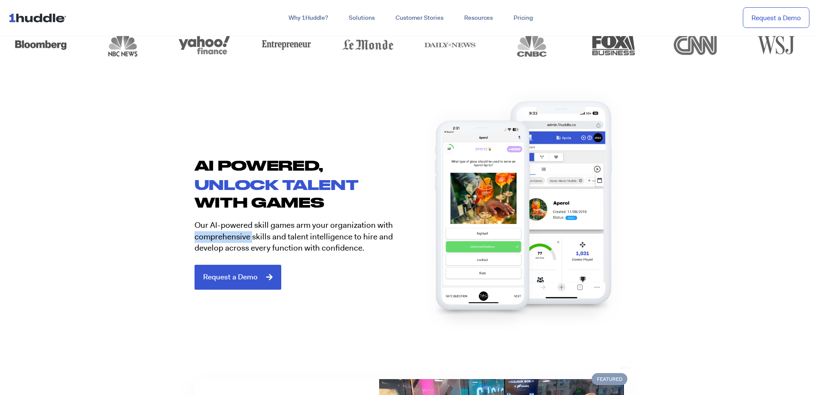
click at [182, 240] on section "AI POWERED, unlock talent with games Our AI-powered skill games arm your organi…" at bounding box center [409, 220] width 818 height 194
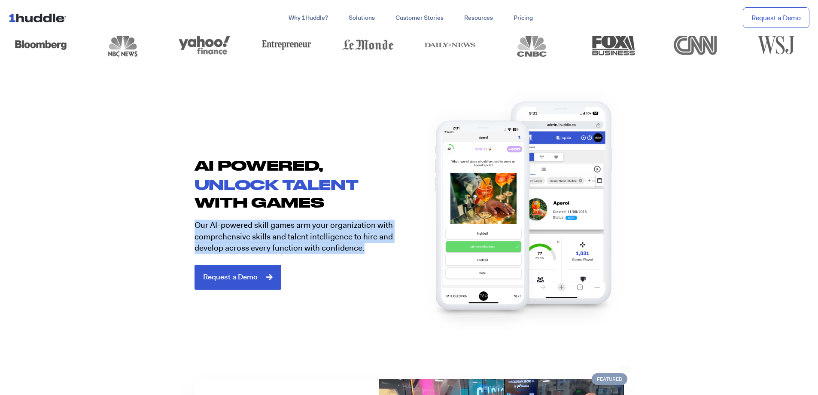
click at [182, 240] on section "AI POWERED, unlock talent with games Our AI-powered skill games arm your organi…" at bounding box center [409, 220] width 818 height 194
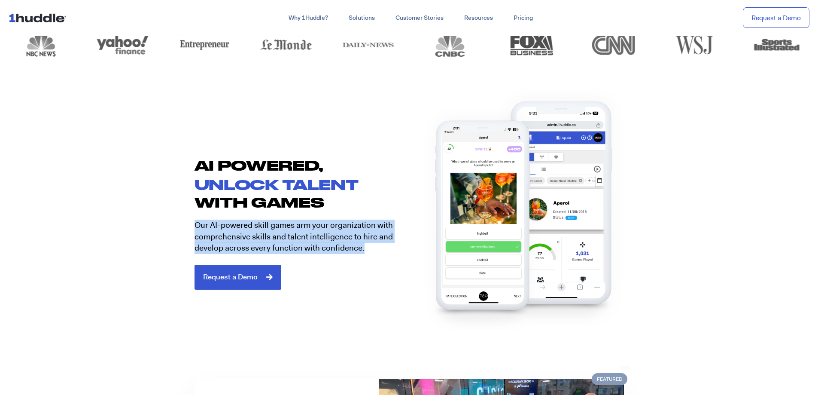
click at [182, 240] on section "AI POWERED, unlock talent with games Our AI-powered skill games arm your organi…" at bounding box center [409, 220] width 818 height 194
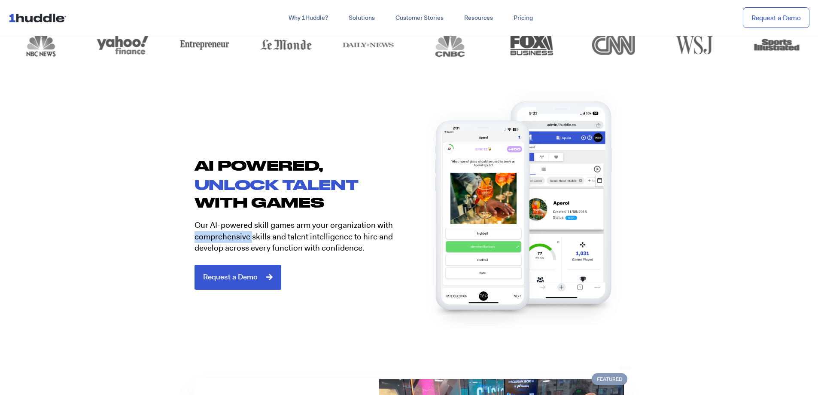
click at [182, 240] on section "AI POWERED, unlock talent with games Our AI-powered skill games arm your organi…" at bounding box center [409, 220] width 818 height 194
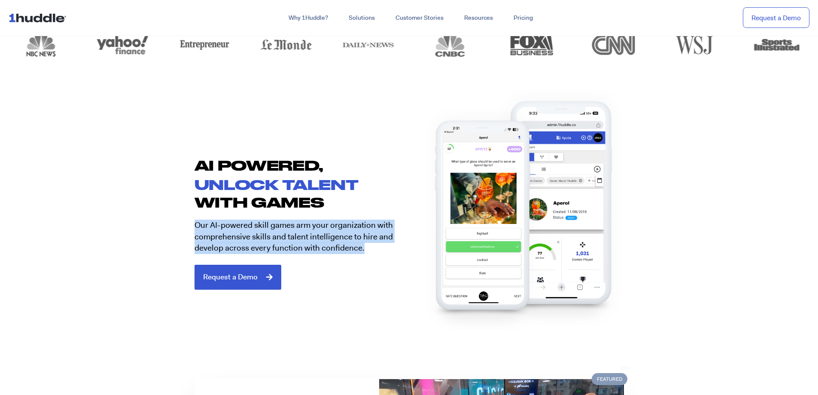
click at [182, 240] on section "AI POWERED, unlock talent with games Our AI-powered skill games arm your organi…" at bounding box center [409, 220] width 818 height 194
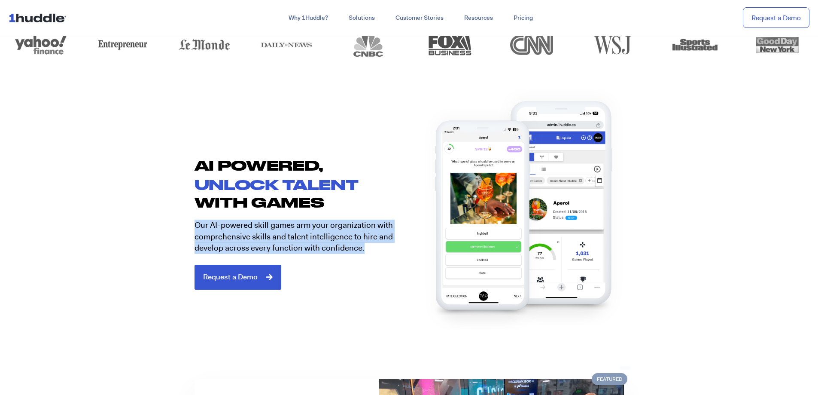
click at [182, 240] on section "AI POWERED, unlock talent with games Our AI-powered skill games arm your organi…" at bounding box center [409, 220] width 818 height 194
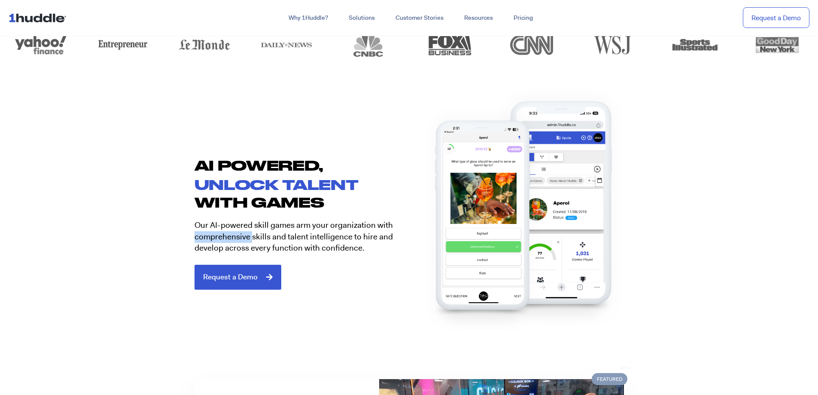
click at [182, 240] on section "AI POWERED, unlock talent with games Our AI-powered skill games arm your organi…" at bounding box center [409, 220] width 818 height 194
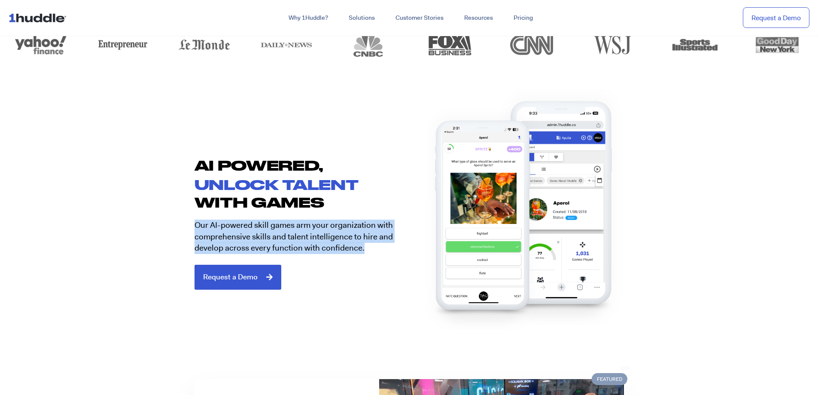
click at [182, 240] on section "AI POWERED, unlock talent with games Our AI-powered skill games arm your organi…" at bounding box center [409, 220] width 818 height 194
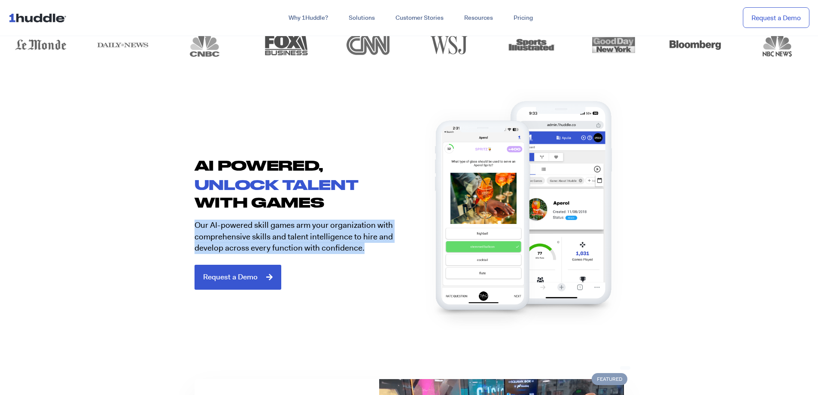
click at [182, 240] on section "AI POWERED, unlock talent with games Our AI-powered skill games arm your organi…" at bounding box center [409, 220] width 818 height 194
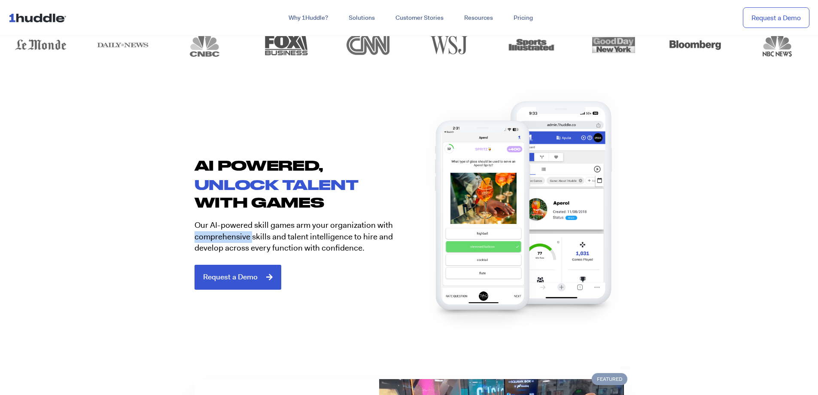
click at [182, 240] on section "AI POWERED, unlock talent with games Our AI-powered skill games arm your organi…" at bounding box center [409, 220] width 818 height 194
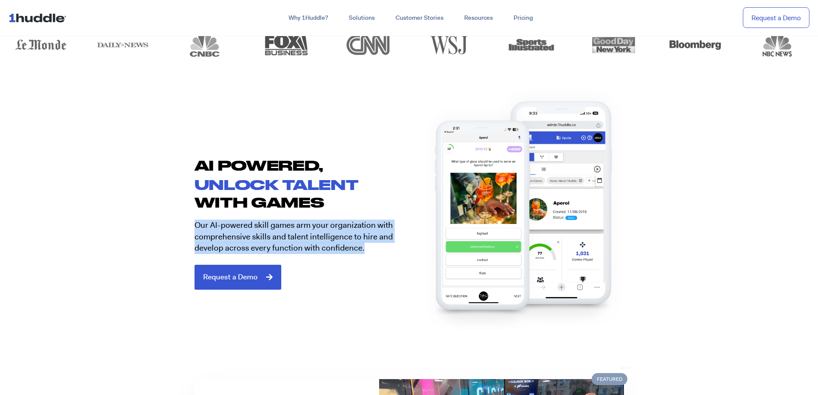
click at [182, 240] on section "AI POWERED, unlock talent with games Our AI-powered skill games arm your organi…" at bounding box center [409, 220] width 818 height 194
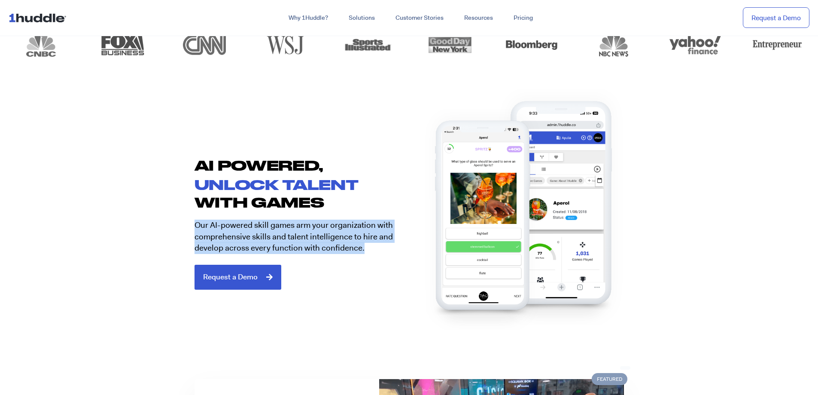
click at [182, 240] on section "AI POWERED, unlock talent with games Our AI-powered skill games arm your organi…" at bounding box center [409, 220] width 818 height 194
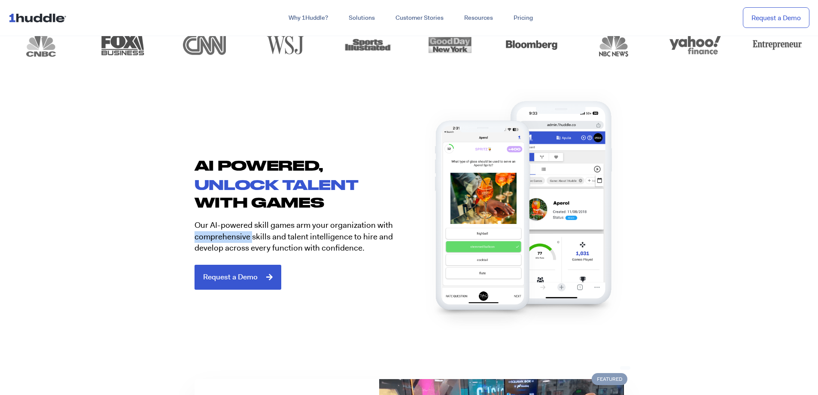
click at [182, 240] on section "AI POWERED, unlock talent with games Our AI-powered skill games arm your organi…" at bounding box center [409, 220] width 818 height 194
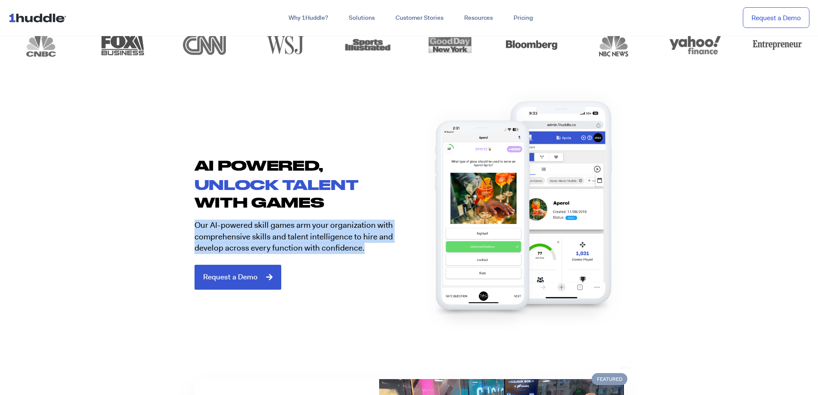
click at [182, 240] on section "AI POWERED, unlock talent with games Our AI-powered skill games arm your organi…" at bounding box center [409, 220] width 818 height 194
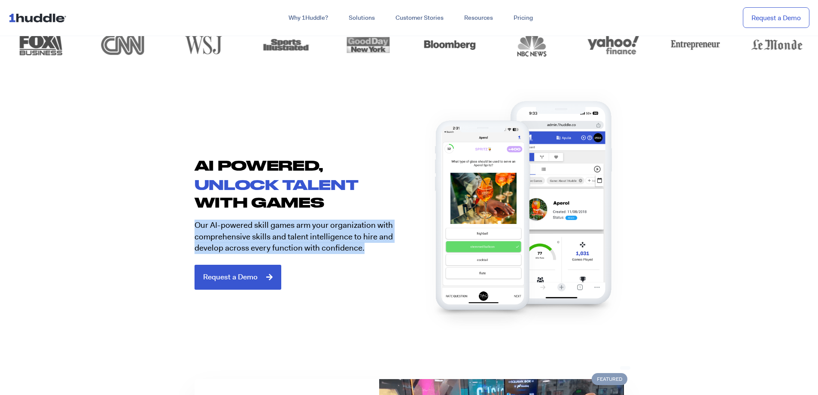
click at [182, 240] on section "AI POWERED, unlock talent with games Our AI-powered skill games arm your organi…" at bounding box center [409, 220] width 818 height 194
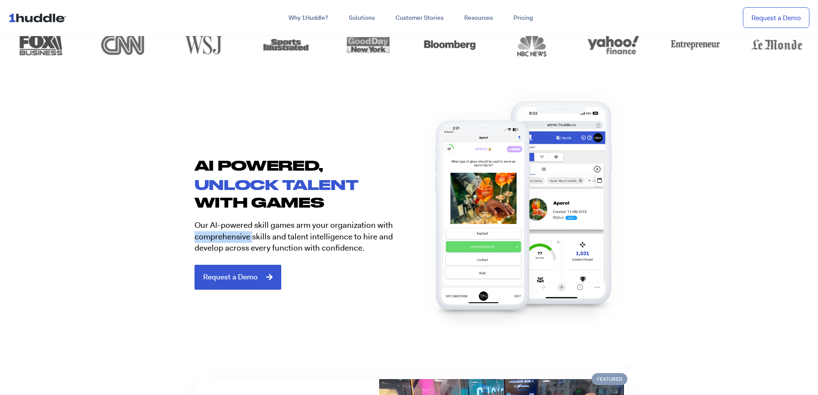
click at [182, 240] on section "AI POWERED, unlock talent with games Our AI-powered skill games arm your organi…" at bounding box center [409, 220] width 818 height 194
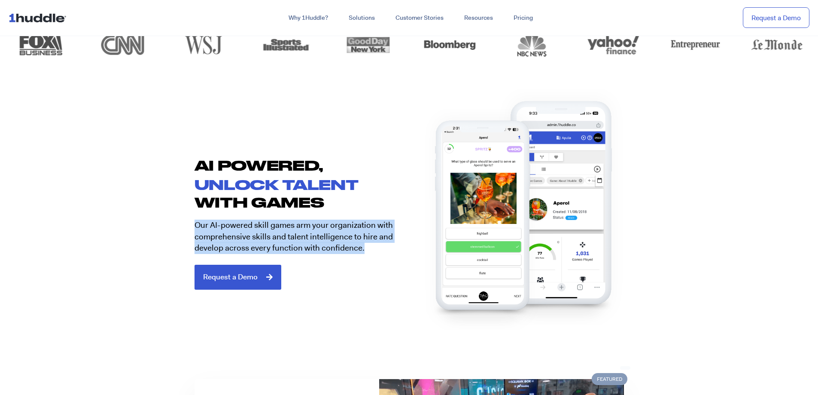
click at [182, 240] on section "AI POWERED, unlock talent with games Our AI-powered skill games arm your organi…" at bounding box center [409, 220] width 818 height 194
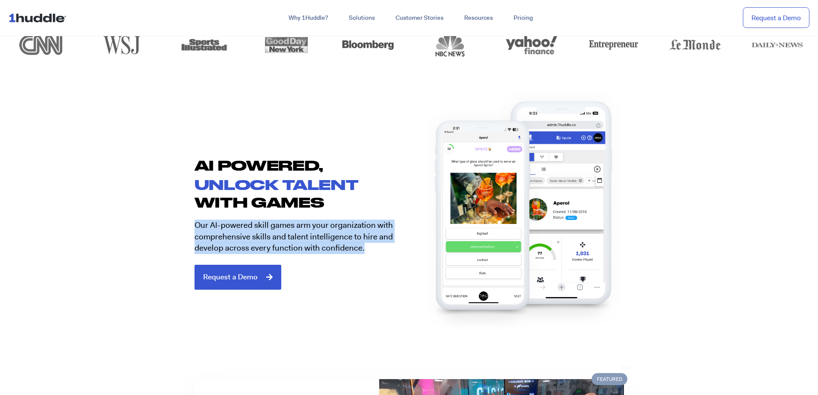
click at [182, 240] on section "AI POWERED, unlock talent with games Our AI-powered skill games arm your organi…" at bounding box center [409, 220] width 818 height 194
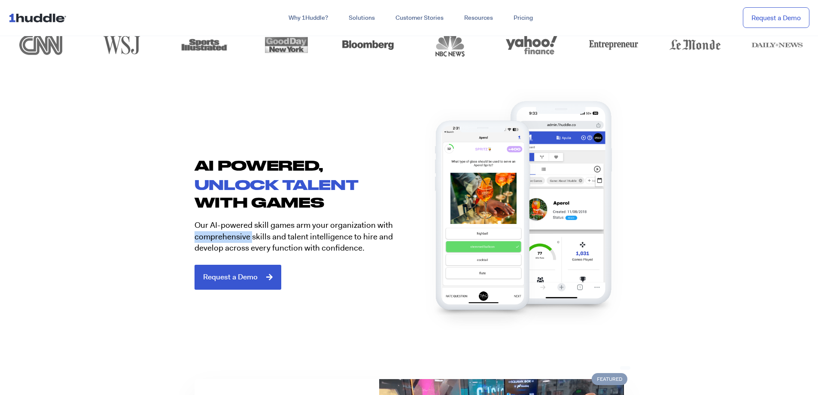
click at [182, 240] on section "AI POWERED, unlock talent with games Our AI-powered skill games arm your organi…" at bounding box center [409, 220] width 818 height 194
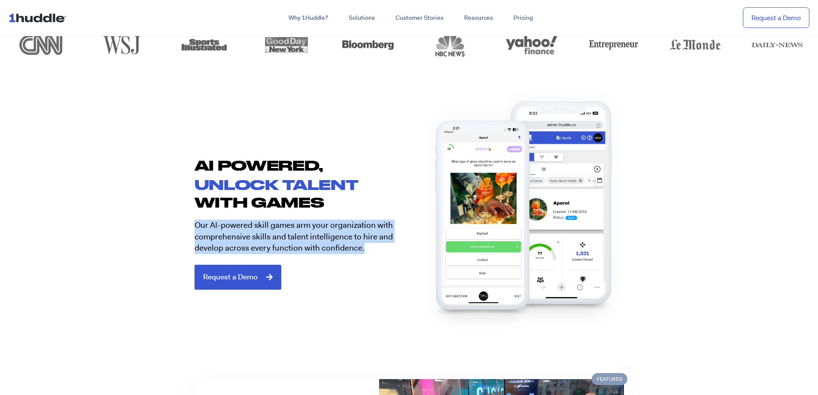
click at [182, 240] on section "AI POWERED, unlock talent with games Our AI-powered skill games arm your organi…" at bounding box center [409, 220] width 818 height 194
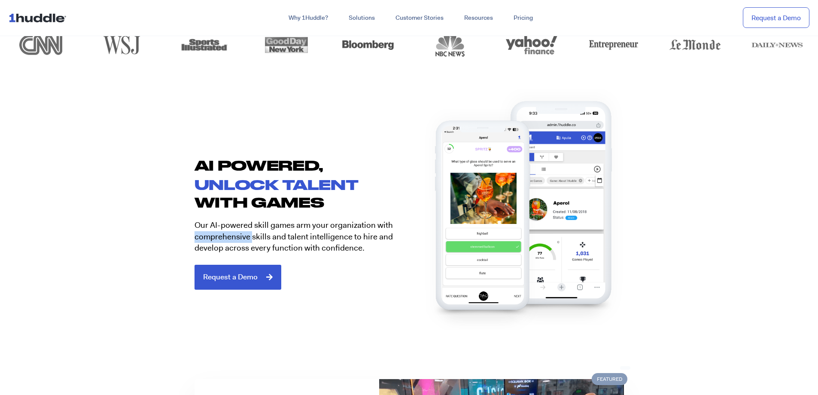
click at [182, 240] on section "AI POWERED, unlock talent with games Our AI-powered skill games arm your organi…" at bounding box center [409, 220] width 818 height 194
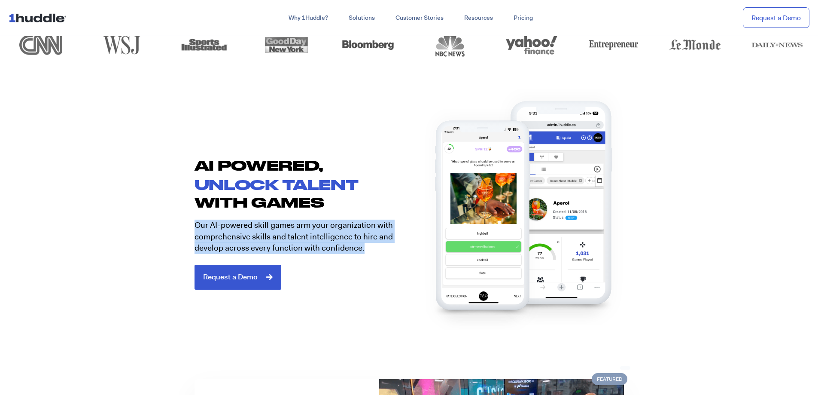
click at [182, 240] on section "AI POWERED, unlock talent with games Our AI-powered skill games arm your organi…" at bounding box center [409, 220] width 818 height 194
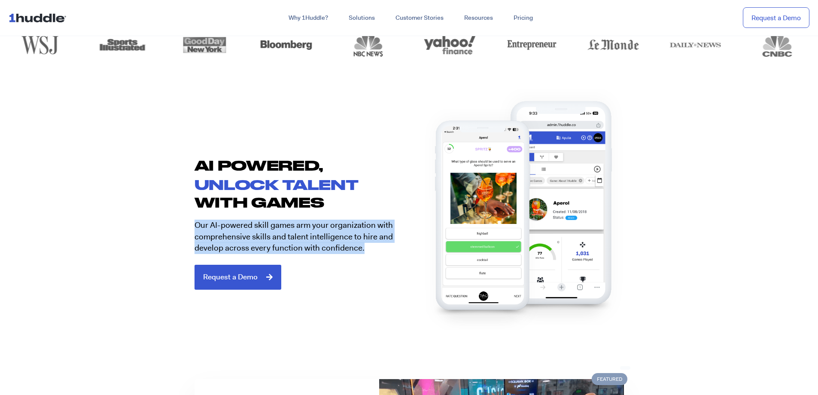
click at [182, 240] on section "AI POWERED, unlock talent with games Our AI-powered skill games arm your organi…" at bounding box center [409, 220] width 818 height 194
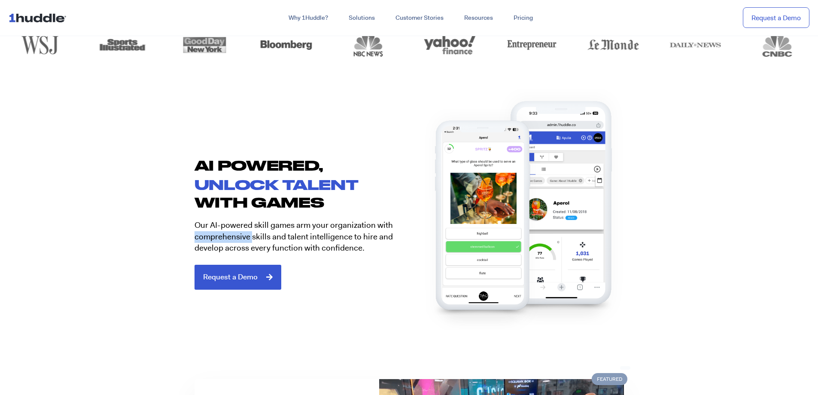
click at [182, 240] on section "AI POWERED, unlock talent with games Our AI-powered skill games arm your organi…" at bounding box center [409, 220] width 818 height 194
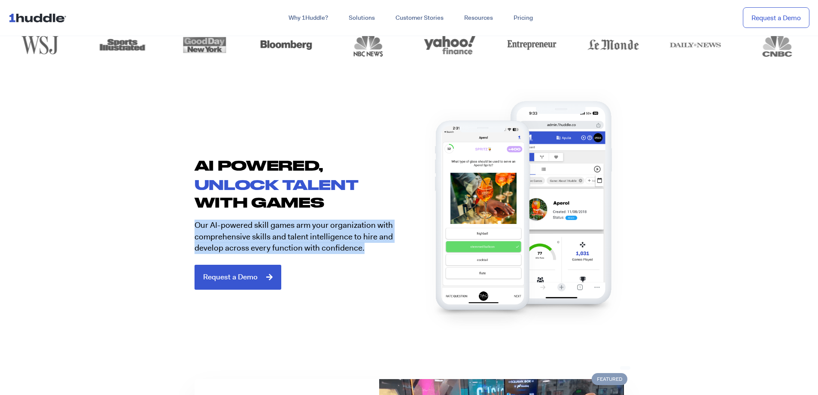
click at [182, 240] on section "AI POWERED, unlock talent with games Our AI-powered skill games arm your organi…" at bounding box center [409, 220] width 818 height 194
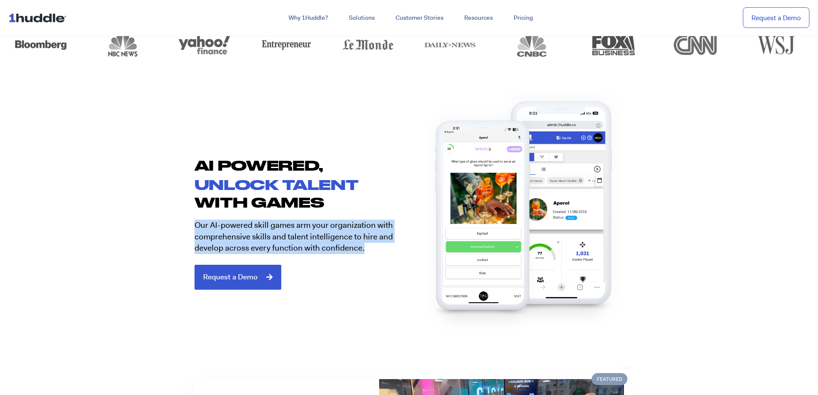
click at [177, 234] on section "AI POWERED, unlock talent with games Our AI-powered skill games arm your organi…" at bounding box center [409, 220] width 818 height 194
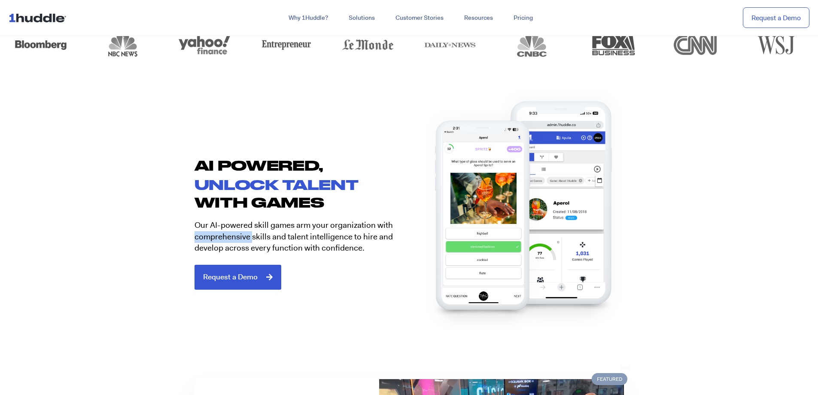
click at [177, 234] on section "AI POWERED, unlock talent with games Our AI-powered skill games arm your organi…" at bounding box center [409, 220] width 818 height 194
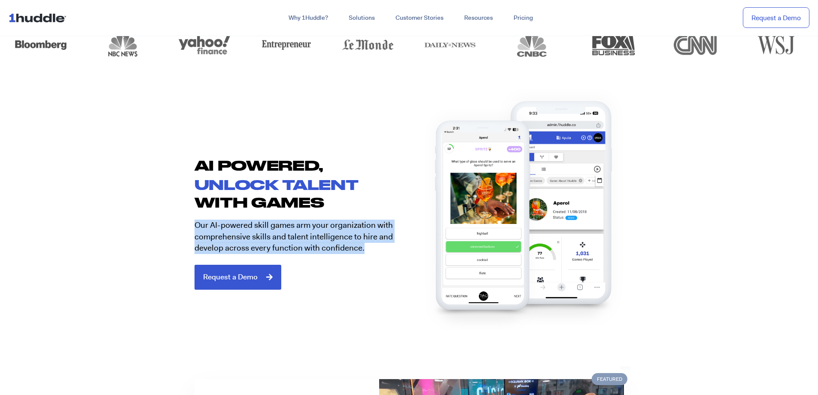
click at [177, 234] on section "AI POWERED, unlock talent with games Our AI-powered skill games arm your organi…" at bounding box center [409, 220] width 818 height 194
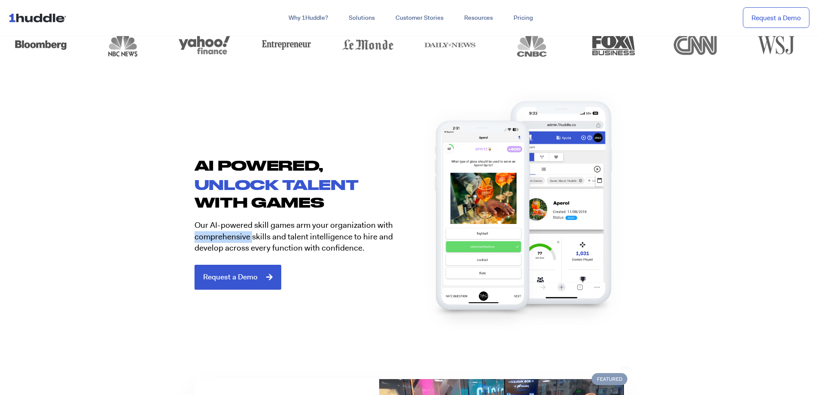
click at [177, 234] on section "AI POWERED, unlock talent with games Our AI-powered skill games arm your organi…" at bounding box center [409, 220] width 818 height 194
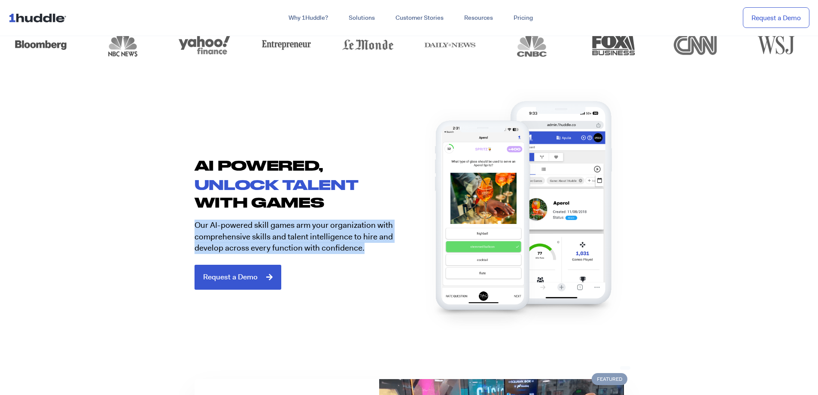
click at [177, 234] on section "AI POWERED, unlock talent with games Our AI-powered skill games arm your organi…" at bounding box center [409, 220] width 818 height 194
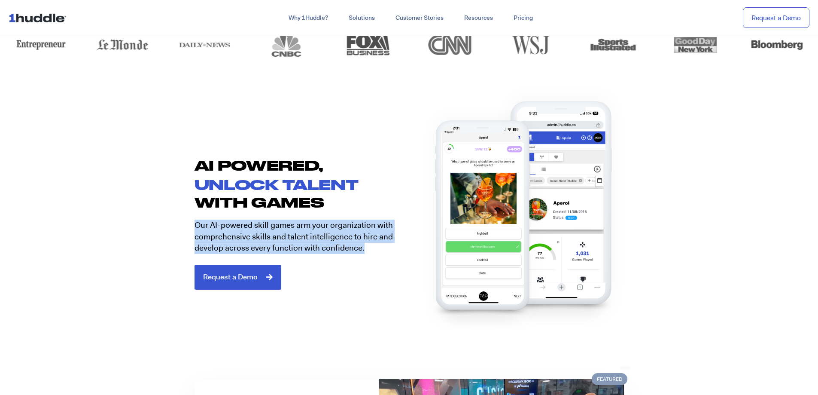
click at [177, 234] on section "AI POWERED, unlock talent with games Our AI-powered skill games arm your organi…" at bounding box center [409, 220] width 818 height 194
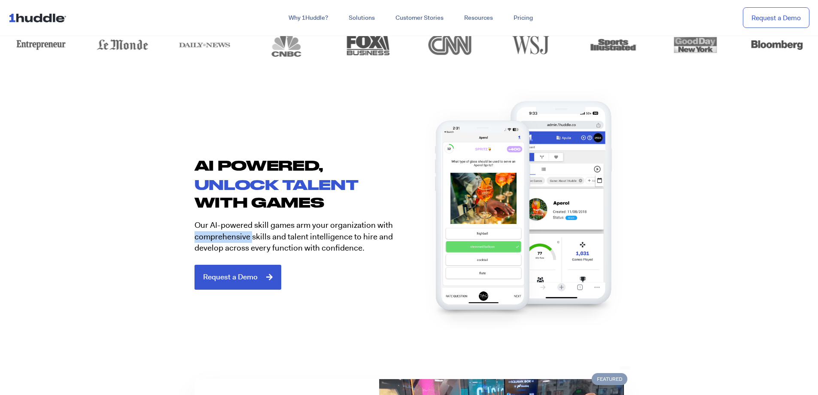
click at [177, 234] on section "AI POWERED, unlock talent with games Our AI-powered skill games arm your organi…" at bounding box center [409, 220] width 818 height 194
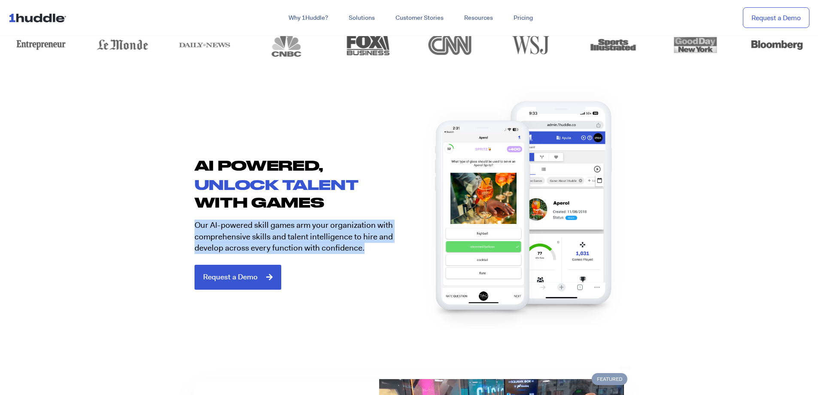
click at [177, 234] on section "AI POWERED, unlock talent with games Our AI-powered skill games arm your organi…" at bounding box center [409, 220] width 818 height 194
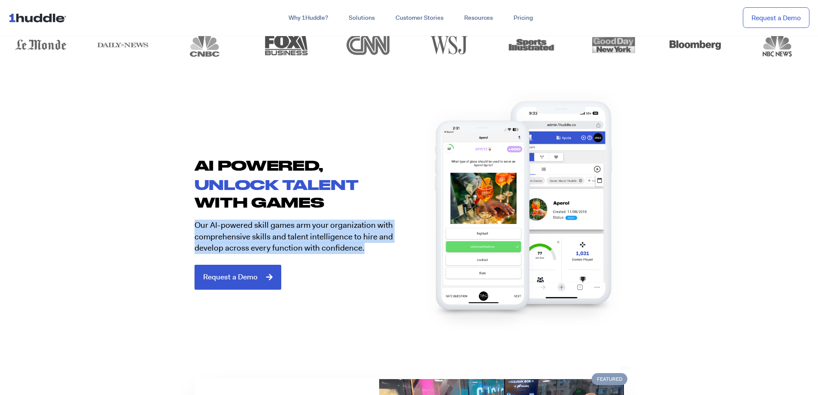
click at [177, 234] on section "AI POWERED, unlock talent with games Our AI-powered skill games arm your organi…" at bounding box center [409, 220] width 818 height 194
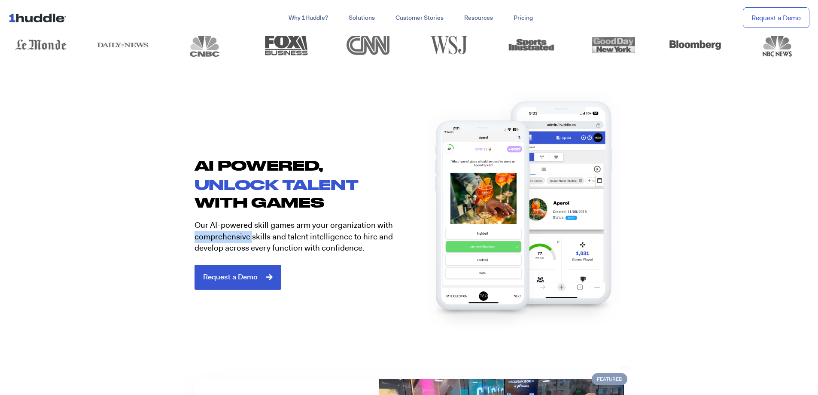
click at [177, 234] on section "AI POWERED, unlock talent with games Our AI-powered skill games arm your organi…" at bounding box center [409, 220] width 818 height 194
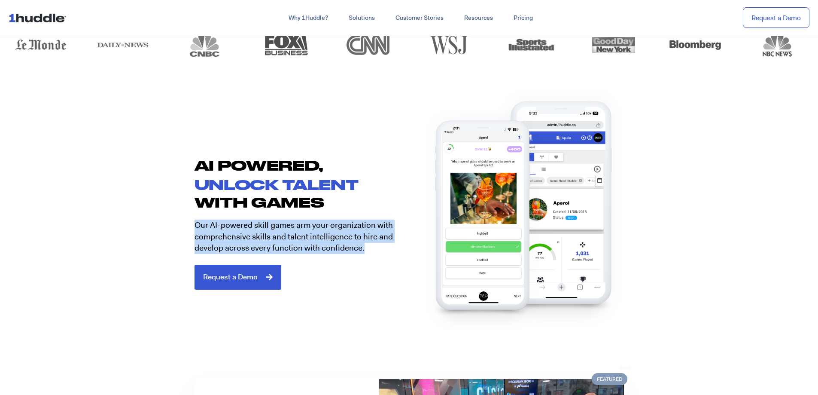
click at [177, 234] on section "AI POWERED, unlock talent with games Our AI-powered skill games arm your organi…" at bounding box center [409, 220] width 818 height 194
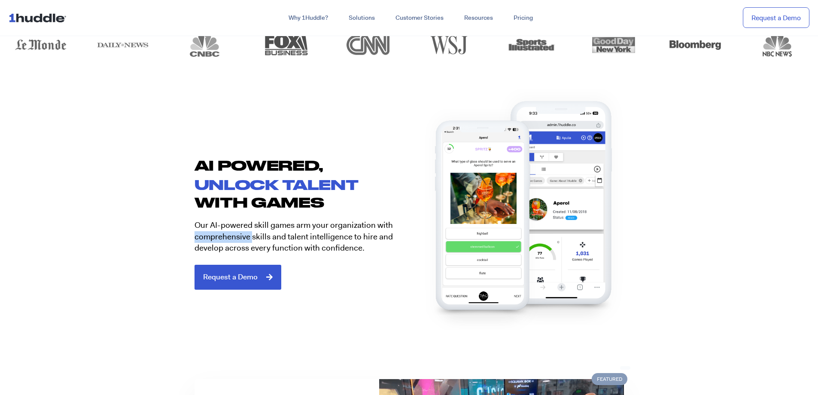
click at [177, 234] on section "AI POWERED, unlock talent with games Our AI-powered skill games arm your organi…" at bounding box center [409, 220] width 818 height 194
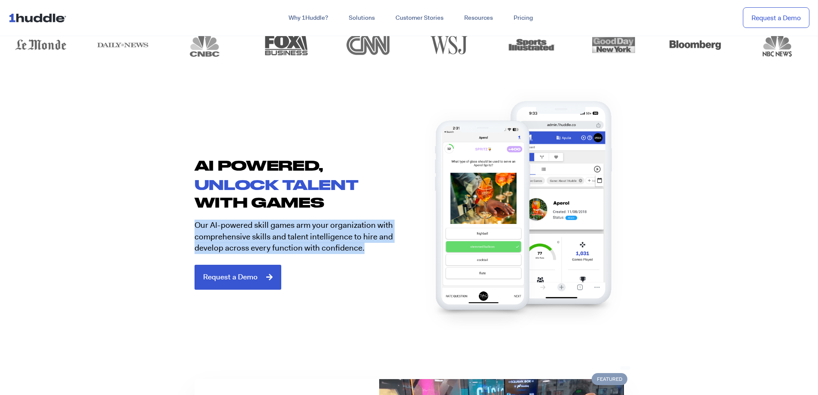
click at [177, 234] on section "AI POWERED, unlock talent with games Our AI-powered skill games arm your organi…" at bounding box center [409, 220] width 818 height 194
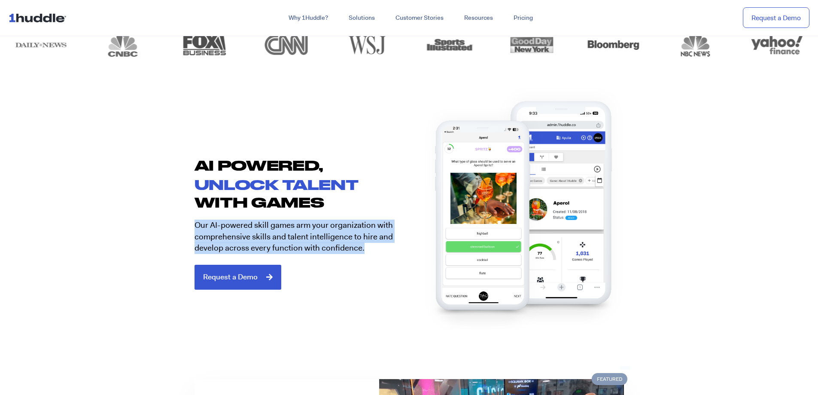
click at [177, 234] on section "AI POWERED, unlock talent with games Our AI-powered skill games arm your organi…" at bounding box center [409, 220] width 818 height 194
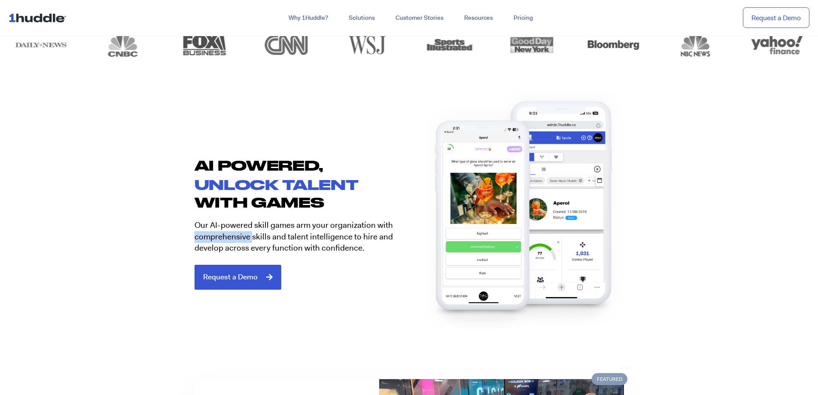
click at [177, 234] on section "AI POWERED, unlock talent with games Our AI-powered skill games arm your organi…" at bounding box center [409, 220] width 818 height 194
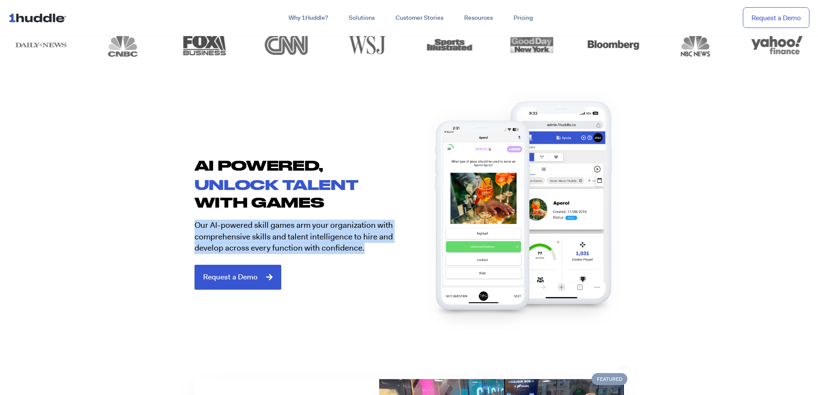
click at [177, 234] on section "AI POWERED, unlock talent with games Our AI-powered skill games arm your organi…" at bounding box center [409, 220] width 818 height 194
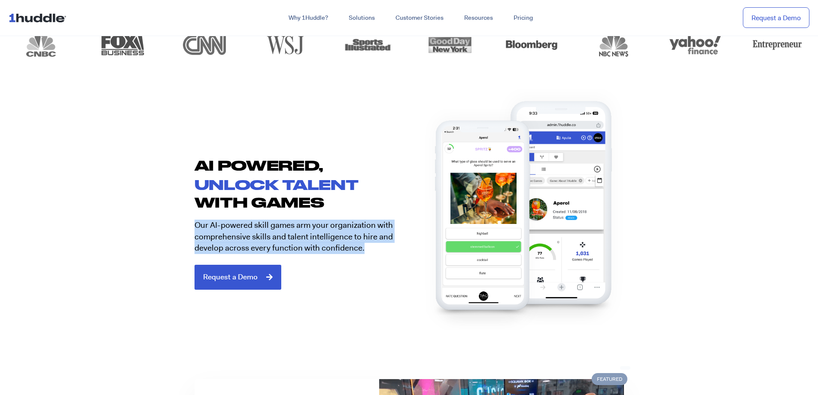
click at [167, 237] on section "AI POWERED, unlock talent with games Our AI-powered skill games arm your organi…" at bounding box center [409, 220] width 818 height 194
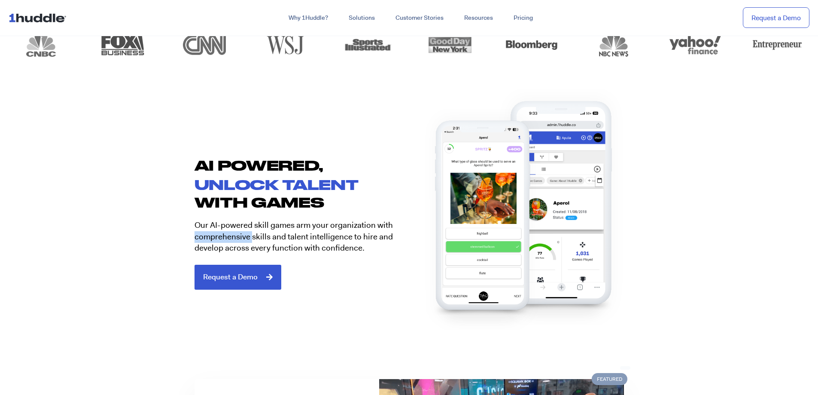
click at [167, 237] on section "AI POWERED, unlock talent with games Our AI-powered skill games arm your organi…" at bounding box center [409, 220] width 818 height 194
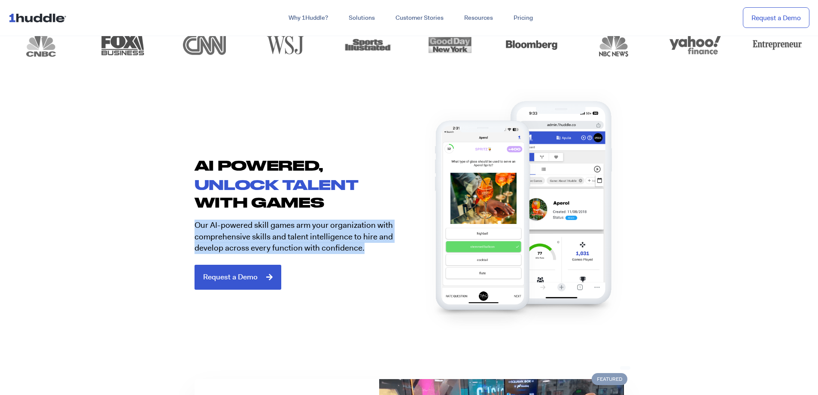
click at [167, 237] on section "AI POWERED, unlock talent with games Our AI-powered skill games arm your organi…" at bounding box center [409, 220] width 818 height 194
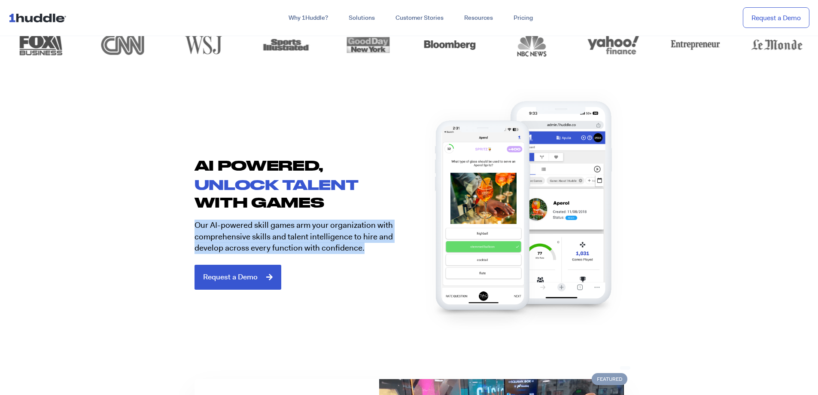
click at [167, 237] on section "AI POWERED, unlock talent with games Our AI-powered skill games arm your organi…" at bounding box center [409, 220] width 818 height 194
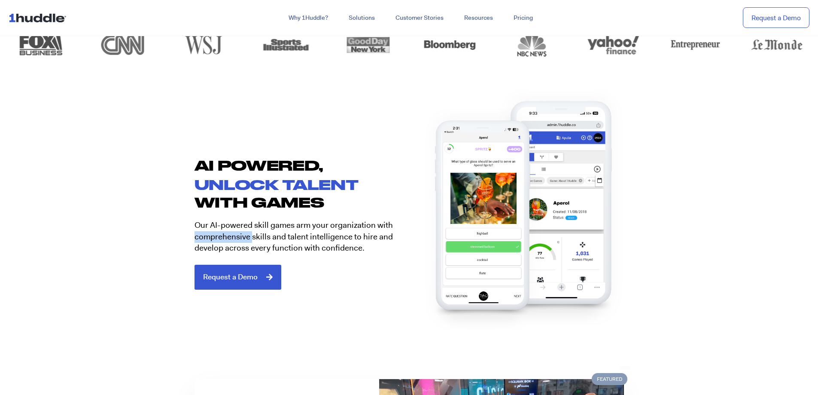
click at [167, 237] on section "AI POWERED, unlock talent with games Our AI-powered skill games arm your organi…" at bounding box center [409, 220] width 818 height 194
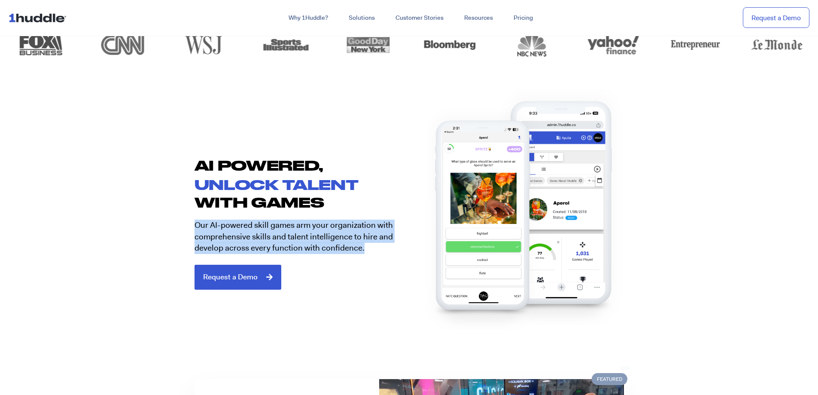
click at [167, 237] on section "AI POWERED, unlock talent with games Our AI-powered skill games arm your organi…" at bounding box center [409, 220] width 818 height 194
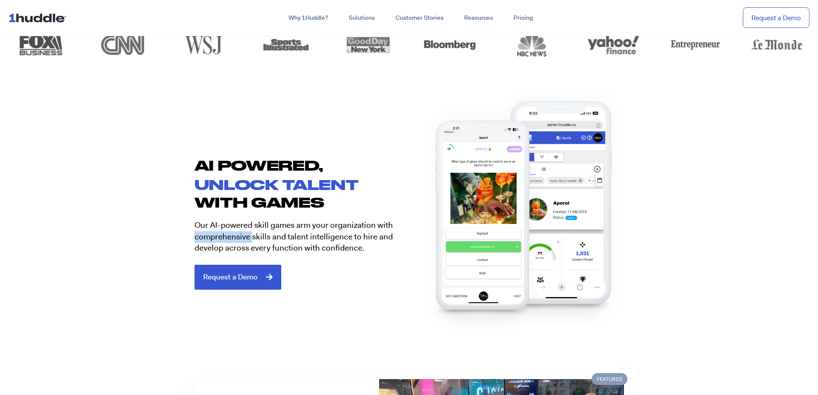
click at [167, 237] on section "AI POWERED, unlock talent with games Our AI-powered skill games arm your organi…" at bounding box center [409, 220] width 818 height 194
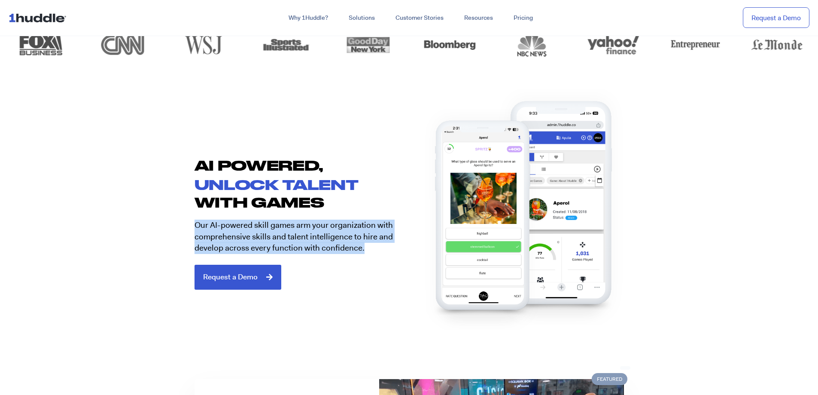
click at [167, 237] on section "AI POWERED, unlock talent with games Our AI-powered skill games arm your organi…" at bounding box center [409, 220] width 818 height 194
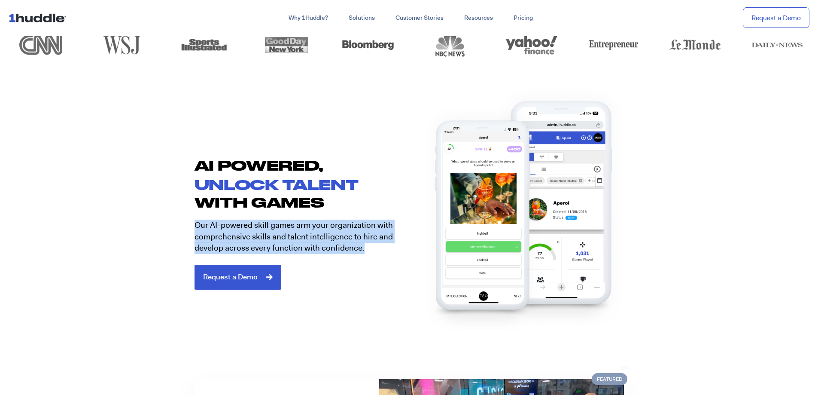
click at [167, 237] on section "AI POWERED, unlock talent with games Our AI-powered skill games arm your organi…" at bounding box center [409, 220] width 818 height 194
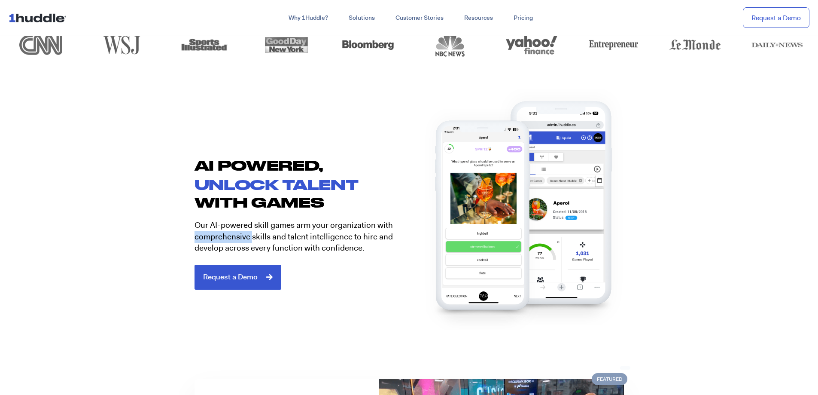
click at [167, 237] on section "AI POWERED, unlock talent with games Our AI-powered skill games arm your organi…" at bounding box center [409, 220] width 818 height 194
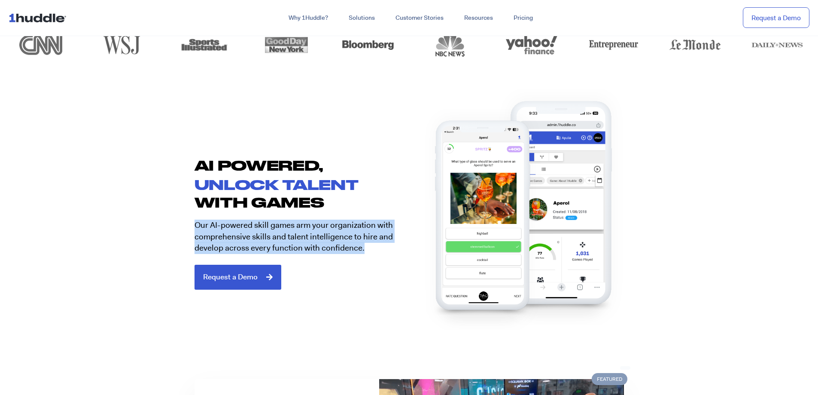
click at [167, 237] on section "AI POWERED, unlock talent with games Our AI-powered skill games arm your organi…" at bounding box center [409, 220] width 818 height 194
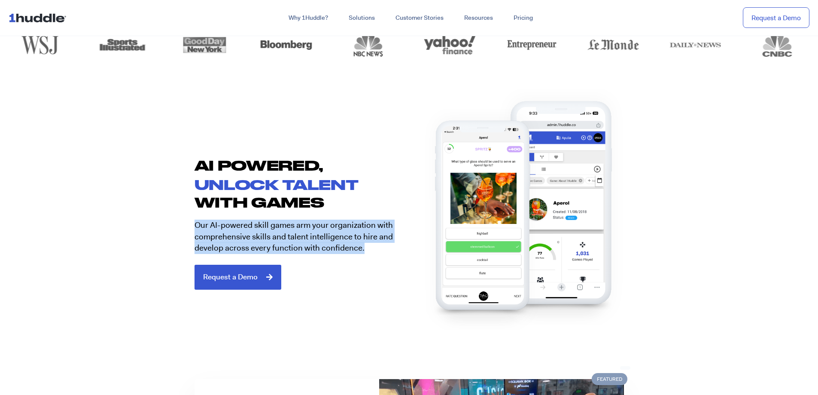
click at [167, 237] on section "AI POWERED, unlock talent with games Our AI-powered skill games arm your organi…" at bounding box center [409, 220] width 818 height 194
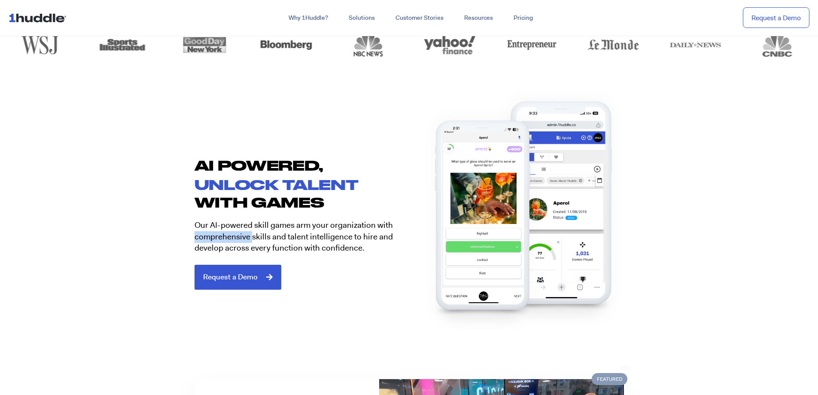
click at [167, 237] on section "AI POWERED, unlock talent with games Our AI-powered skill games arm your organi…" at bounding box center [409, 220] width 818 height 194
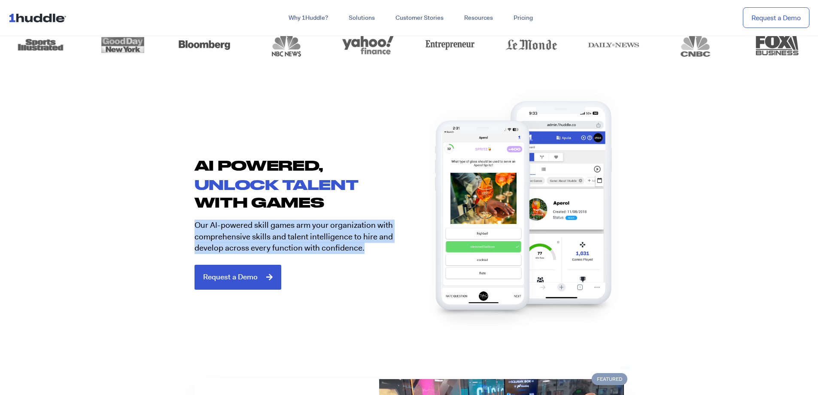
click at [167, 237] on section "AI POWERED, unlock talent with games Our AI-powered skill games arm your organi…" at bounding box center [409, 220] width 818 height 194
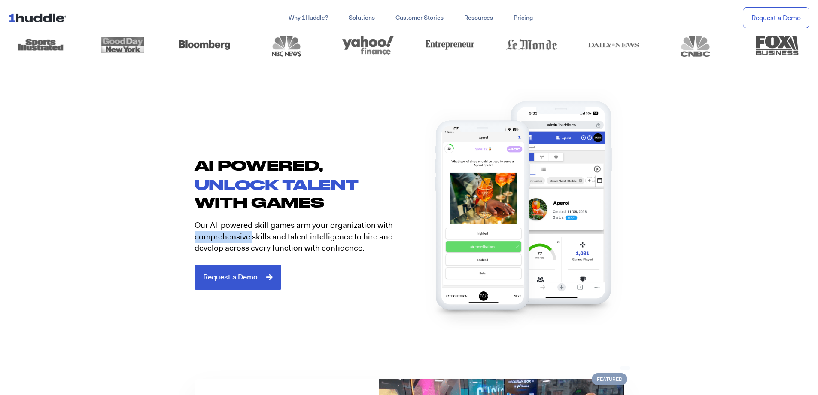
click at [167, 237] on section "AI POWERED, unlock talent with games Our AI-powered skill games arm your organi…" at bounding box center [409, 220] width 818 height 194
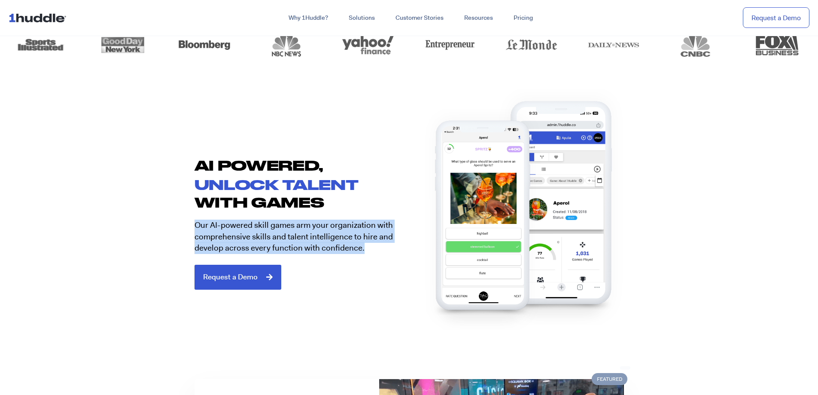
click at [167, 237] on section "AI POWERED, unlock talent with games Our AI-powered skill games arm your organi…" at bounding box center [409, 220] width 818 height 194
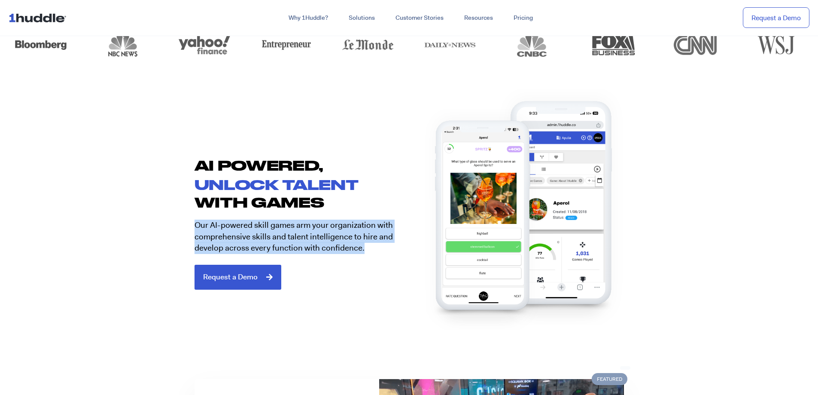
click at [167, 237] on section "AI POWERED, unlock talent with games Our AI-powered skill games arm your organi…" at bounding box center [409, 220] width 818 height 194
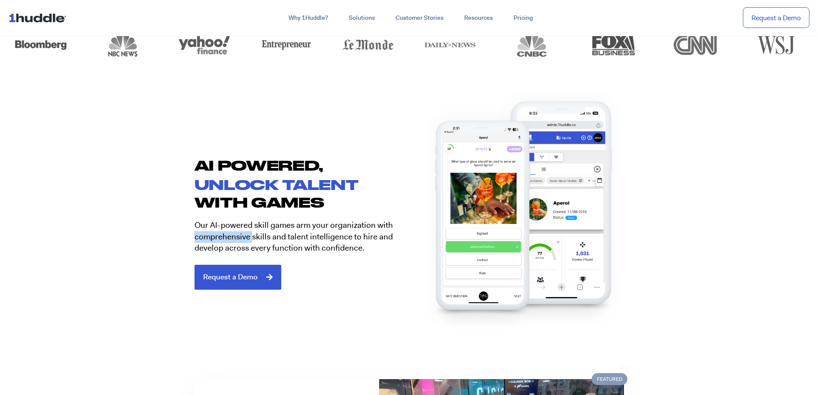
click at [167, 237] on section "AI POWERED, unlock talent with games Our AI-powered skill games arm your organi…" at bounding box center [409, 220] width 818 height 194
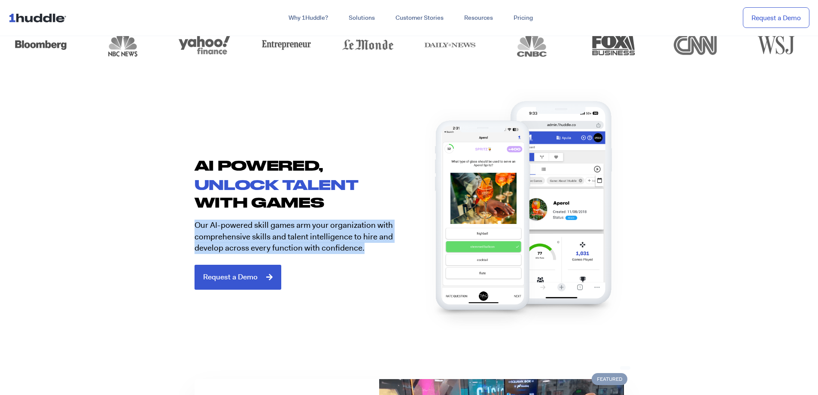
click at [167, 237] on section "AI POWERED, unlock talent with games Our AI-powered skill games arm your organi…" at bounding box center [409, 220] width 818 height 194
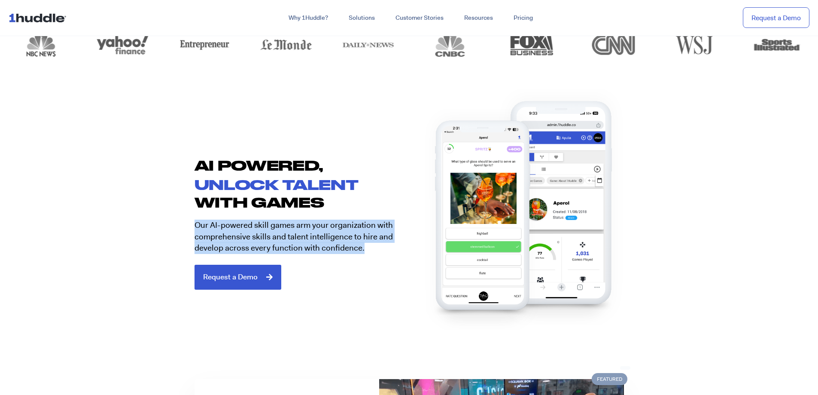
click at [167, 237] on section "AI POWERED, unlock talent with games Our AI-powered skill games arm your organi…" at bounding box center [409, 220] width 818 height 194
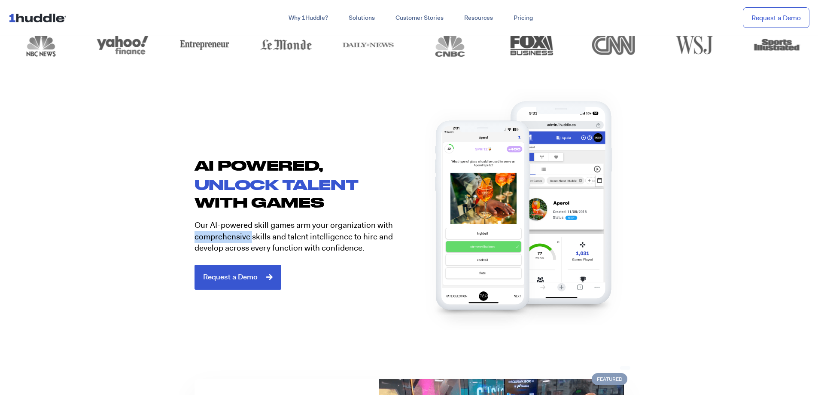
click at [167, 237] on section "AI POWERED, unlock talent with games Our AI-powered skill games arm your organi…" at bounding box center [409, 220] width 818 height 194
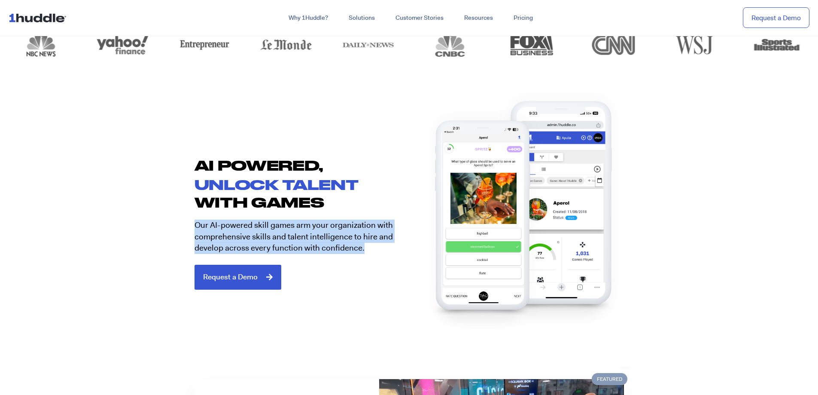
click at [167, 237] on section "AI POWERED, unlock talent with games Our AI-powered skill games arm your organi…" at bounding box center [409, 220] width 818 height 194
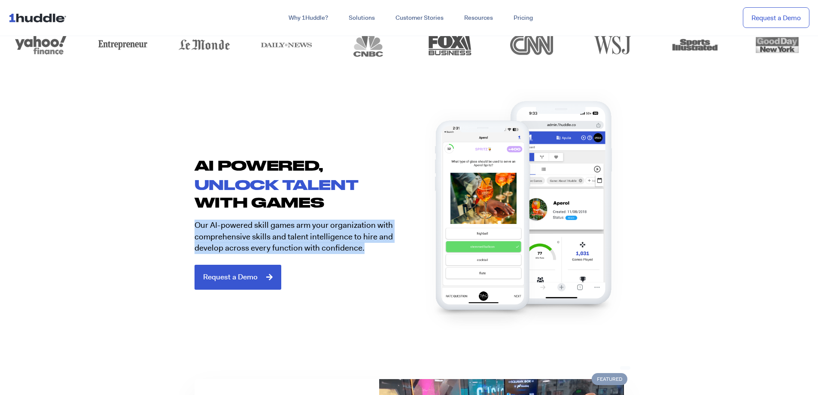
click at [167, 237] on section "AI POWERED, unlock talent with games Our AI-powered skill games arm your organi…" at bounding box center [409, 220] width 818 height 194
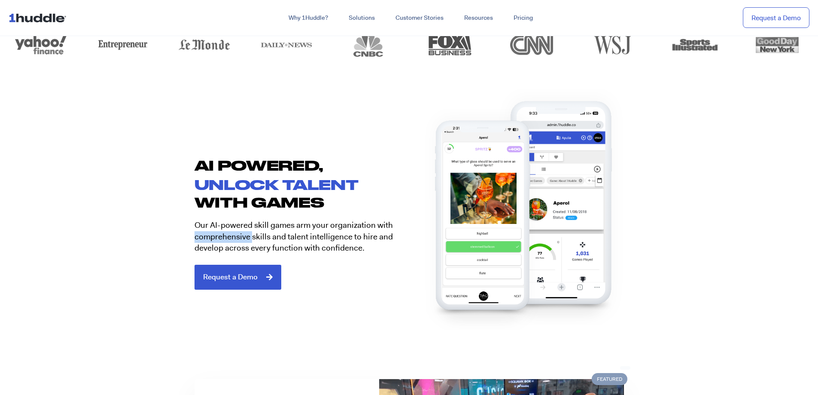
click at [167, 237] on section "AI POWERED, unlock talent with games Our AI-powered skill games arm your organi…" at bounding box center [409, 220] width 818 height 194
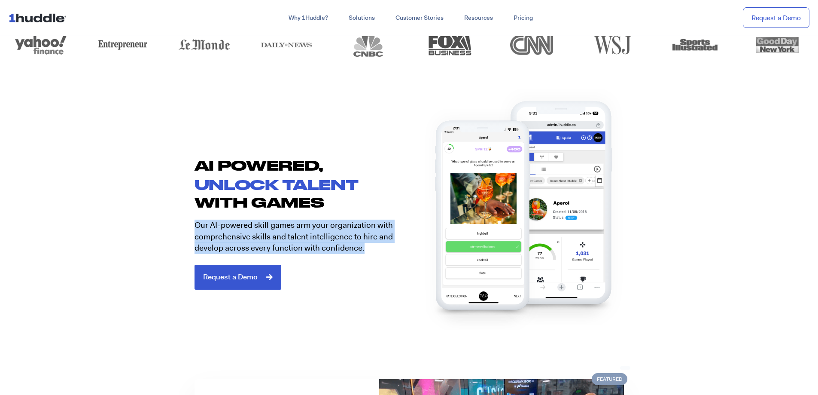
click at [167, 237] on section "AI POWERED, unlock talent with games Our AI-powered skill games arm your organi…" at bounding box center [409, 220] width 818 height 194
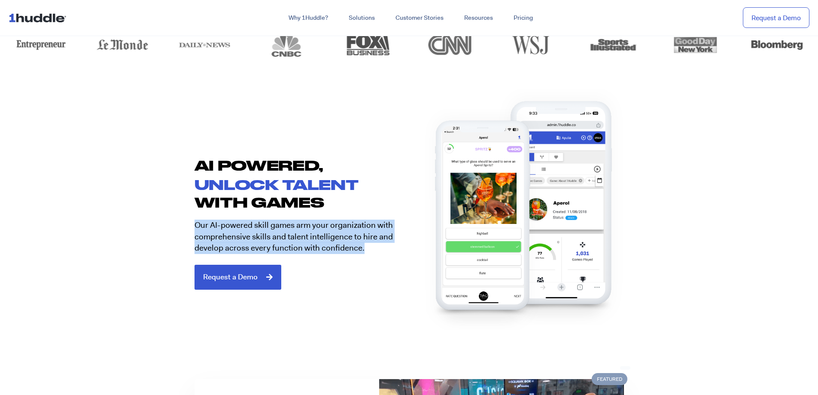
click at [167, 237] on section "AI POWERED, unlock talent with games Our AI-powered skill games arm your organi…" at bounding box center [409, 220] width 818 height 194
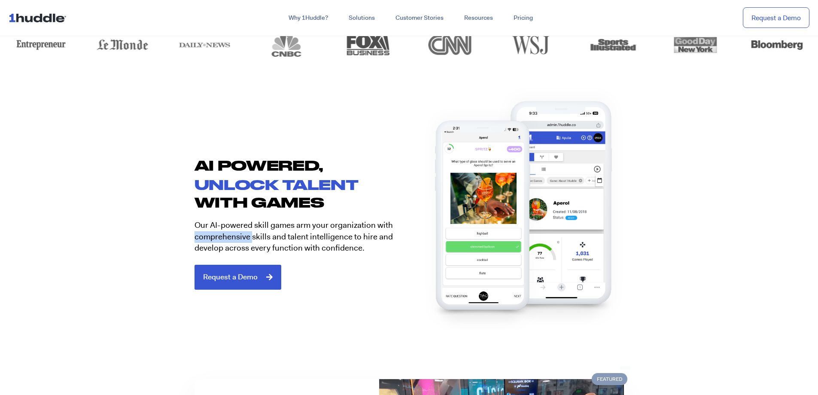
click at [167, 237] on section "AI POWERED, unlock talent with games Our AI-powered skill games arm your organi…" at bounding box center [409, 220] width 818 height 194
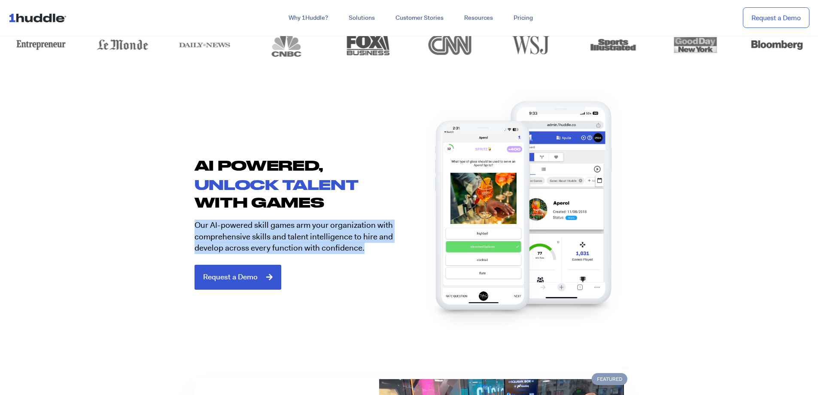
click at [167, 237] on section "AI POWERED, unlock talent with games Our AI-powered skill games arm your organi…" at bounding box center [409, 220] width 818 height 194
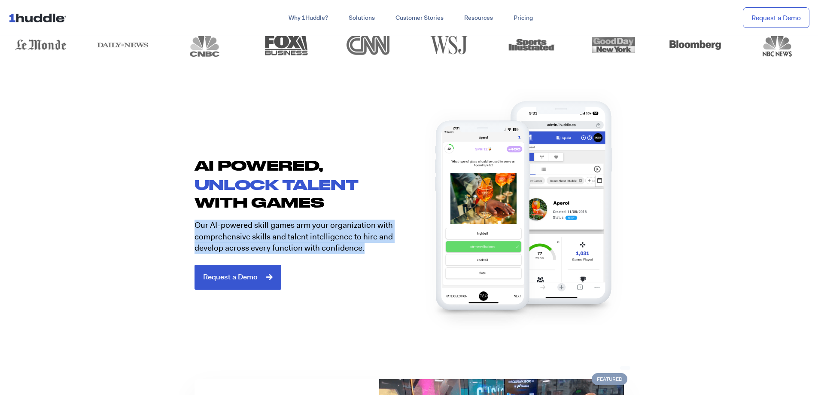
click at [167, 237] on section "AI POWERED, unlock talent with games Our AI-powered skill games arm your organi…" at bounding box center [409, 220] width 818 height 194
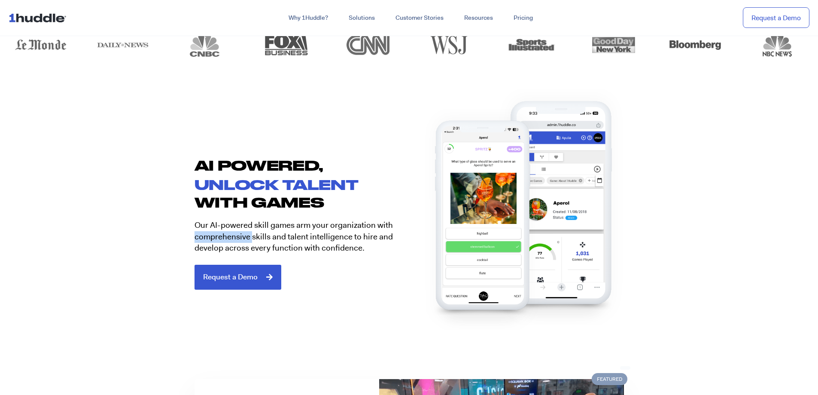
click at [167, 237] on section "AI POWERED, unlock talent with games Our AI-powered skill games arm your organi…" at bounding box center [409, 220] width 818 height 194
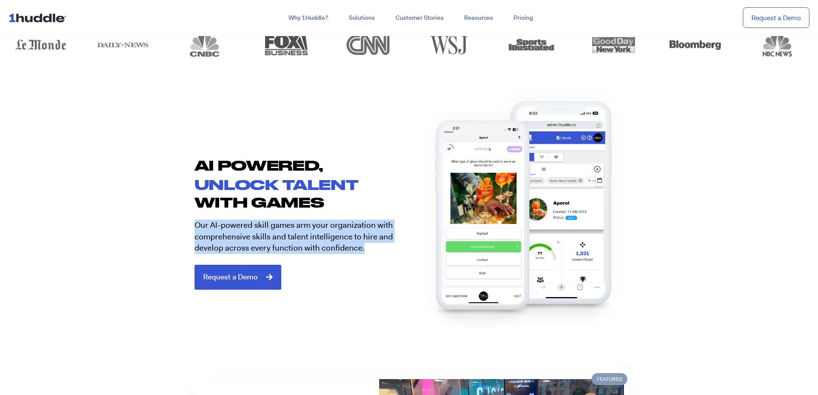
click at [167, 237] on section "AI POWERED, unlock talent with games Our AI-powered skill games arm your organi…" at bounding box center [409, 220] width 818 height 194
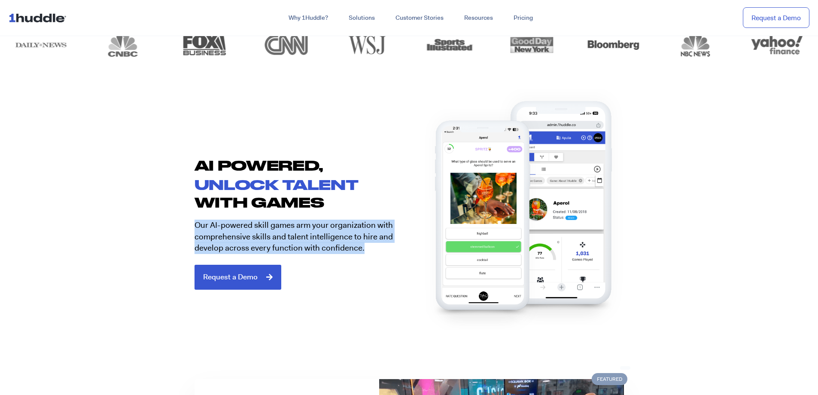
click at [167, 237] on section "AI POWERED, unlock talent with games Our AI-powered skill games arm your organi…" at bounding box center [409, 220] width 818 height 194
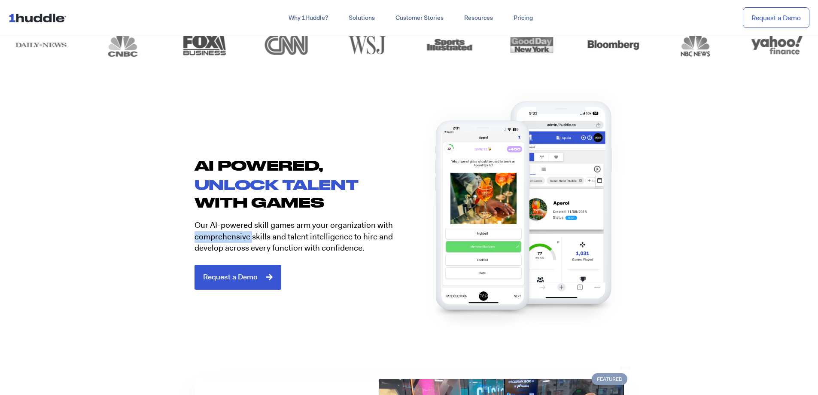
click at [167, 237] on section "AI POWERED, unlock talent with games Our AI-powered skill games arm your organi…" at bounding box center [409, 220] width 818 height 194
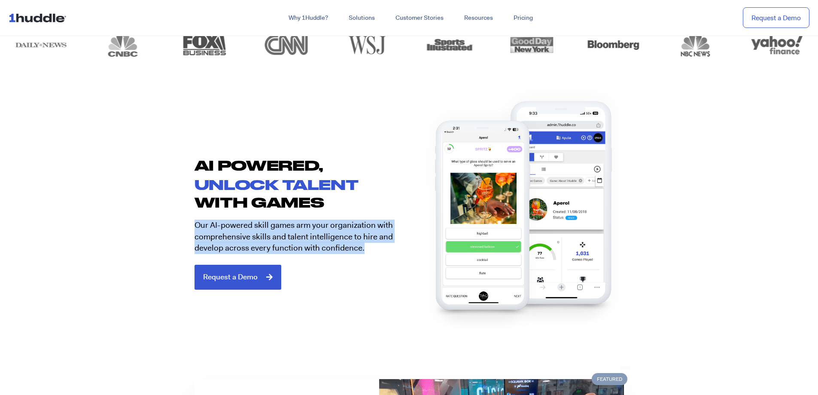
click at [167, 237] on section "AI POWERED, unlock talent with games Our AI-powered skill games arm your organi…" at bounding box center [409, 220] width 818 height 194
